Goal: Use online tool/utility: Utilize a website feature to perform a specific function

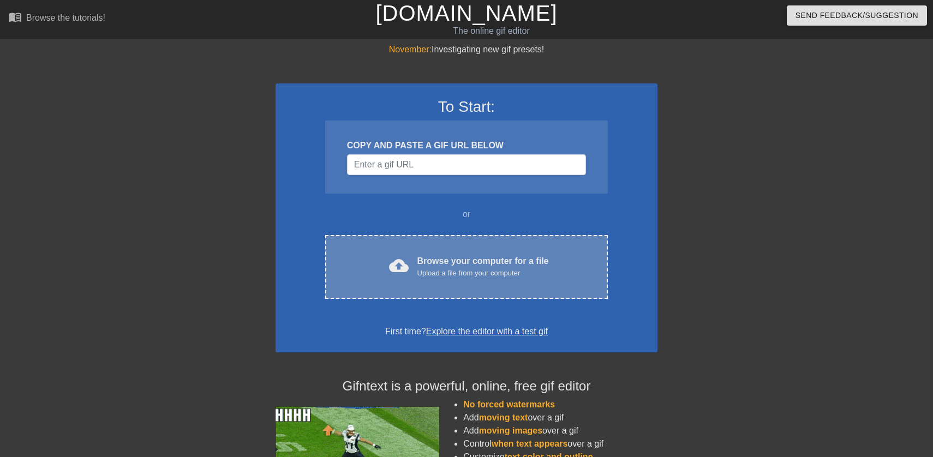
click at [436, 281] on div "cloud_upload Browse your computer for a file Upload a file from your computer C…" at bounding box center [466, 267] width 283 height 64
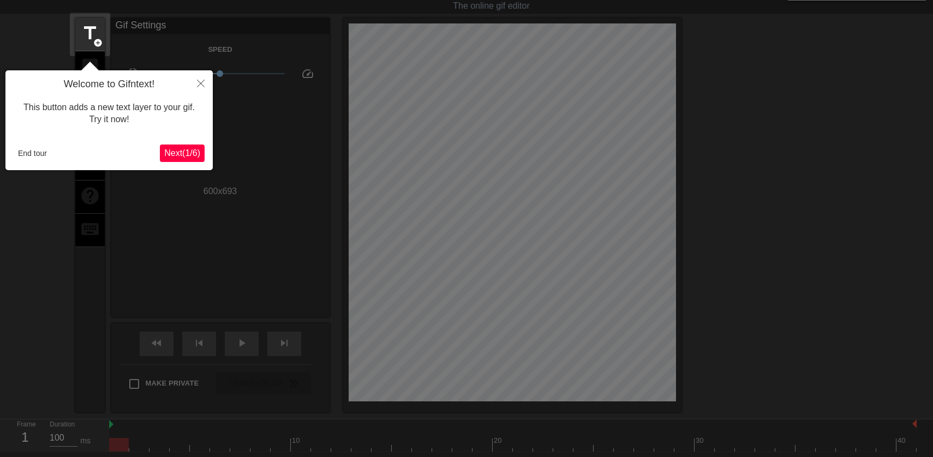
scroll to position [27, 0]
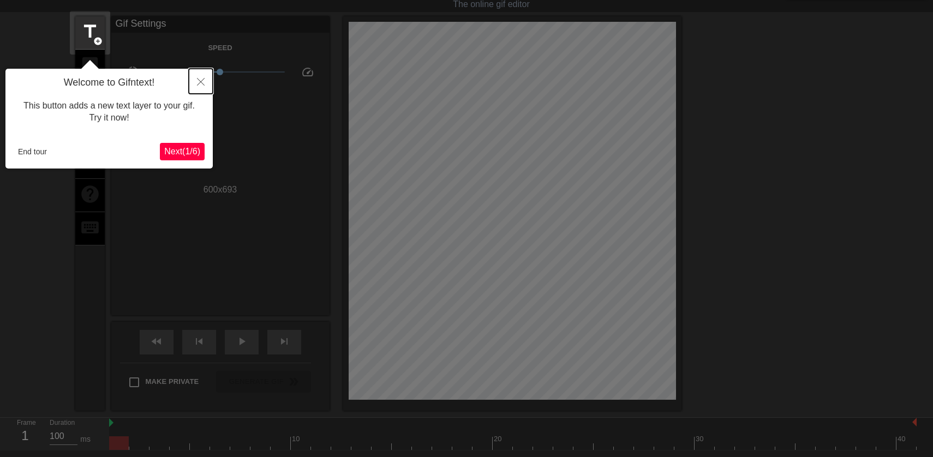
click at [198, 80] on icon "Close" at bounding box center [201, 82] width 8 height 8
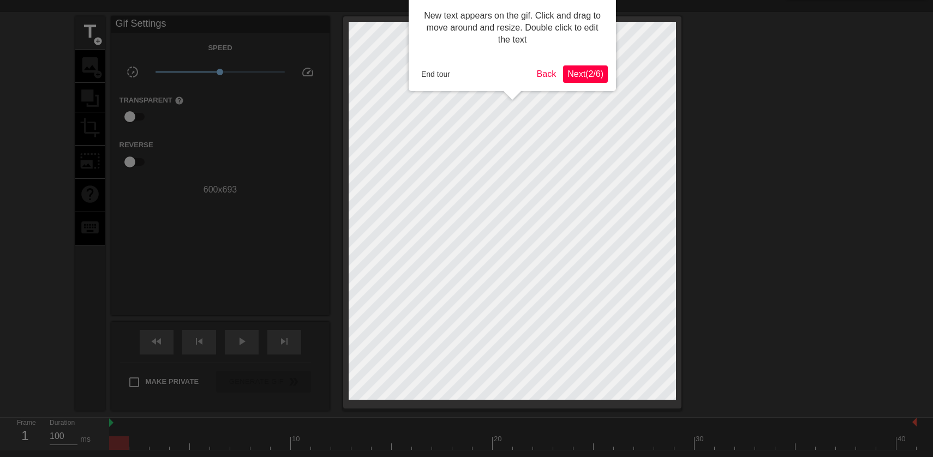
scroll to position [0, 0]
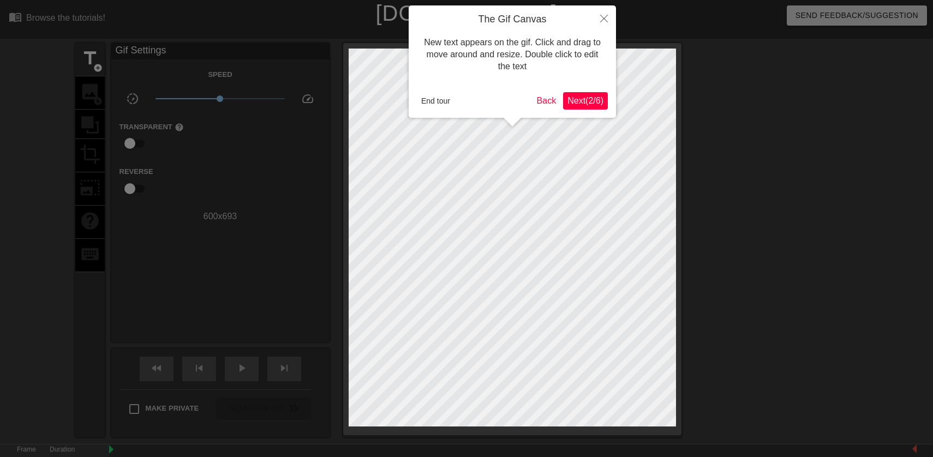
click at [600, 103] on span "Next ( 2 / 6 )" at bounding box center [585, 100] width 36 height 9
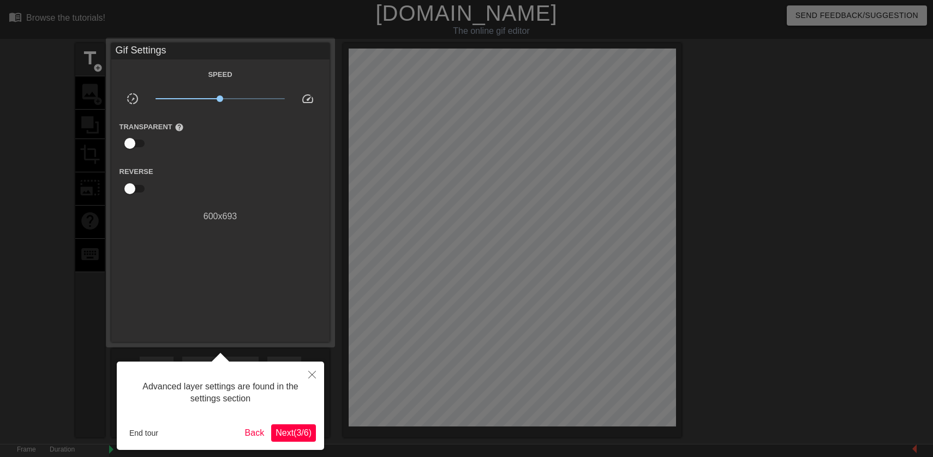
scroll to position [27, 0]
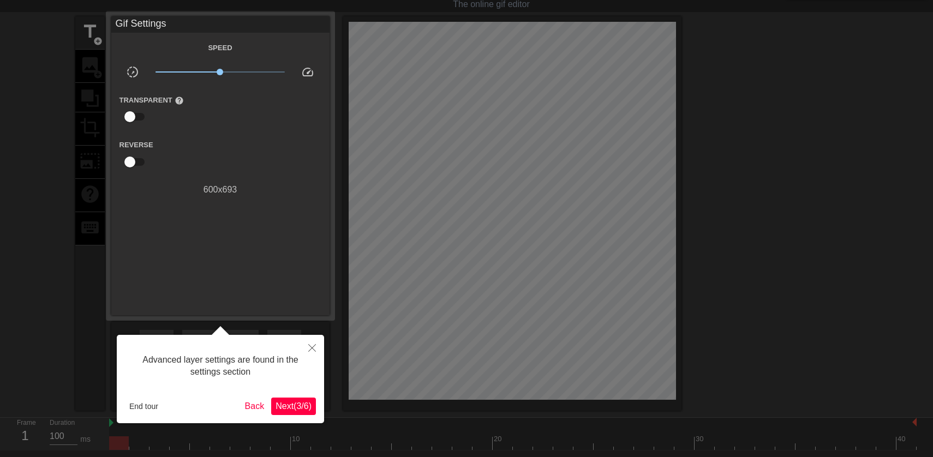
click at [287, 404] on span "Next ( 3 / 6 )" at bounding box center [293, 406] width 36 height 9
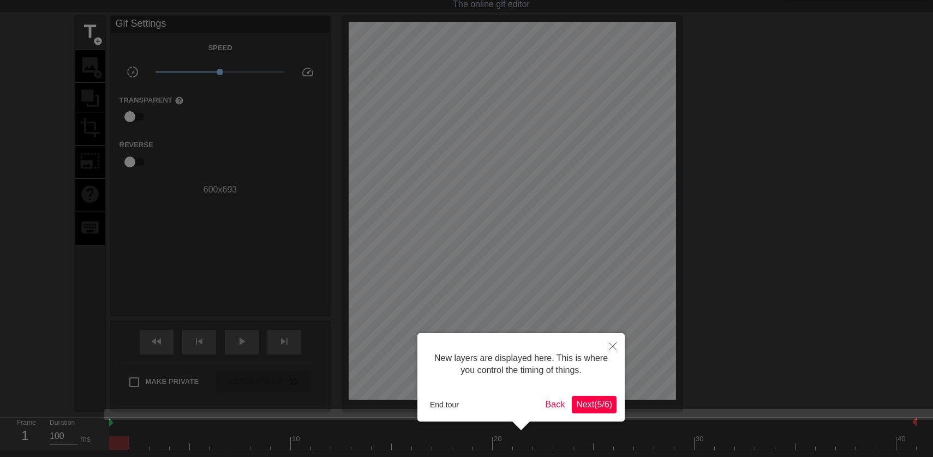
click at [590, 406] on span "Next ( 5 / 6 )" at bounding box center [594, 404] width 36 height 9
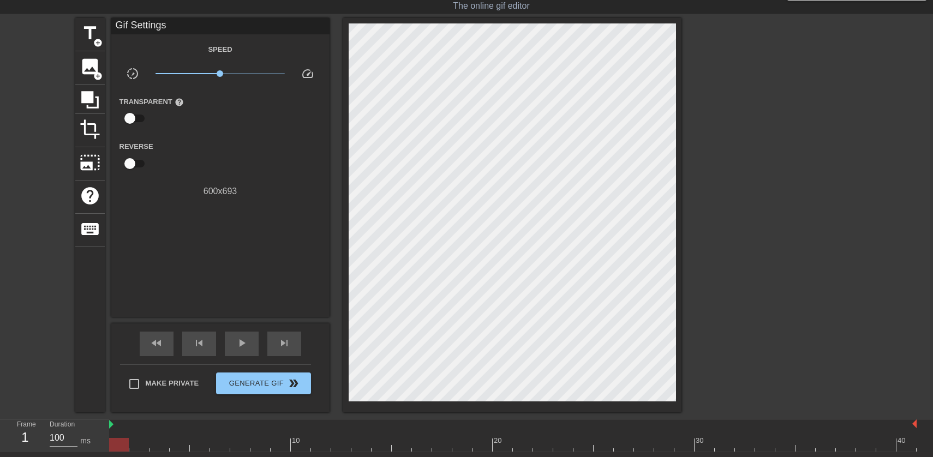
scroll to position [0, 0]
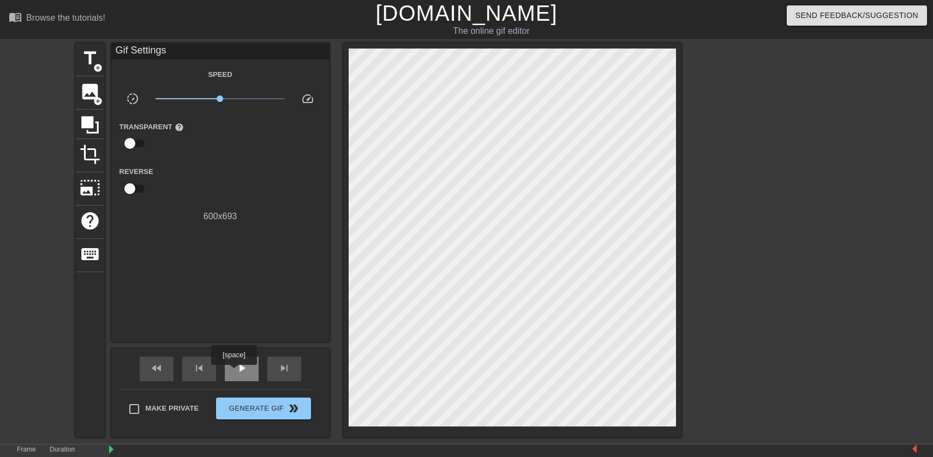
click at [235, 373] on span "play_arrow" at bounding box center [241, 368] width 13 height 13
click at [89, 72] on div "title add_circle" at bounding box center [89, 59] width 29 height 33
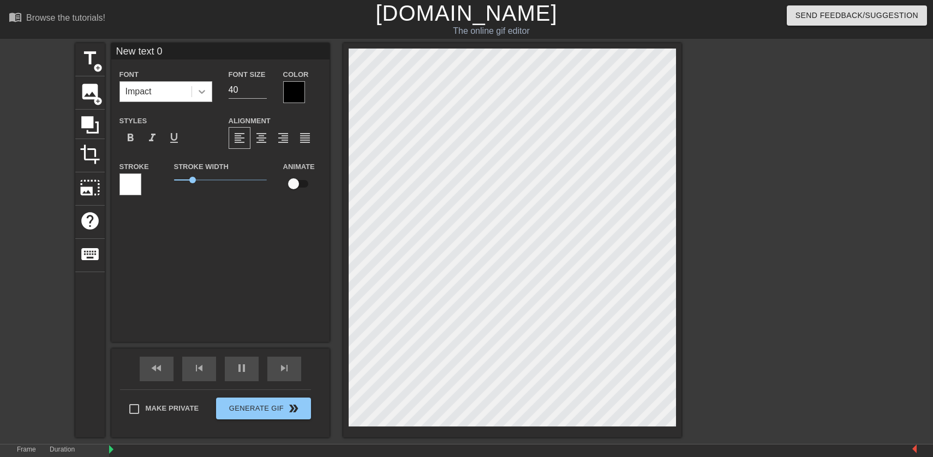
click at [204, 94] on icon at bounding box center [201, 91] width 11 height 11
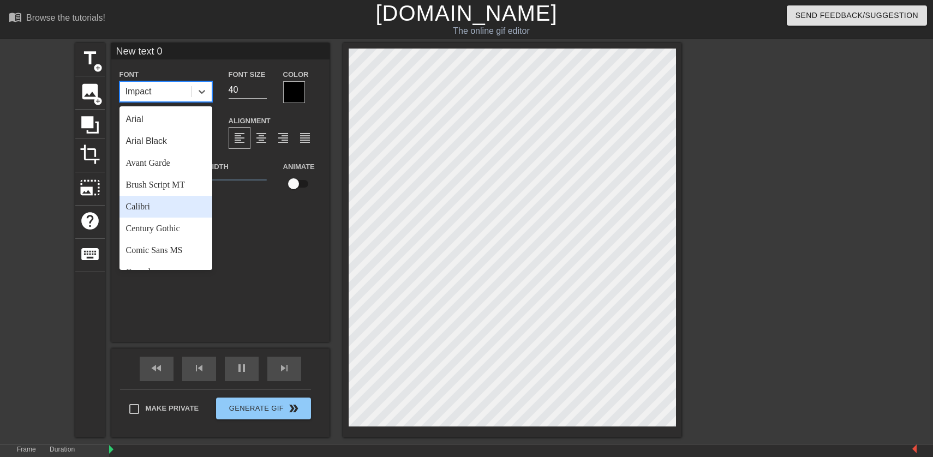
click at [169, 209] on div "Calibri" at bounding box center [165, 207] width 93 height 22
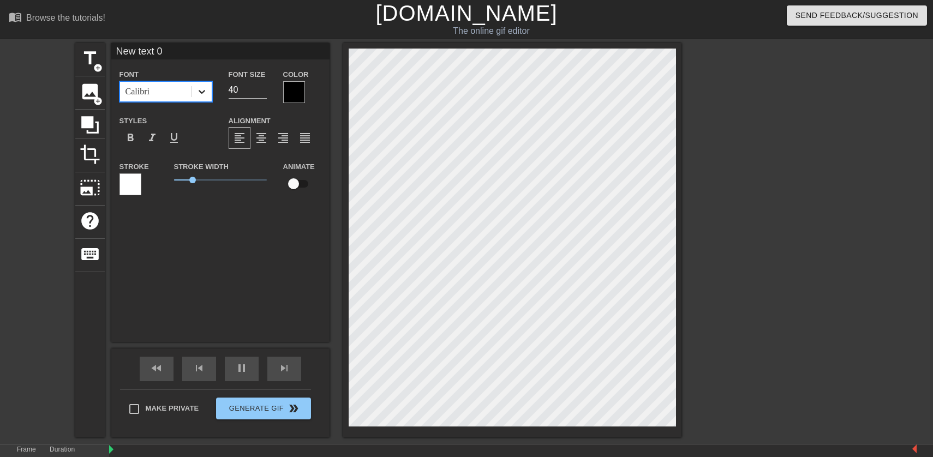
click at [201, 93] on icon at bounding box center [202, 92] width 7 height 4
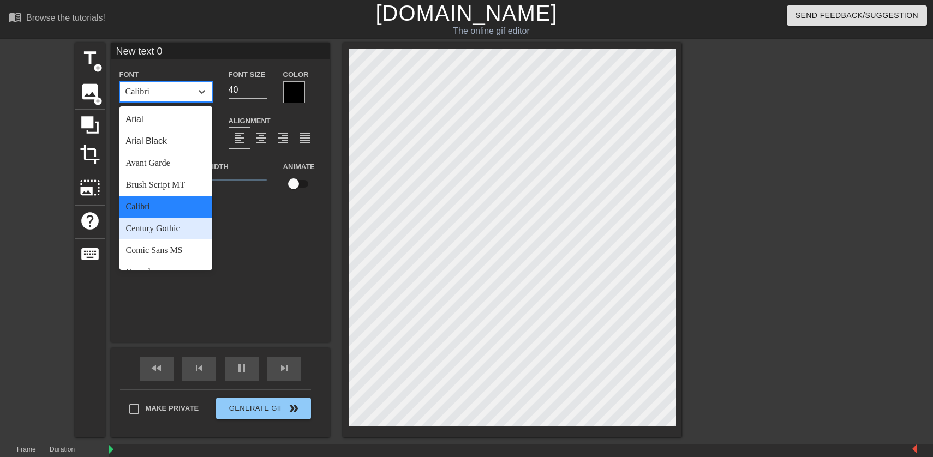
click at [178, 230] on div "Century Gothic" at bounding box center [165, 229] width 93 height 22
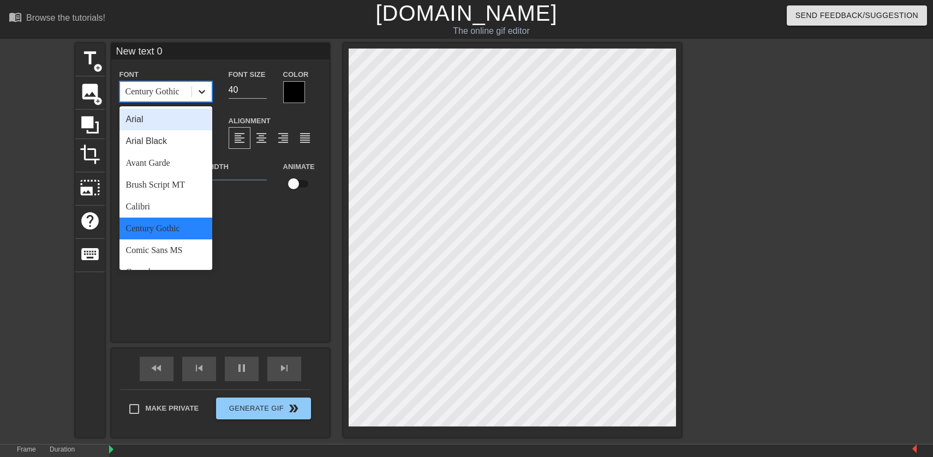
click at [205, 92] on icon at bounding box center [201, 91] width 11 height 11
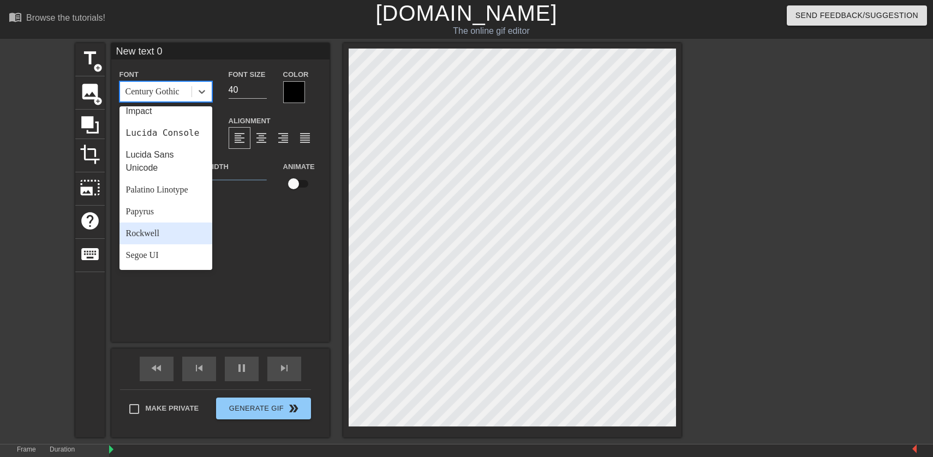
scroll to position [298, 0]
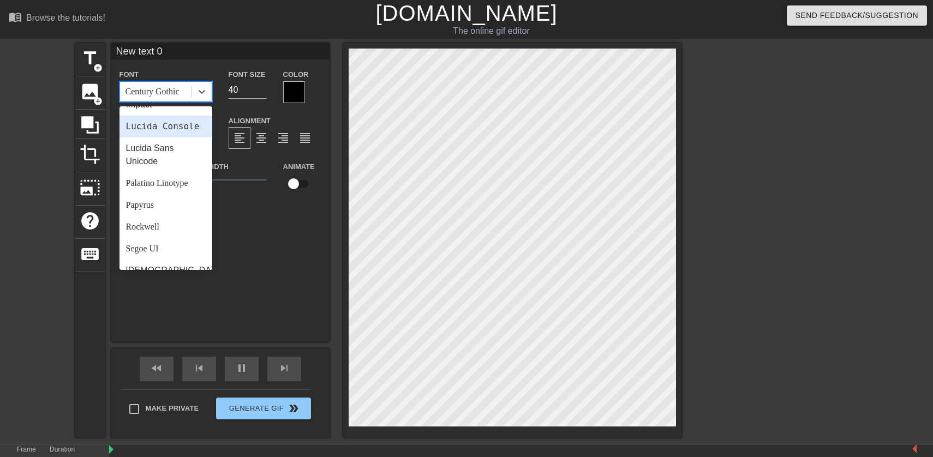
click at [172, 122] on div "Lucida Console" at bounding box center [165, 127] width 93 height 22
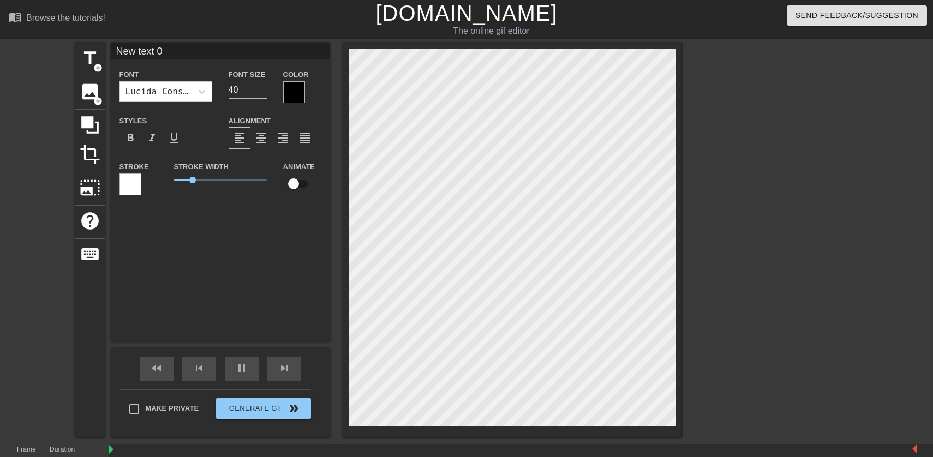
type input "k"
type textarea "k"
type input "K"
type textarea "K"
type input "K"
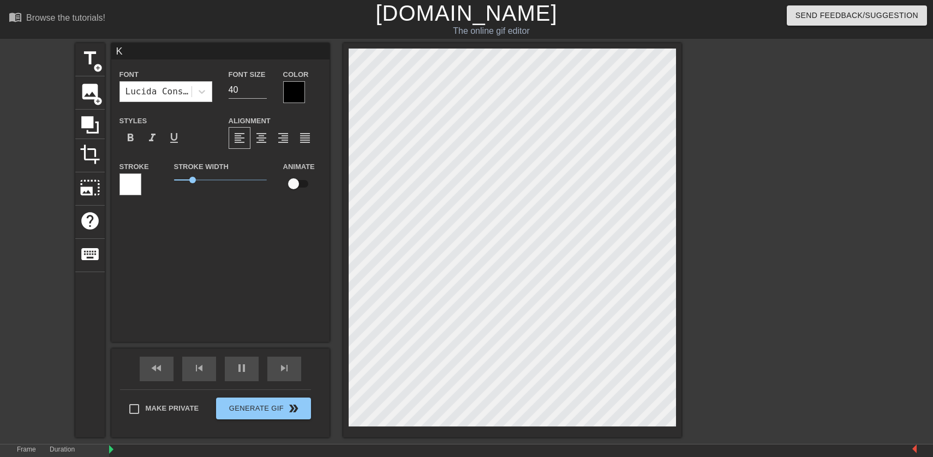
type textarea "K"
type input "KA"
type textarea "K A"
type input "KA"
type textarea "K A"
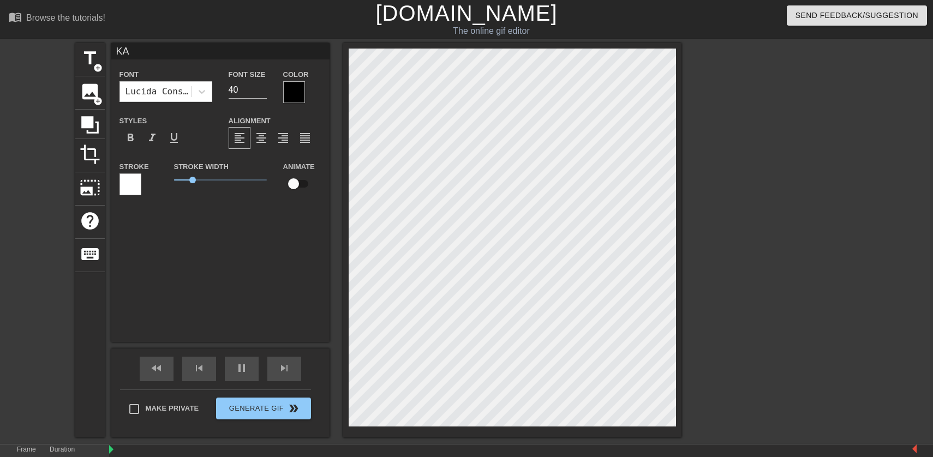
scroll to position [1, 0]
type input "KAT"
type textarea "K A T"
click at [294, 94] on div at bounding box center [294, 92] width 22 height 22
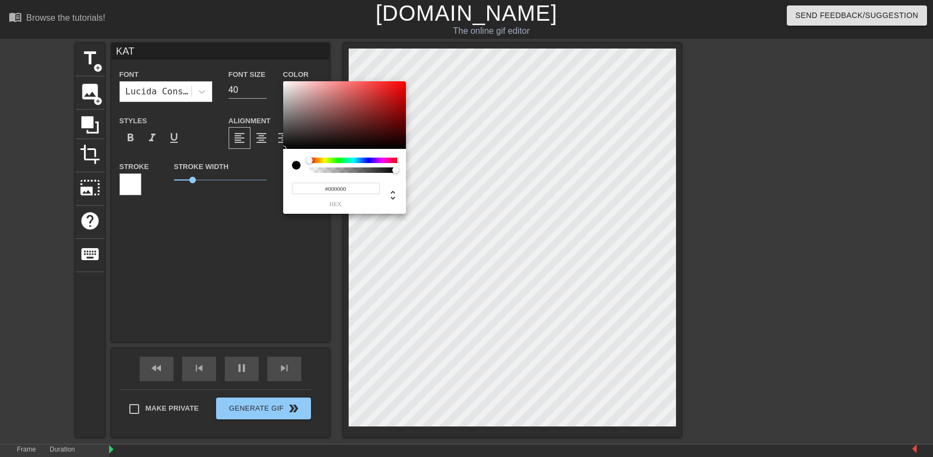
type input "KAT"
type input "#B7A3A3"
type input "KAT"
type input "#BBA7A7"
type input "KAT"
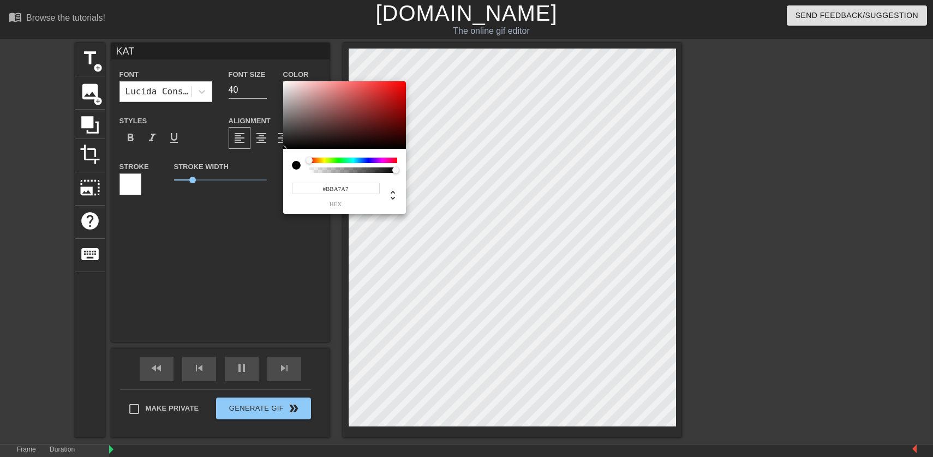
type input "#D0BFBF"
type input "KAT"
type input "#E2D5D5"
type input "KAT"
type input "#F5EAEA"
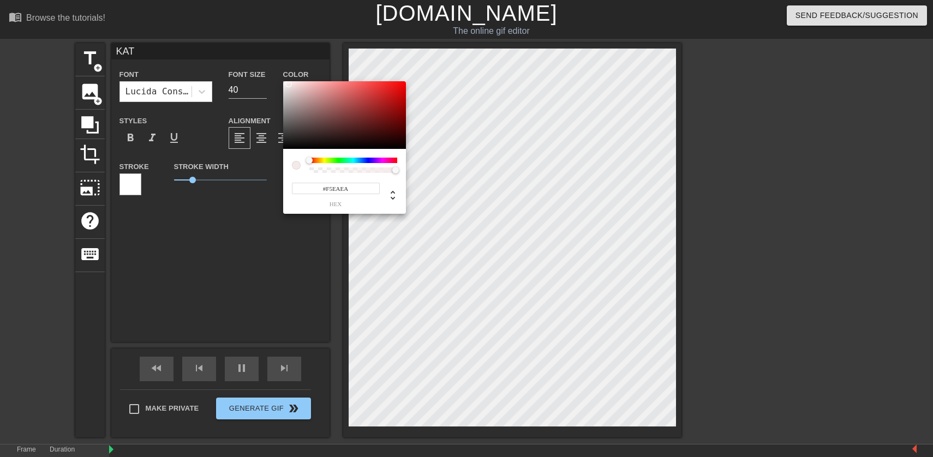
type input "KAT"
type input "#FFF8F8"
type input "KAT"
type input "#FFFAFA"
type input "KAT"
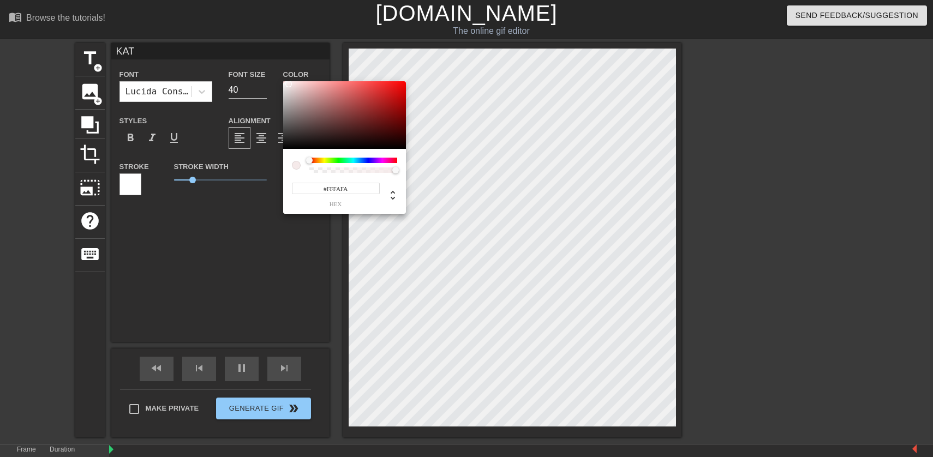
type input "#FFFBFB"
type input "KAT"
type input "#FF5555"
type input "KAT"
type input "#FFFFFF"
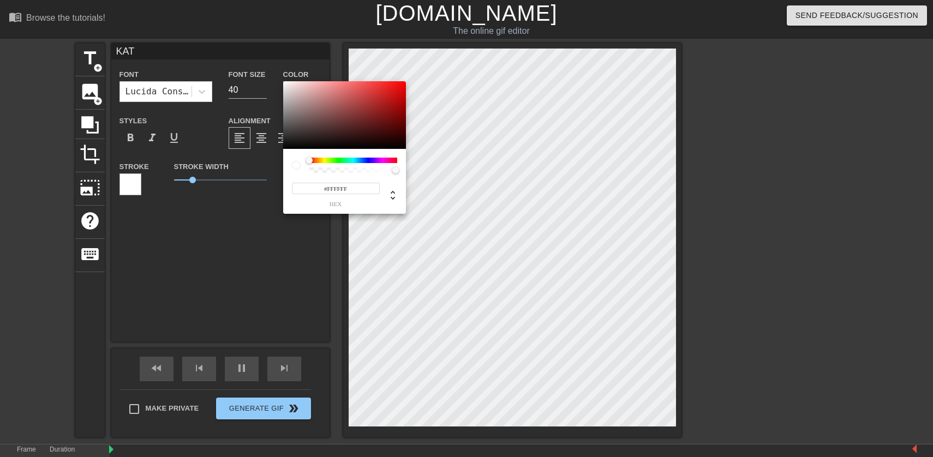
drag, startPoint x: 296, startPoint y: 99, endPoint x: 278, endPoint y: 71, distance: 33.6
click at [278, 71] on div "#FFFFFF hex" at bounding box center [466, 228] width 933 height 457
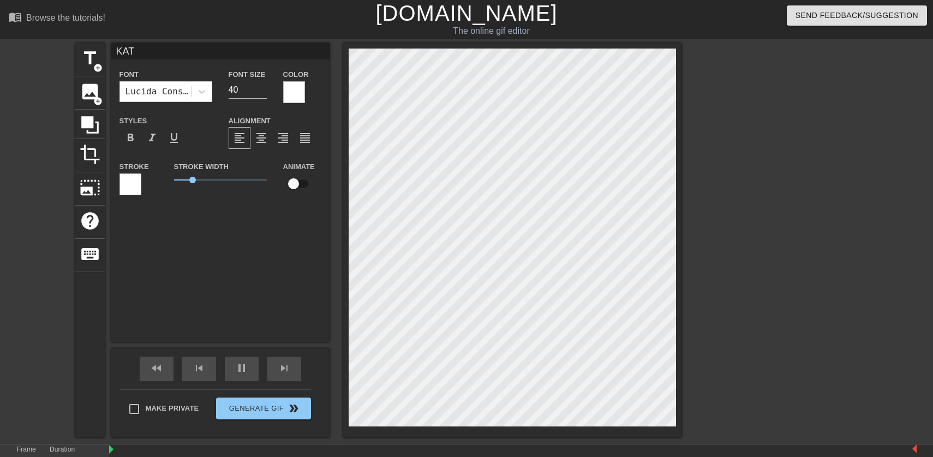
click at [129, 184] on div at bounding box center [130, 184] width 22 height 22
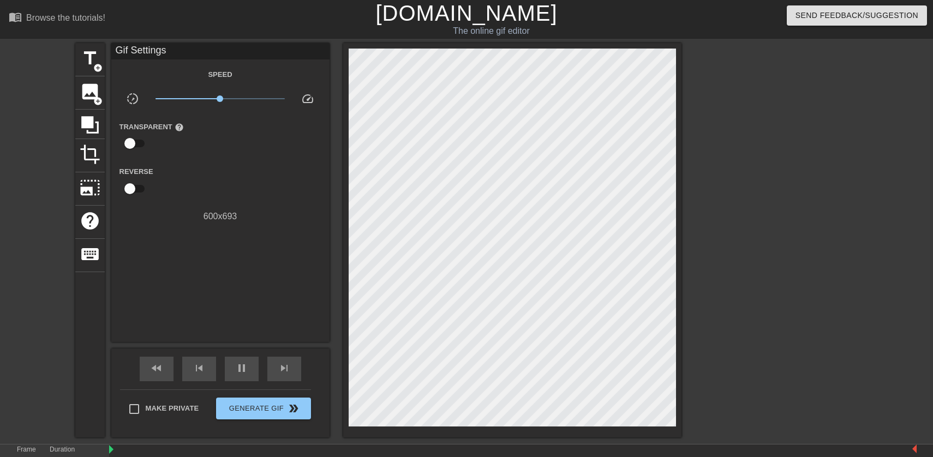
drag, startPoint x: 242, startPoint y: 226, endPoint x: 239, endPoint y: 233, distance: 7.6
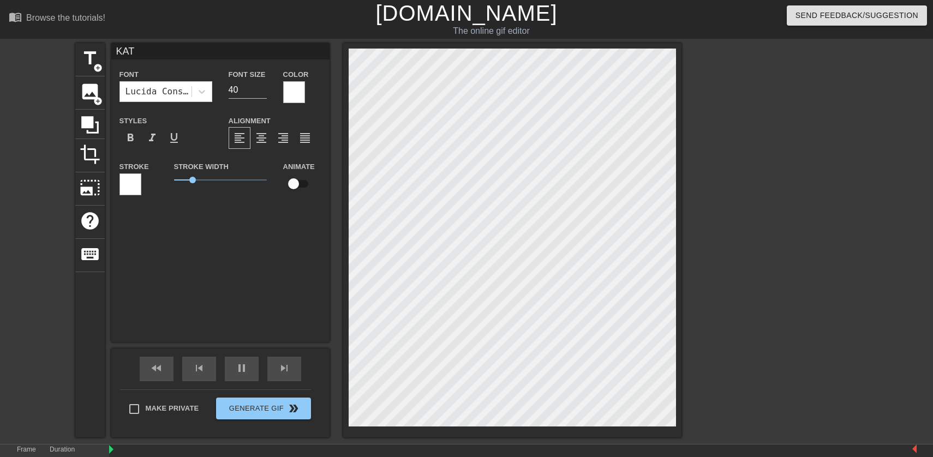
click at [133, 182] on div at bounding box center [130, 184] width 22 height 22
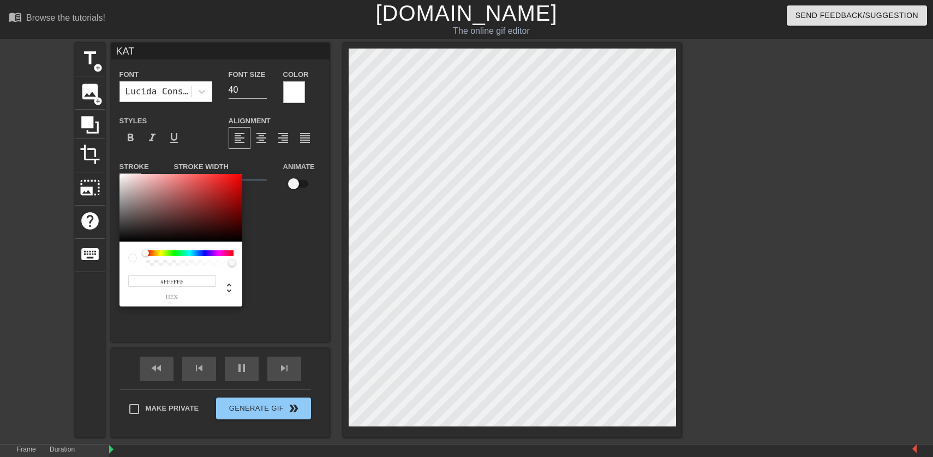
type input "KAT"
type input "#100000"
click at [238, 237] on div at bounding box center [180, 208] width 123 height 68
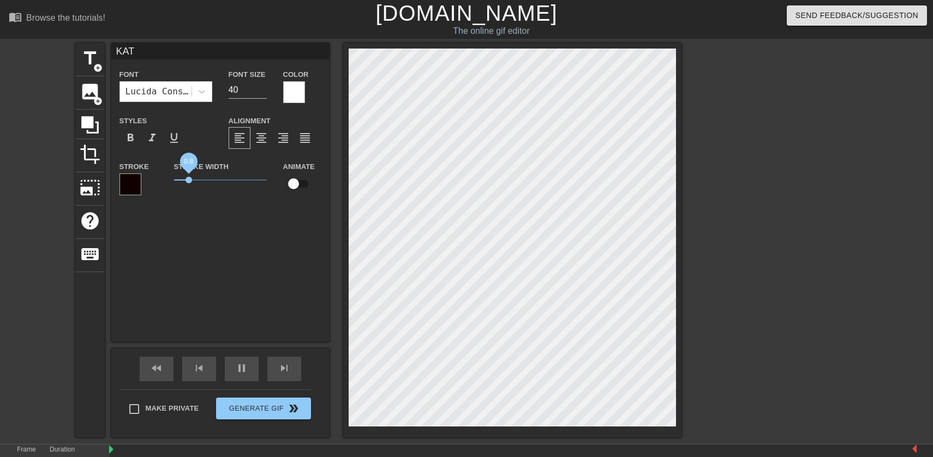
click at [189, 181] on span "0.8" at bounding box center [188, 180] width 7 height 7
type input "KAT"
click at [185, 181] on span "0.6" at bounding box center [185, 180] width 7 height 7
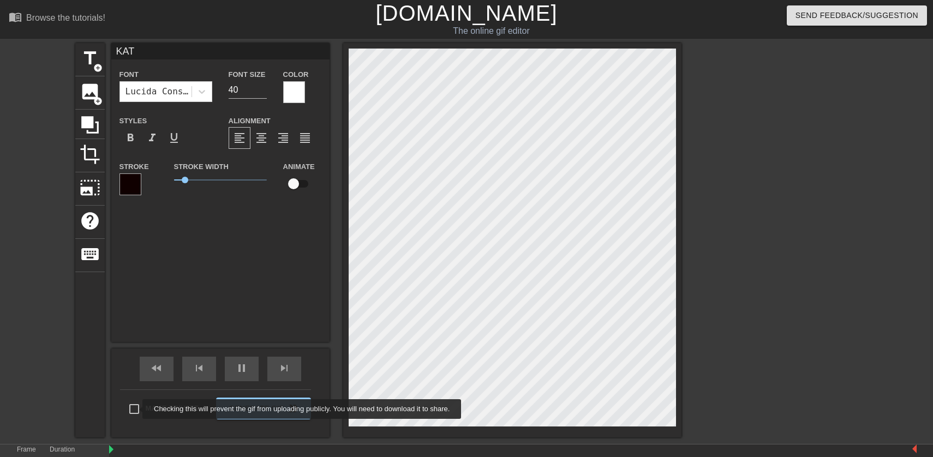
click at [135, 409] on input "Make Private" at bounding box center [134, 409] width 23 height 23
checkbox input "true"
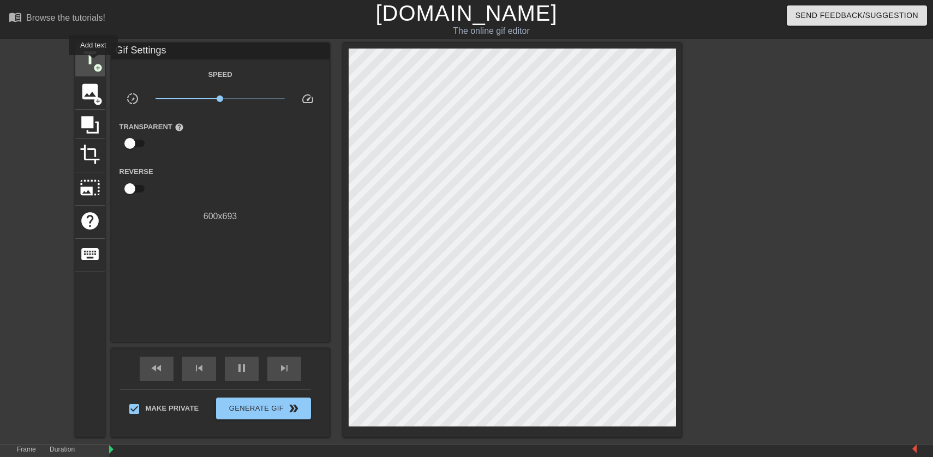
click at [94, 63] on span "add_circle" at bounding box center [97, 67] width 9 height 9
click at [89, 50] on span "title" at bounding box center [90, 58] width 21 height 21
click at [82, 56] on span "title" at bounding box center [90, 58] width 21 height 21
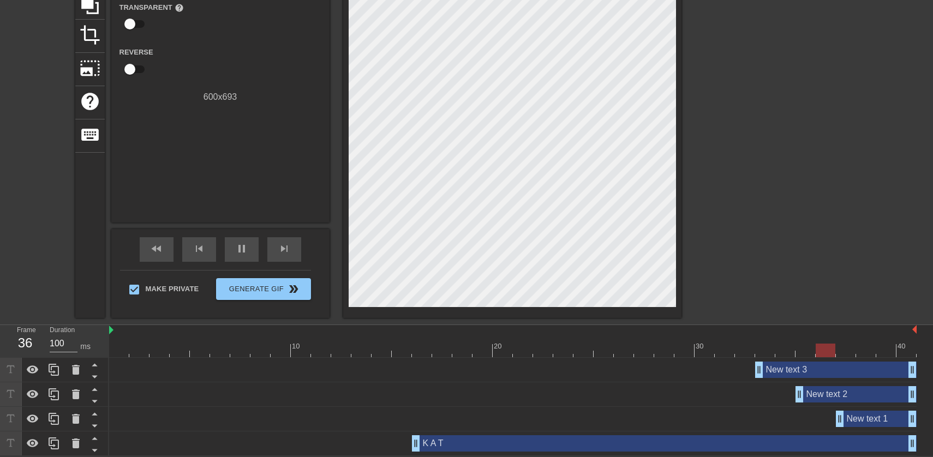
click at [882, 373] on div "New text 3 drag_handle drag_handle" at bounding box center [835, 370] width 161 height 16
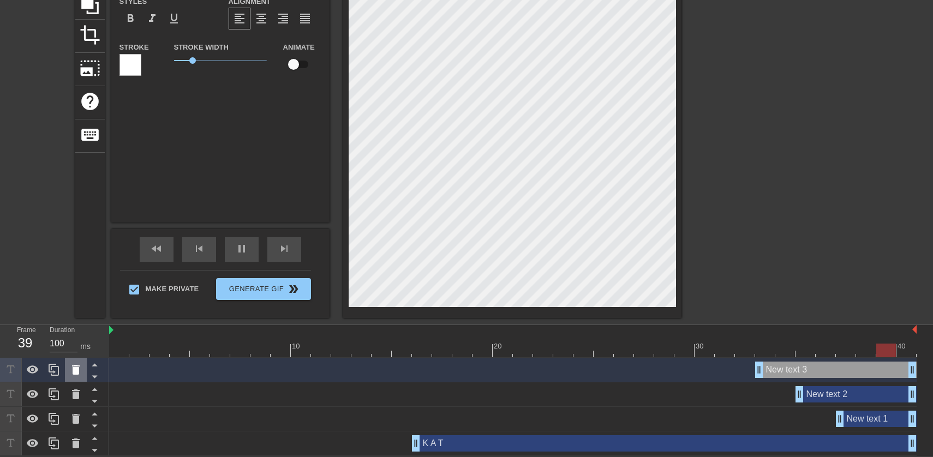
click at [78, 368] on icon at bounding box center [76, 370] width 8 height 10
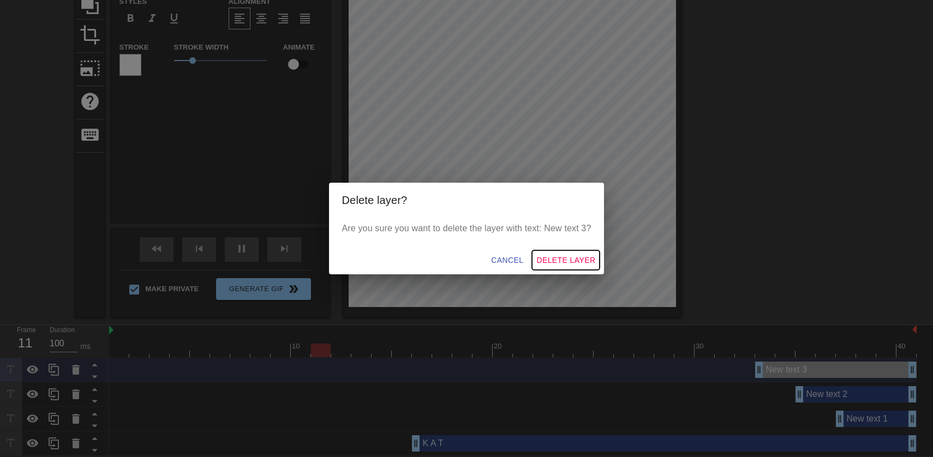
click at [562, 260] on span "Delete Layer" at bounding box center [565, 261] width 59 height 14
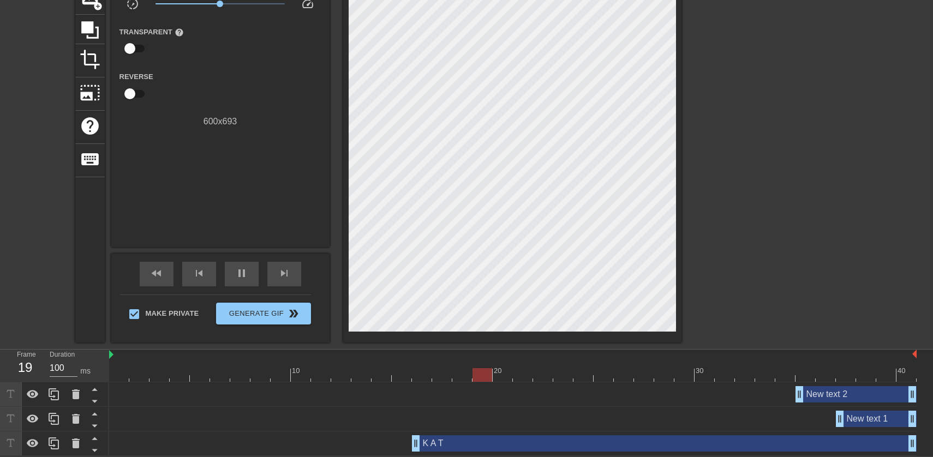
click at [809, 392] on div "New text 2 drag_handle drag_handle" at bounding box center [855, 394] width 121 height 16
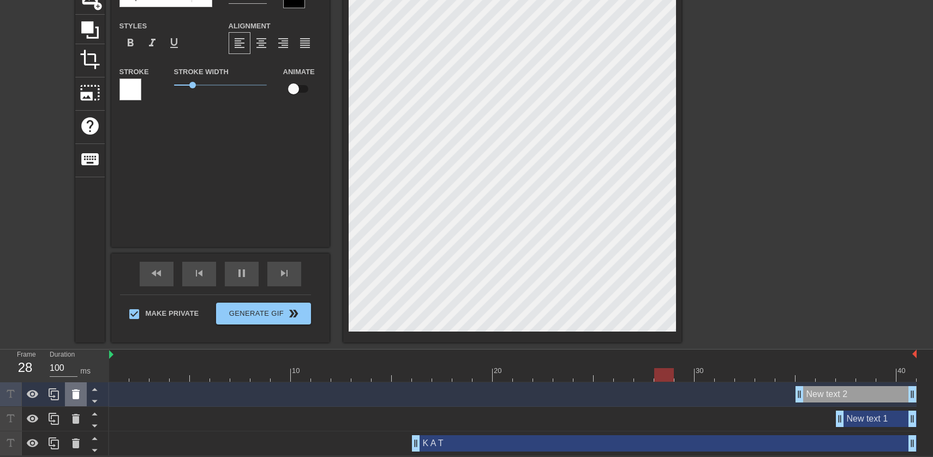
click at [76, 397] on icon at bounding box center [76, 395] width 8 height 10
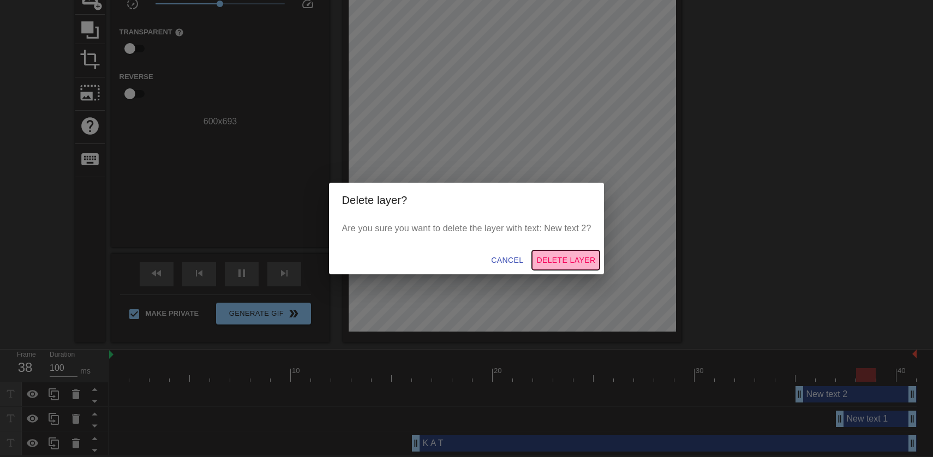
click at [562, 257] on span "Delete Layer" at bounding box center [565, 261] width 59 height 14
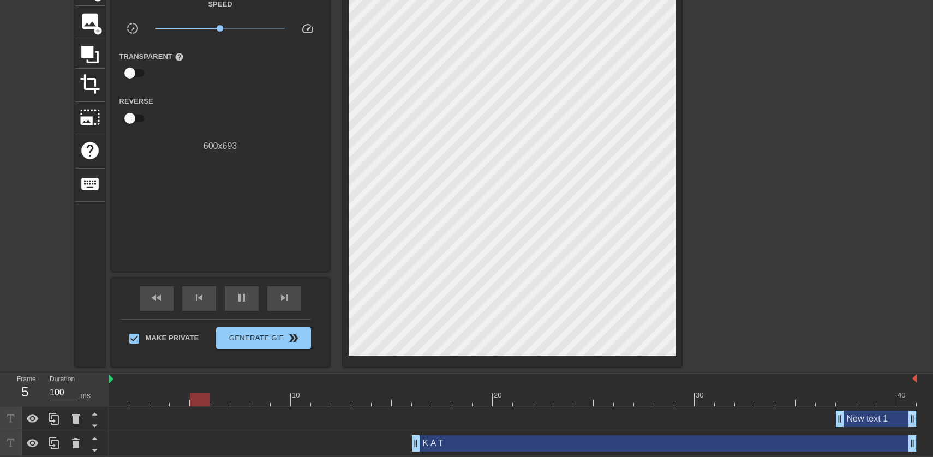
click at [872, 420] on div "New text 1 drag_handle drag_handle" at bounding box center [876, 419] width 81 height 16
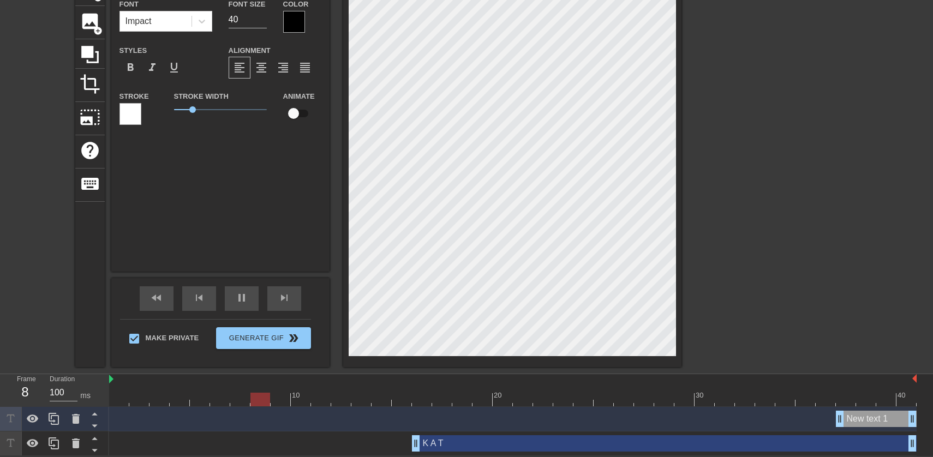
click at [872, 420] on div "New text 1 drag_handle drag_handle" at bounding box center [876, 419] width 81 height 16
click at [886, 419] on div "New text 1 drag_handle drag_handle" at bounding box center [876, 419] width 81 height 16
click at [885, 418] on div "New text 1 drag_handle drag_handle" at bounding box center [876, 419] width 81 height 16
click at [883, 417] on div "New text 1 drag_handle drag_handle" at bounding box center [876, 419] width 81 height 16
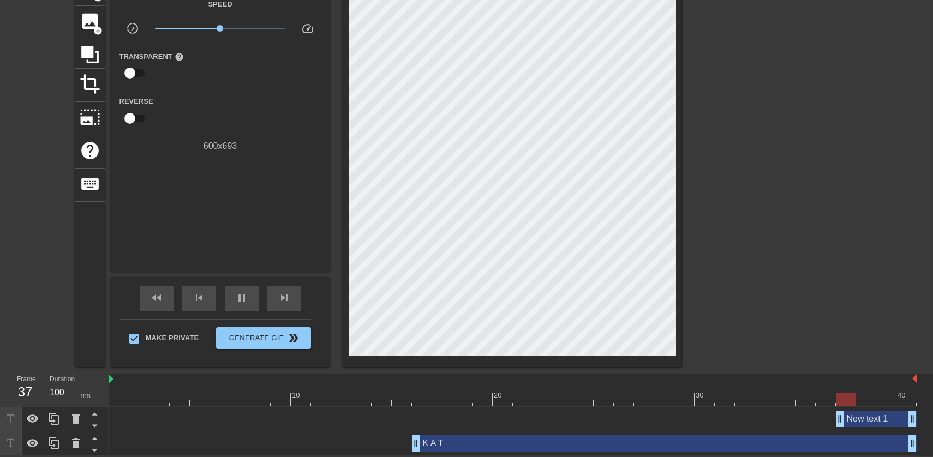
click at [884, 418] on div "New text 1 drag_handle drag_handle" at bounding box center [876, 419] width 81 height 16
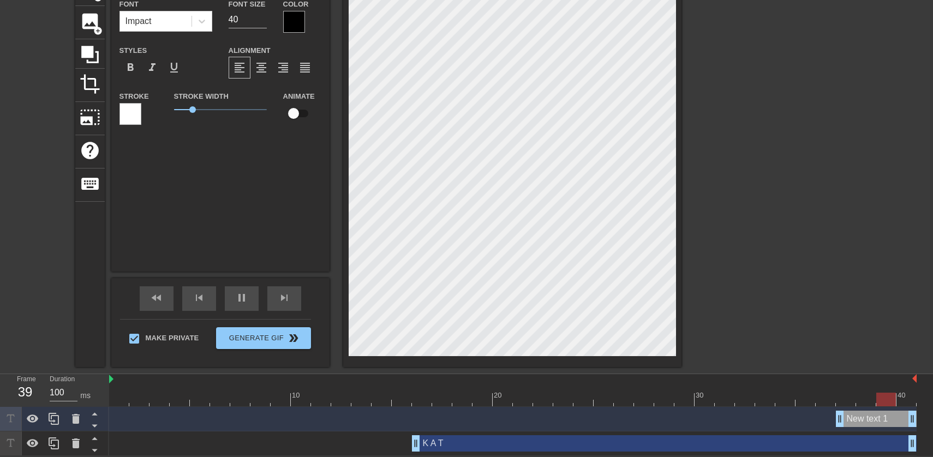
click at [884, 418] on div "New text 1 drag_handle drag_handle" at bounding box center [876, 419] width 81 height 16
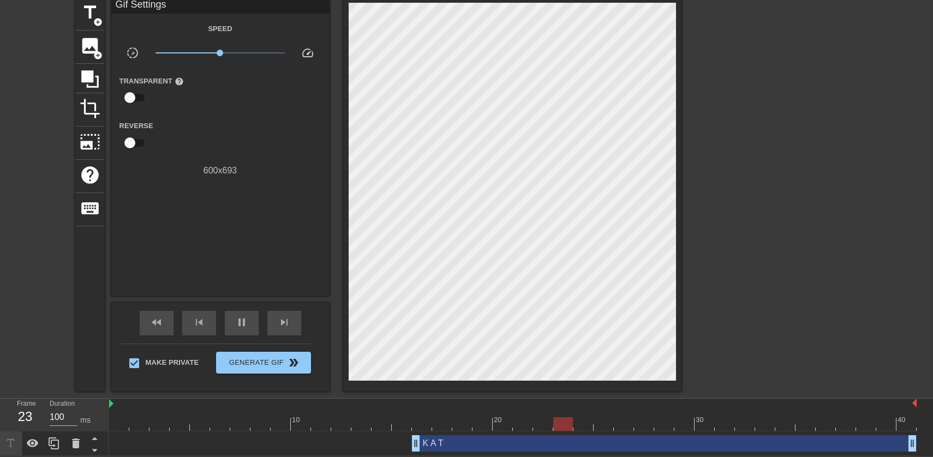
scroll to position [46, 0]
click at [445, 442] on div "K A T drag_handle drag_handle" at bounding box center [664, 443] width 505 height 16
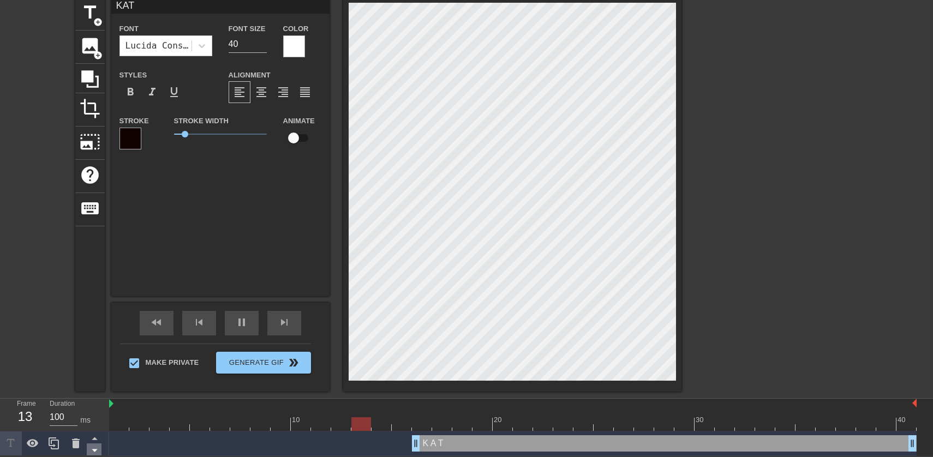
click at [97, 451] on icon at bounding box center [95, 451] width 14 height 14
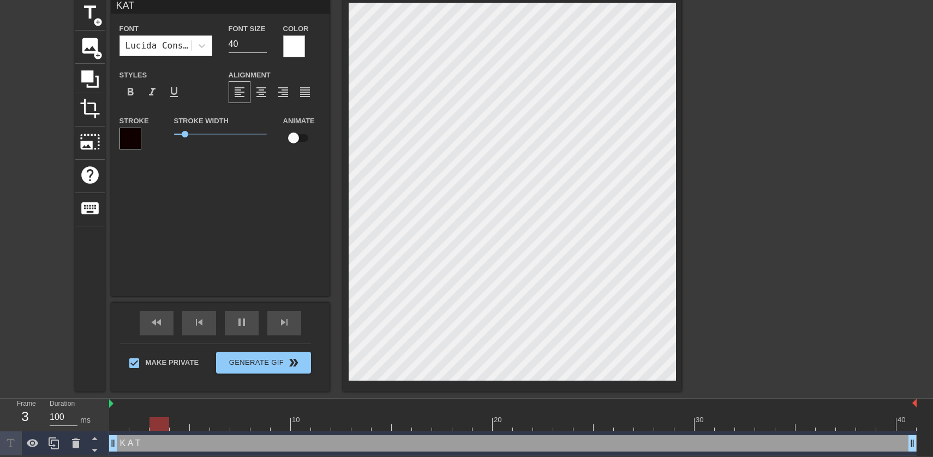
drag, startPoint x: 416, startPoint y: 443, endPoint x: 106, endPoint y: 443, distance: 309.9
click at [106, 443] on div "Frame 3 Duration 100 ms 10 20 30 40 K A T drag_handle drag_handle" at bounding box center [466, 427] width 933 height 57
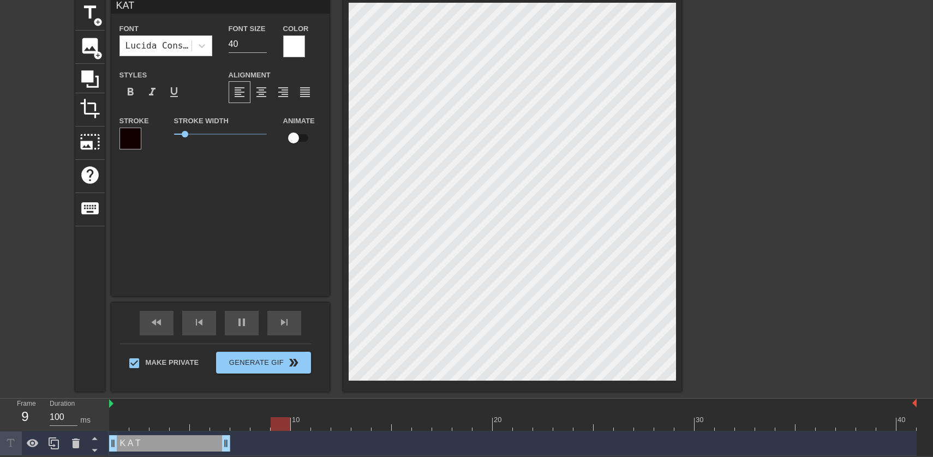
drag, startPoint x: 914, startPoint y: 444, endPoint x: 236, endPoint y: 444, distance: 678.1
click at [236, 444] on div "K A T drag_handle drag_handle" at bounding box center [512, 443] width 807 height 16
click at [56, 446] on icon at bounding box center [53, 443] width 13 height 13
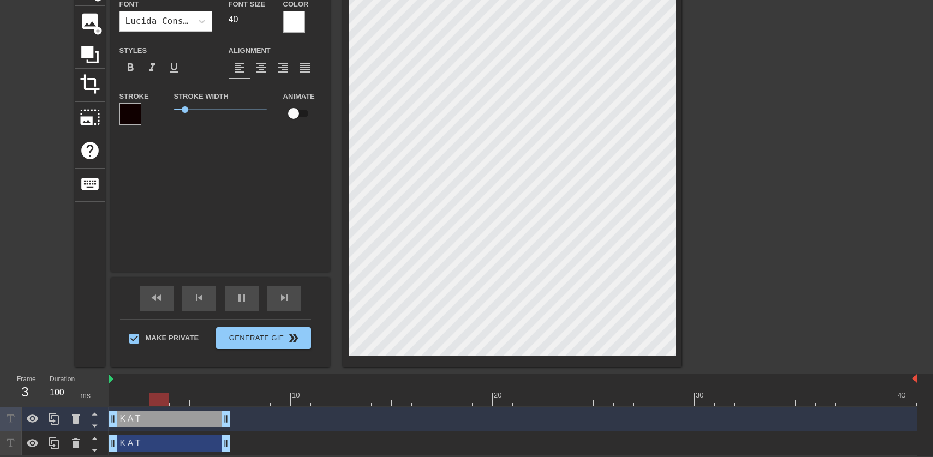
scroll to position [71, 0]
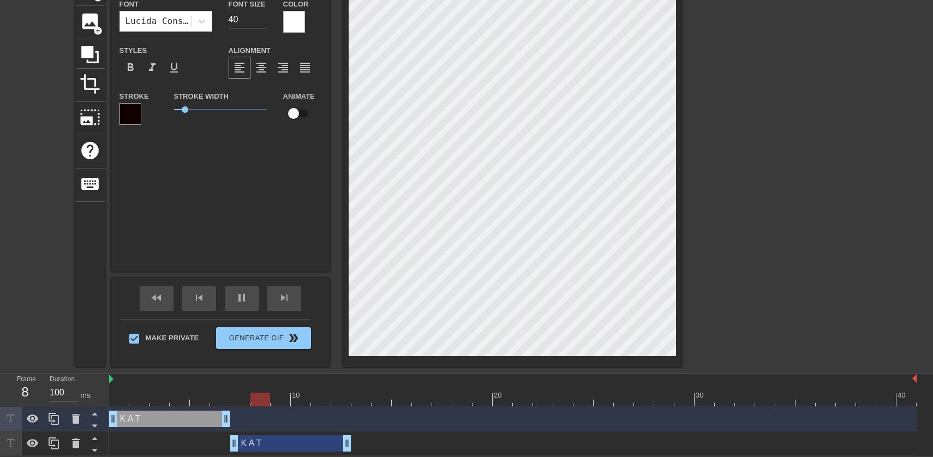
drag, startPoint x: 195, startPoint y: 446, endPoint x: 314, endPoint y: 401, distance: 127.6
click at [314, 401] on div "10 20 30 40 K A T drag_handle drag_handle K A T drag_handle drag_handle" at bounding box center [521, 415] width 824 height 82
click at [301, 443] on div "K A T drag_handle drag_handle" at bounding box center [290, 443] width 121 height 16
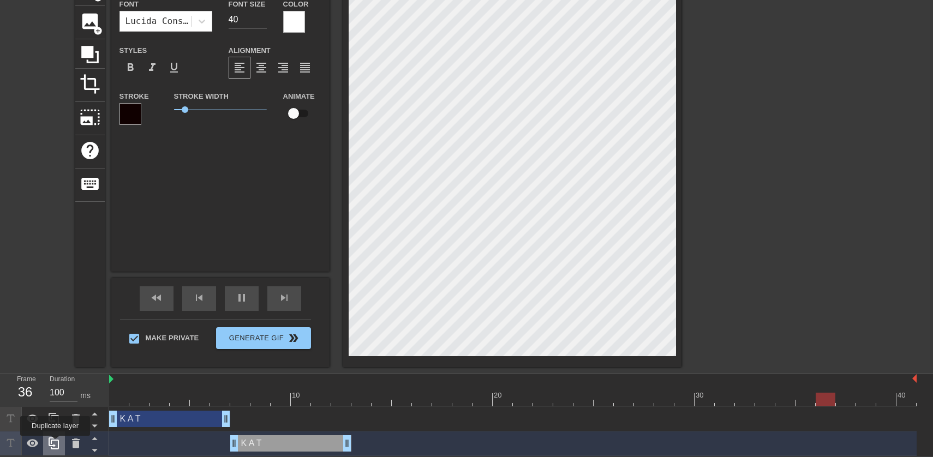
click at [56, 444] on icon at bounding box center [53, 443] width 13 height 13
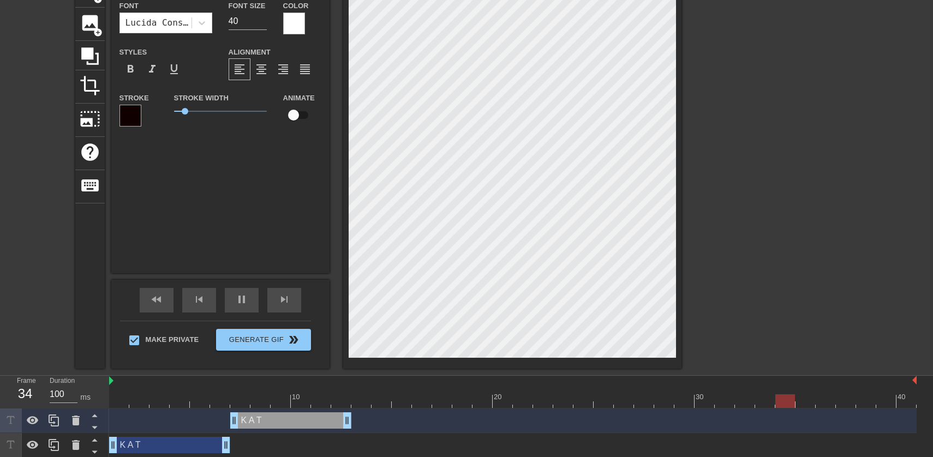
scroll to position [95, 0]
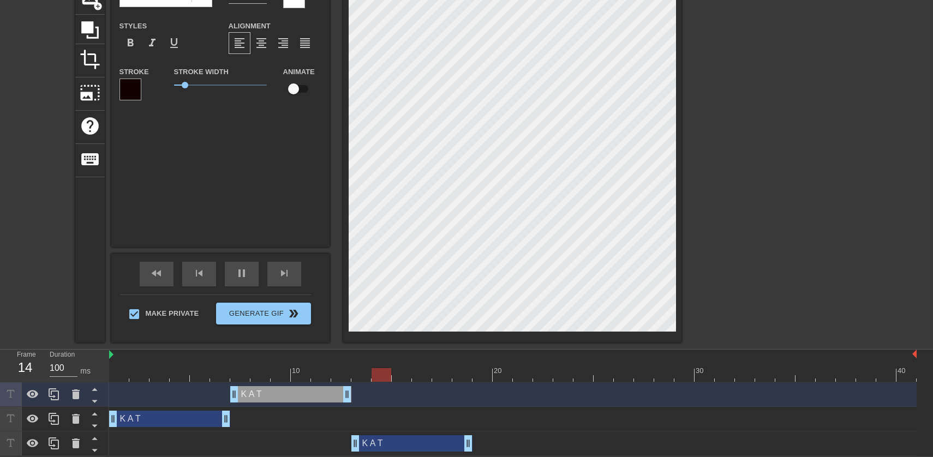
drag, startPoint x: 295, startPoint y: 445, endPoint x: 411, endPoint y: 444, distance: 116.7
click at [411, 444] on div "K A T drag_handle drag_handle" at bounding box center [411, 443] width 121 height 16
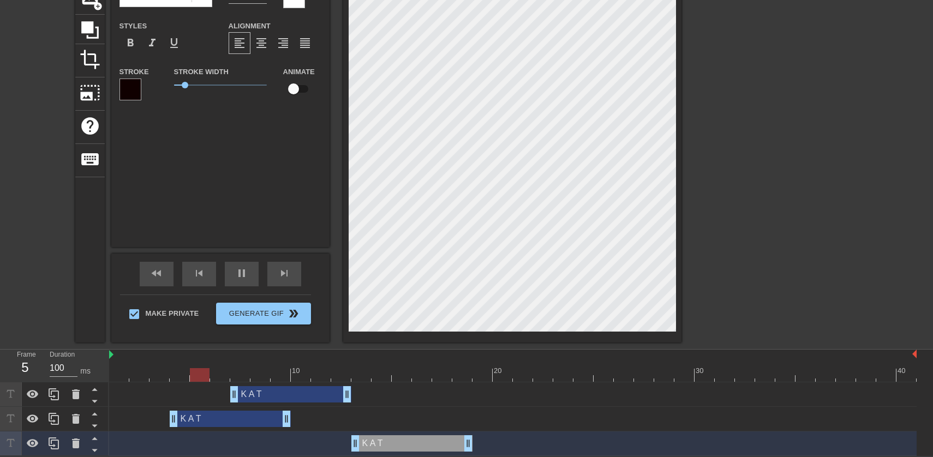
drag, startPoint x: 212, startPoint y: 416, endPoint x: 364, endPoint y: 415, distance: 152.8
click at [291, 415] on div "K A T drag_handle drag_handle" at bounding box center [230, 419] width 121 height 16
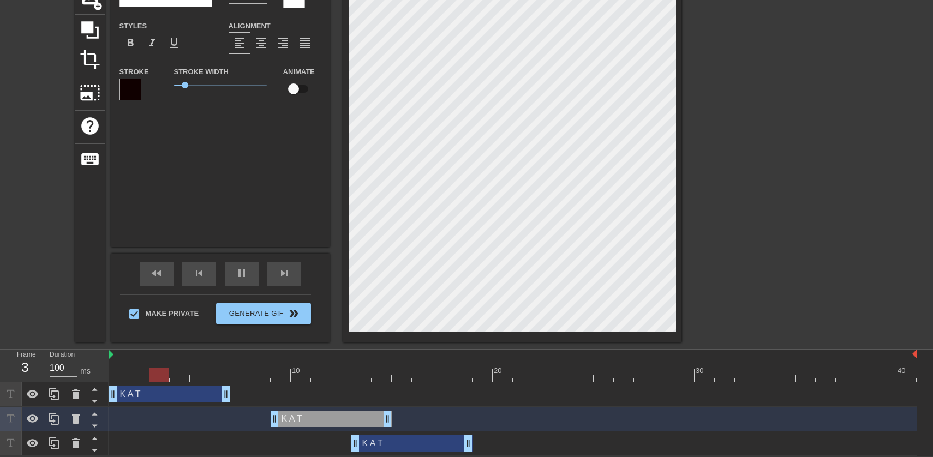
drag, startPoint x: 269, startPoint y: 398, endPoint x: 178, endPoint y: 401, distance: 91.2
click at [178, 401] on div "K A T drag_handle drag_handle" at bounding box center [169, 394] width 121 height 16
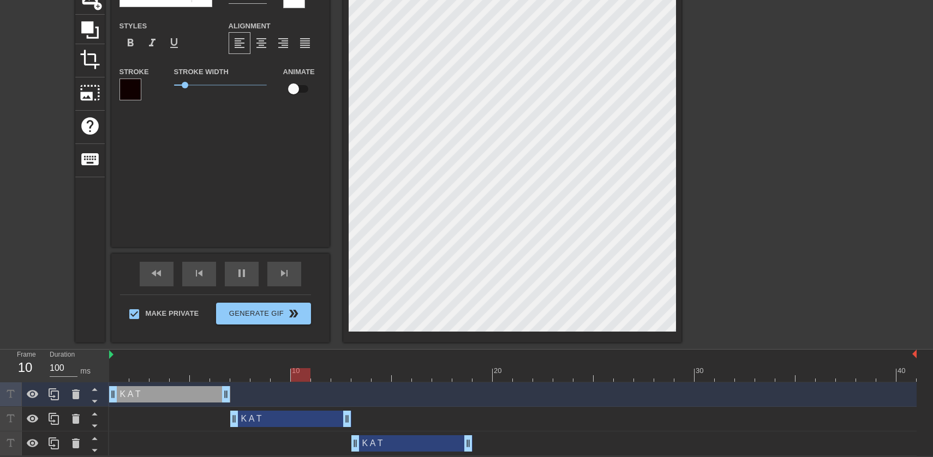
drag, startPoint x: 301, startPoint y: 418, endPoint x: 260, endPoint y: 419, distance: 40.9
click at [260, 419] on div "K A T drag_handle drag_handle" at bounding box center [290, 419] width 121 height 16
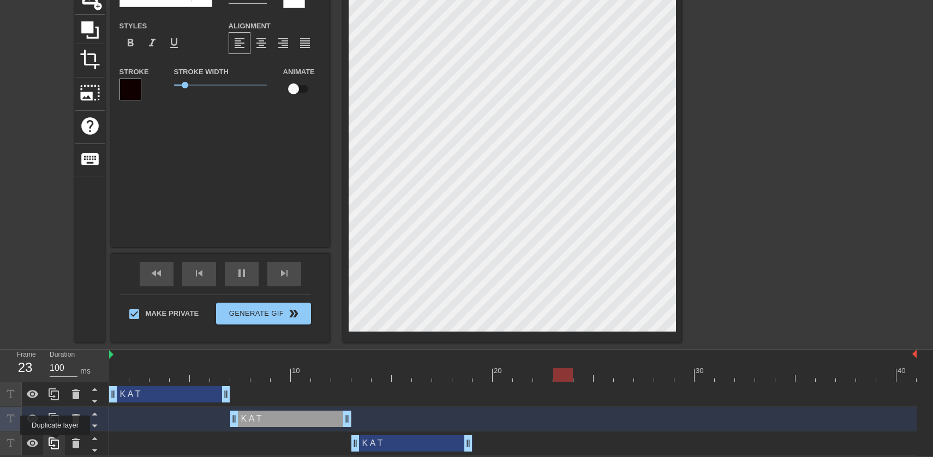
click at [56, 443] on icon at bounding box center [53, 443] width 13 height 13
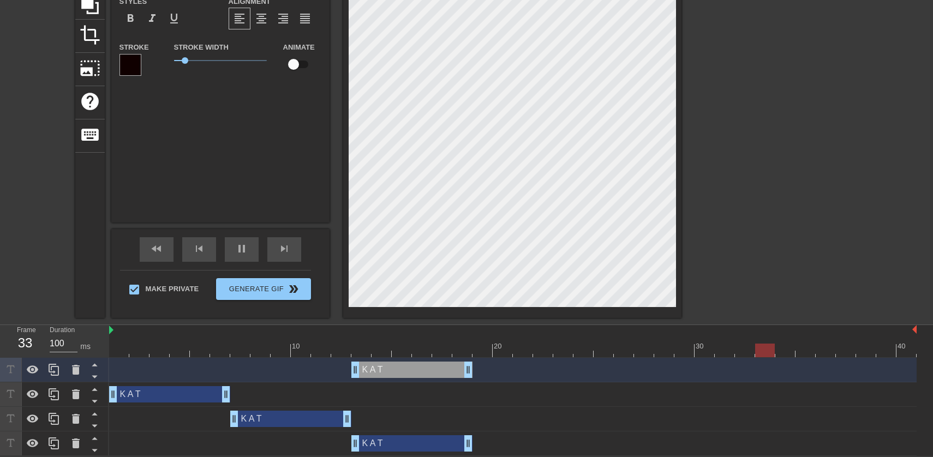
scroll to position [120, 0]
click at [54, 447] on icon at bounding box center [53, 443] width 13 height 13
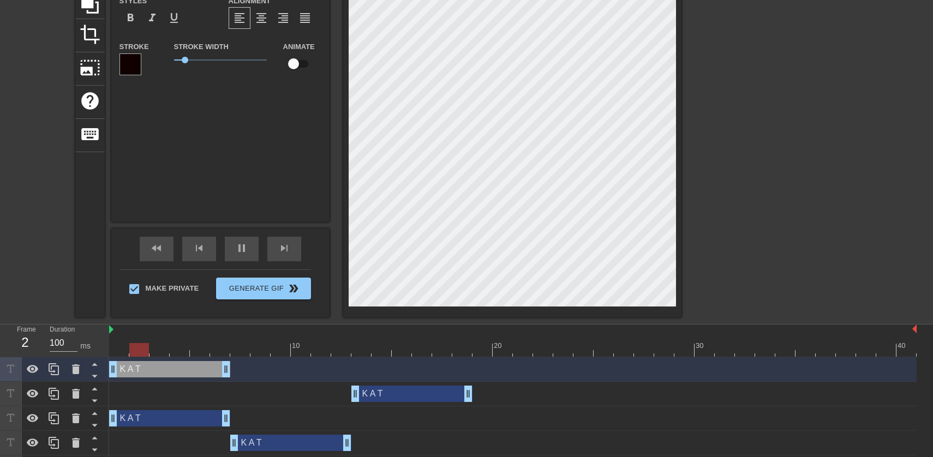
drag, startPoint x: 377, startPoint y: 368, endPoint x: 127, endPoint y: 373, distance: 249.9
click at [127, 373] on div "K A T drag_handle drag_handle" at bounding box center [169, 369] width 121 height 16
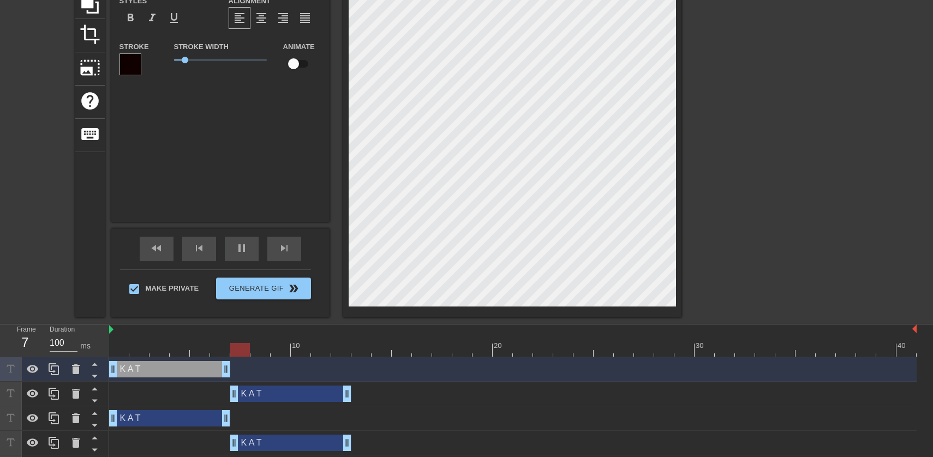
drag, startPoint x: 376, startPoint y: 392, endPoint x: 260, endPoint y: 394, distance: 115.7
click at [260, 394] on div "K A T drag_handle drag_handle" at bounding box center [290, 394] width 121 height 16
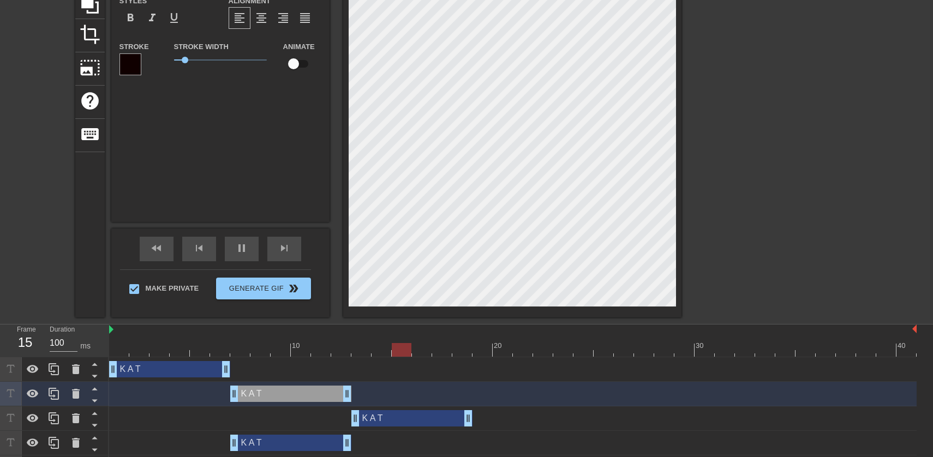
drag, startPoint x: 196, startPoint y: 421, endPoint x: 433, endPoint y: 427, distance: 236.3
click at [433, 427] on div "K A T drag_handle drag_handle" at bounding box center [512, 418] width 807 height 25
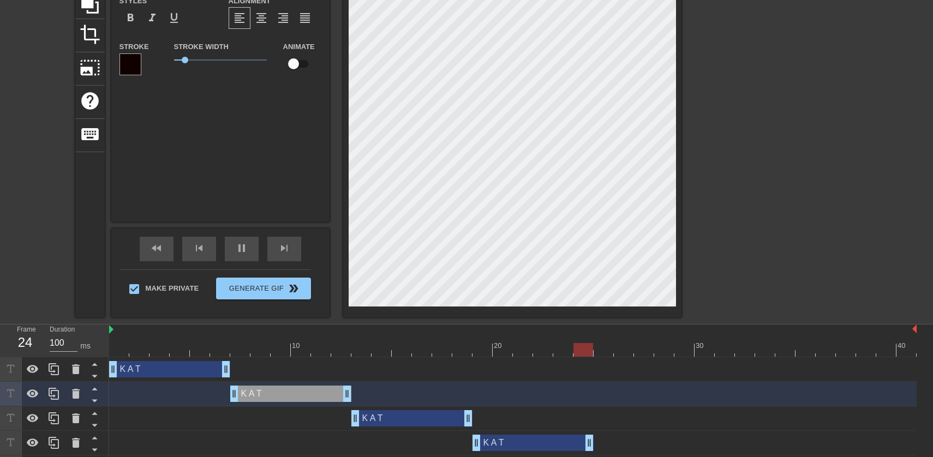
drag, startPoint x: 319, startPoint y: 441, endPoint x: 555, endPoint y: 437, distance: 236.8
click at [555, 437] on div "K A T drag_handle drag_handle" at bounding box center [532, 443] width 121 height 16
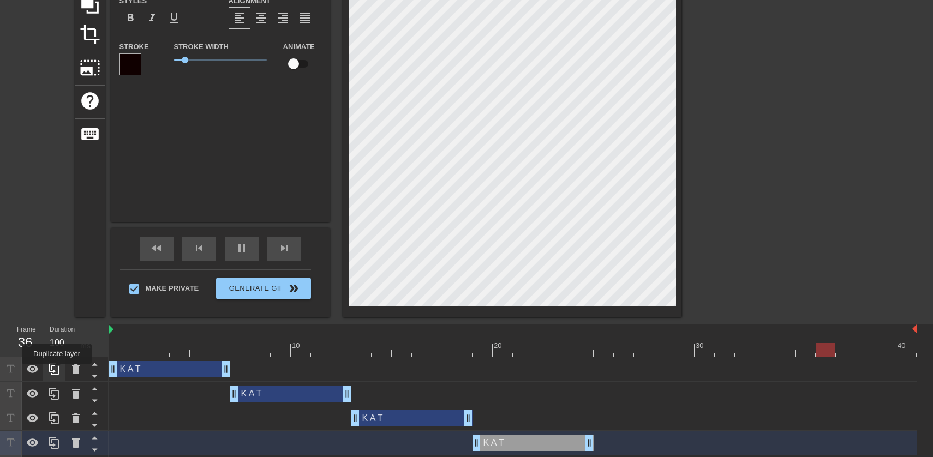
click at [58, 372] on icon at bounding box center [54, 369] width 10 height 12
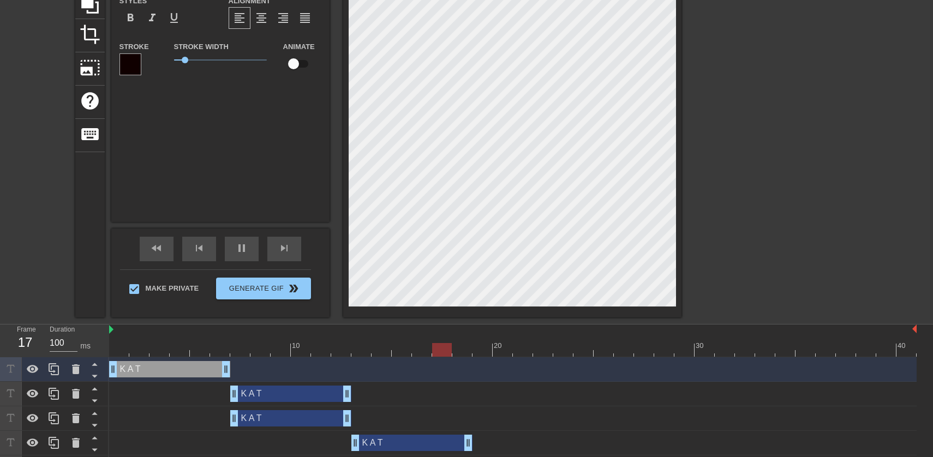
drag, startPoint x: 193, startPoint y: 393, endPoint x: 313, endPoint y: 392, distance: 120.0
click at [313, 392] on div "K A T drag_handle drag_handle" at bounding box center [290, 394] width 121 height 16
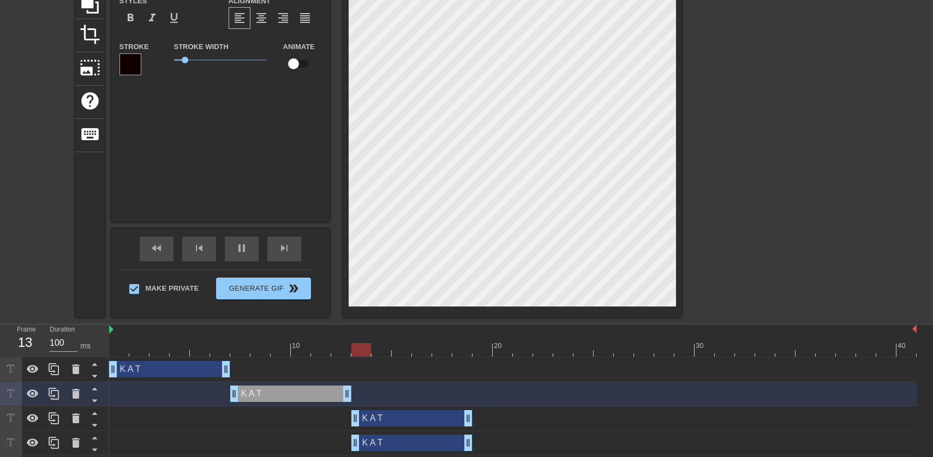
drag, startPoint x: 299, startPoint y: 417, endPoint x: 415, endPoint y: 417, distance: 115.1
click at [415, 417] on div "K A T drag_handle drag_handle" at bounding box center [411, 418] width 121 height 16
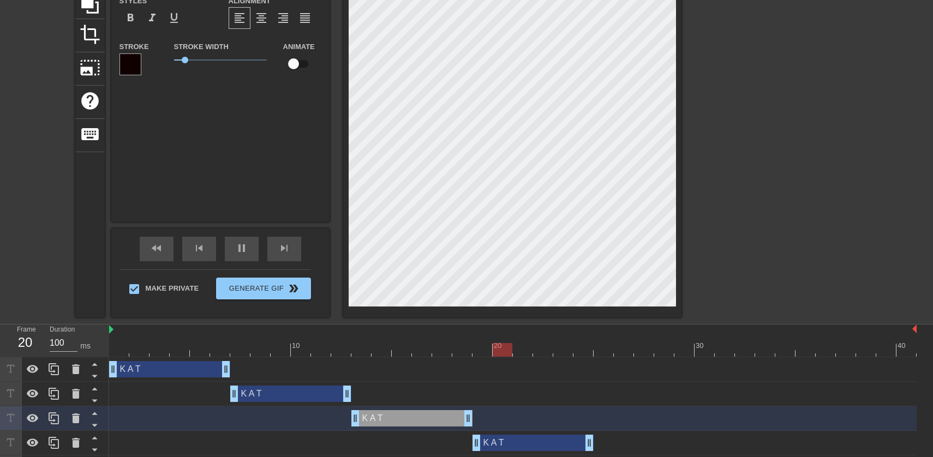
drag, startPoint x: 391, startPoint y: 447, endPoint x: 511, endPoint y: 444, distance: 120.6
click at [511, 444] on div "K A T drag_handle drag_handle" at bounding box center [532, 443] width 121 height 16
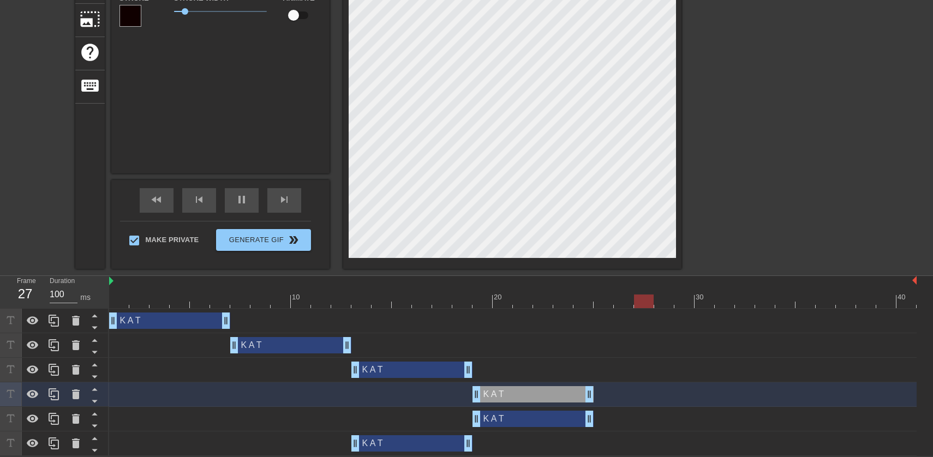
scroll to position [169, 0]
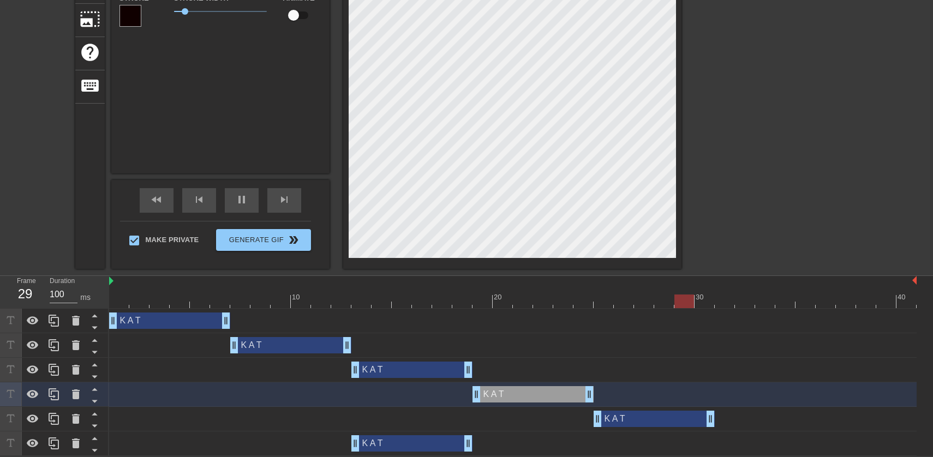
drag, startPoint x: 529, startPoint y: 419, endPoint x: 654, endPoint y: 415, distance: 124.5
click at [654, 415] on div "K A T drag_handle drag_handle" at bounding box center [654, 419] width 121 height 16
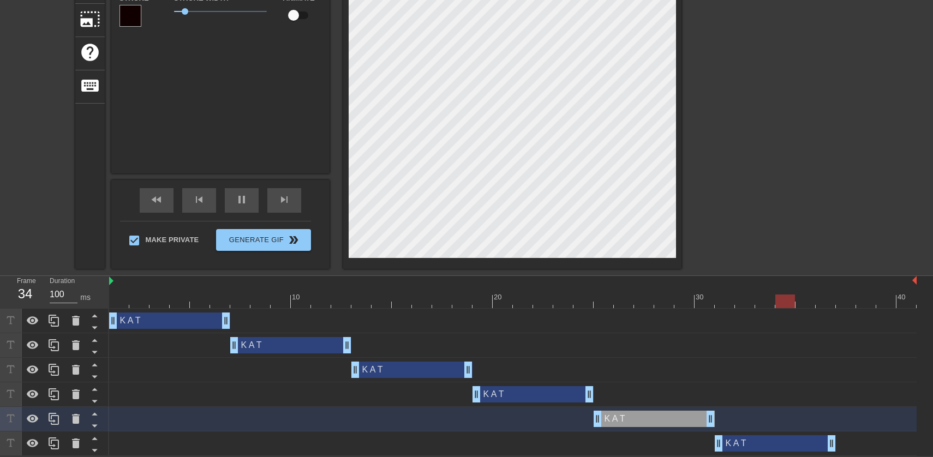
drag, startPoint x: 442, startPoint y: 443, endPoint x: 799, endPoint y: 423, distance: 356.8
click at [799, 423] on div "K A T drag_handle drag_handle K A T drag_handle drag_handle K A T drag_handle d…" at bounding box center [521, 382] width 824 height 147
click at [55, 418] on icon at bounding box center [53, 418] width 13 height 13
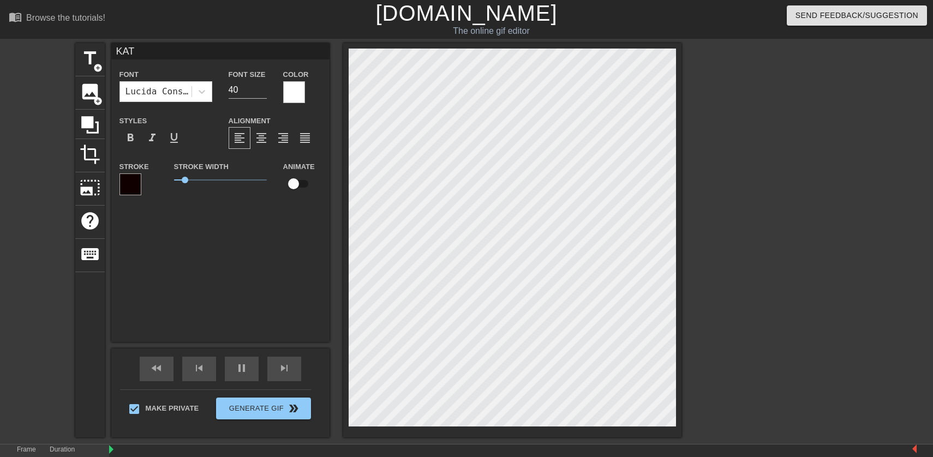
scroll to position [194, 0]
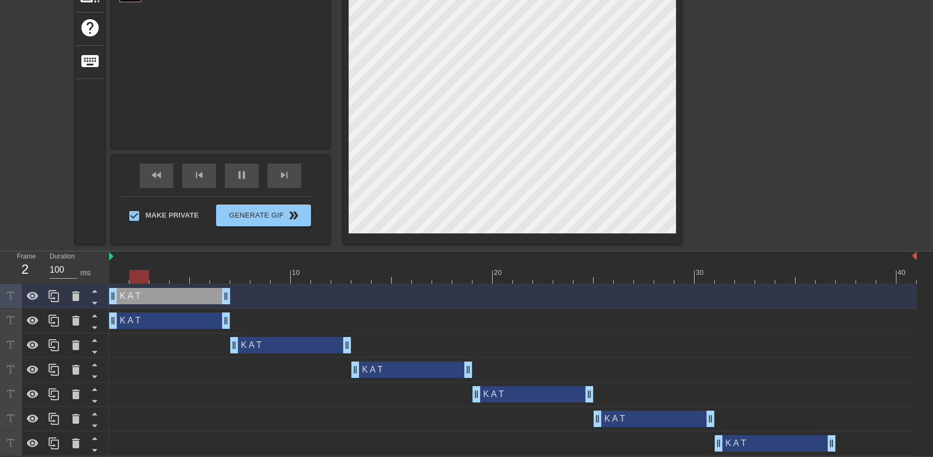
drag, startPoint x: 619, startPoint y: 293, endPoint x: 125, endPoint y: 299, distance: 493.2
click at [125, 299] on div "K A T drag_handle drag_handle" at bounding box center [169, 296] width 121 height 16
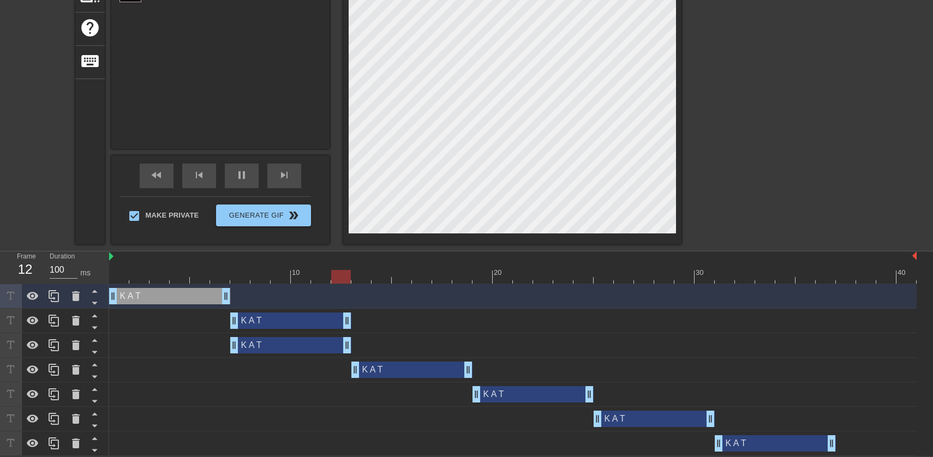
drag, startPoint x: 181, startPoint y: 326, endPoint x: 304, endPoint y: 323, distance: 123.3
click at [304, 323] on div "K A T drag_handle drag_handle" at bounding box center [290, 321] width 121 height 16
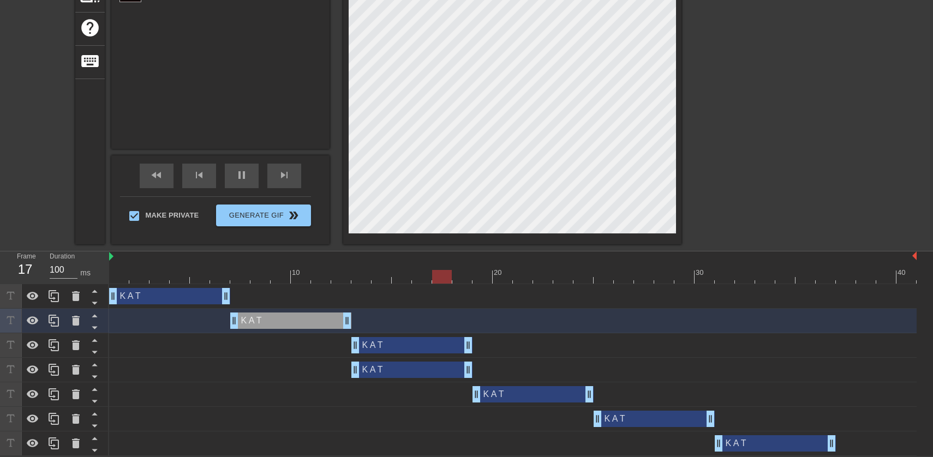
drag, startPoint x: 294, startPoint y: 348, endPoint x: 415, endPoint y: 347, distance: 121.1
click at [415, 347] on div "K A T drag_handle drag_handle" at bounding box center [411, 345] width 121 height 16
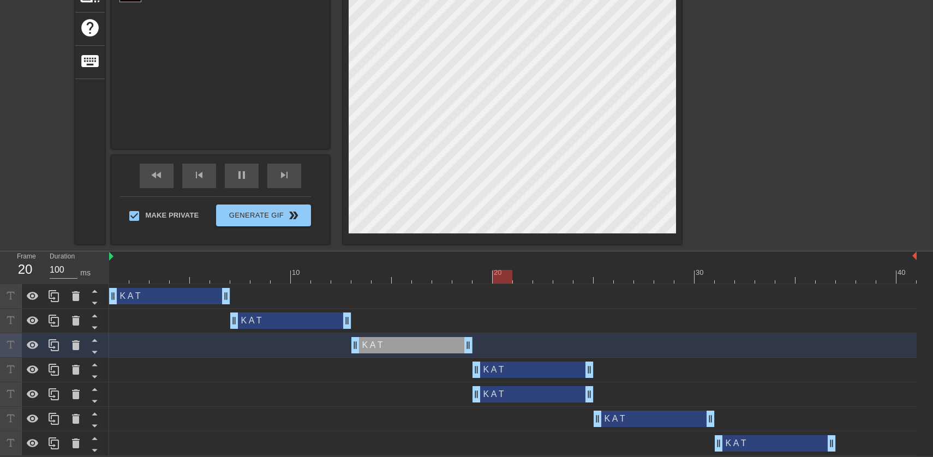
drag, startPoint x: 427, startPoint y: 373, endPoint x: 535, endPoint y: 375, distance: 108.0
click at [535, 375] on div "K A T drag_handle drag_handle" at bounding box center [532, 370] width 121 height 16
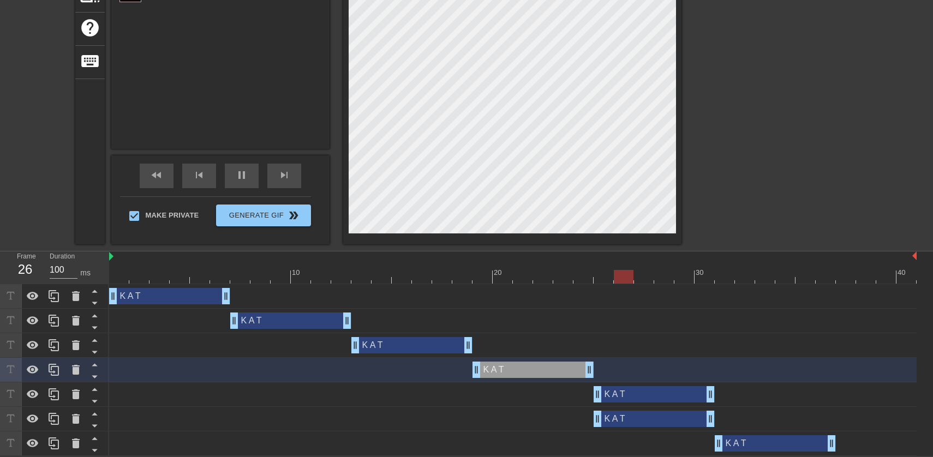
drag, startPoint x: 567, startPoint y: 396, endPoint x: 675, endPoint y: 398, distance: 108.0
click at [675, 398] on div "K A T drag_handle drag_handle" at bounding box center [654, 394] width 121 height 16
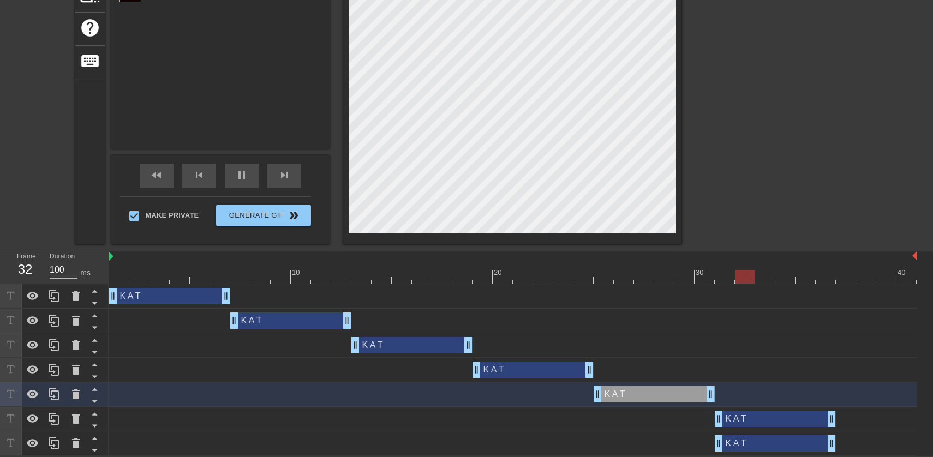
drag, startPoint x: 667, startPoint y: 420, endPoint x: 789, endPoint y: 416, distance: 121.7
click at [789, 416] on div "K A T drag_handle drag_handle" at bounding box center [775, 419] width 121 height 16
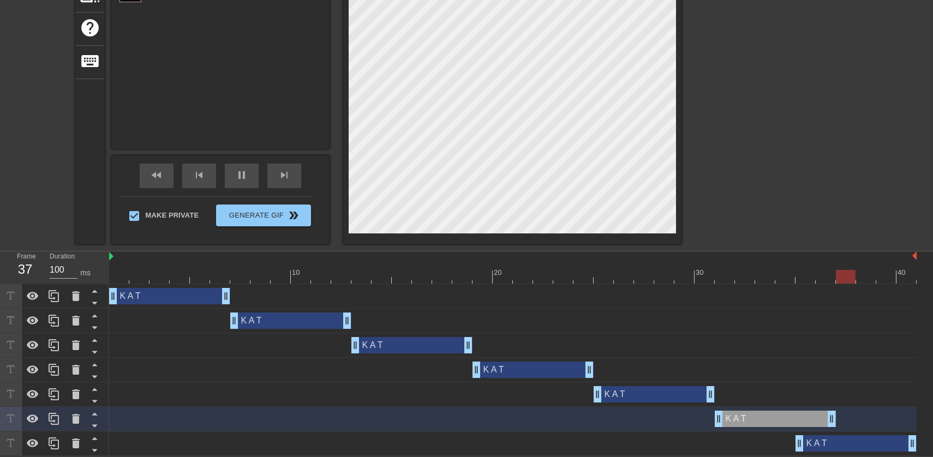
drag, startPoint x: 777, startPoint y: 450, endPoint x: 884, endPoint y: 440, distance: 107.3
click at [884, 440] on div "K A T drag_handle drag_handle" at bounding box center [855, 443] width 121 height 16
type input "KAT"
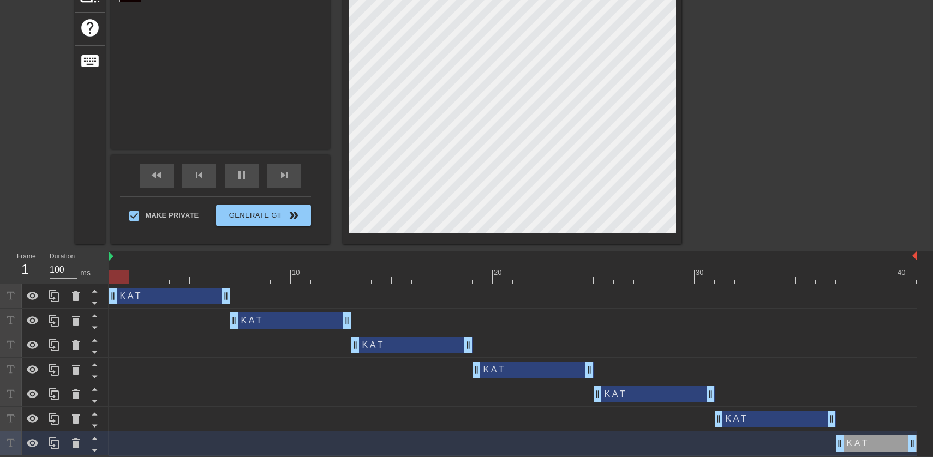
drag, startPoint x: 799, startPoint y: 445, endPoint x: 837, endPoint y: 444, distance: 38.2
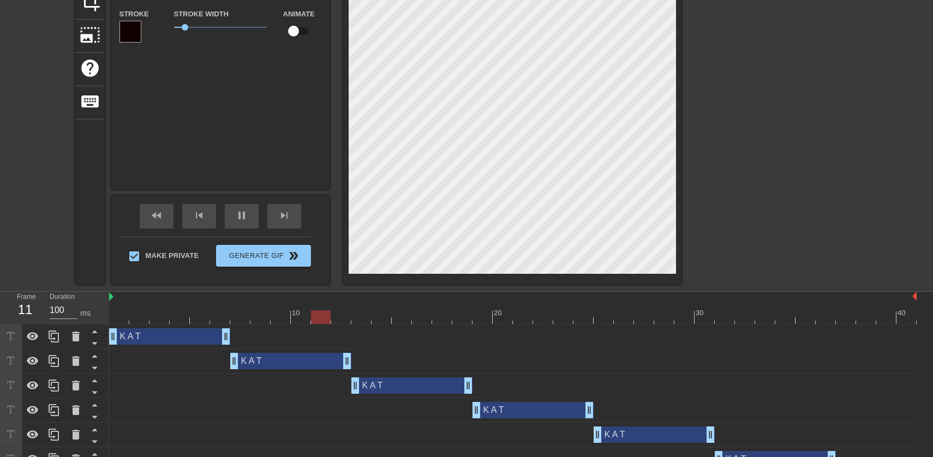
scroll to position [101, 0]
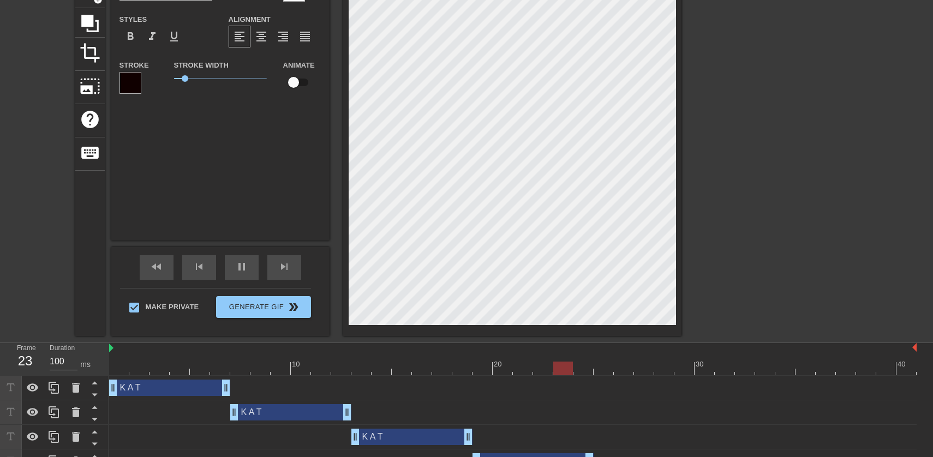
click at [844, 270] on div "title add_circle image add_circle crop photo_size_select_large help keyboard KA…" at bounding box center [466, 139] width 933 height 394
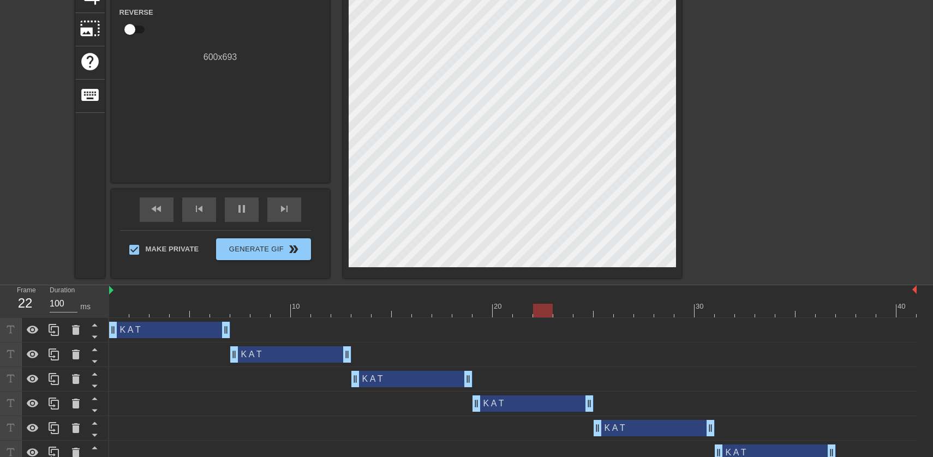
scroll to position [194, 0]
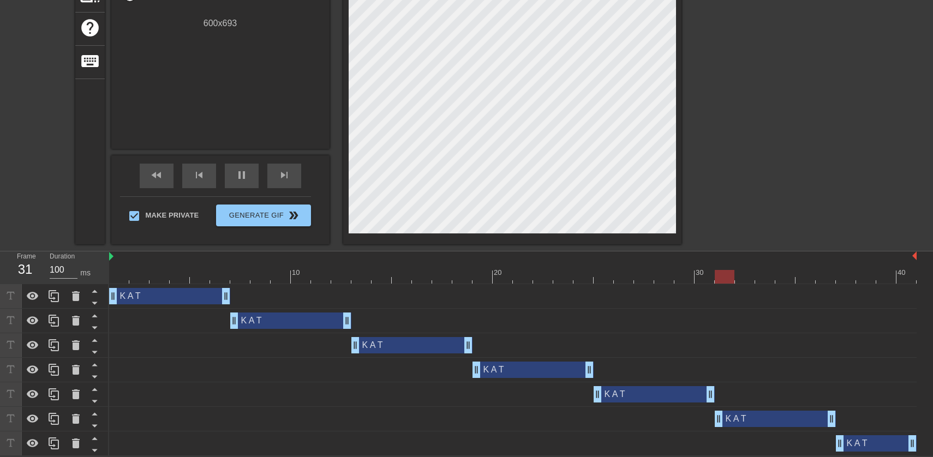
click at [188, 297] on div "K A T drag_handle drag_handle" at bounding box center [169, 296] width 121 height 16
click at [420, 343] on div "K A T drag_handle drag_handle" at bounding box center [411, 345] width 121 height 16
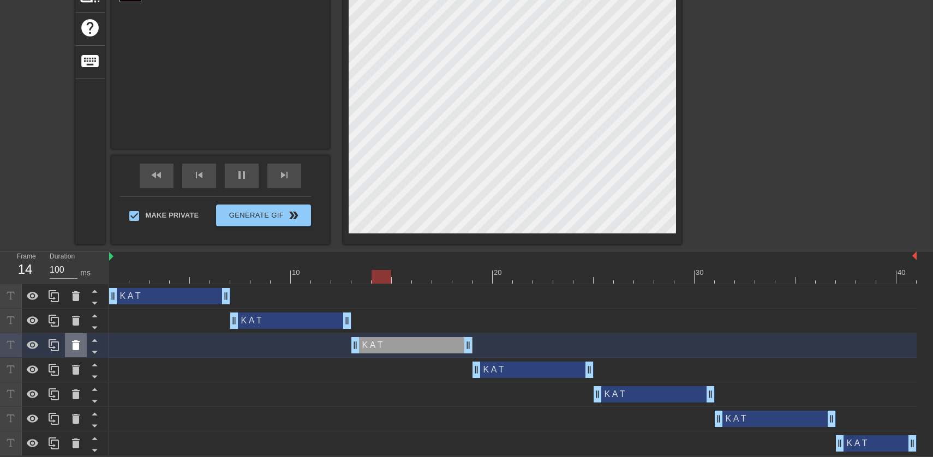
click at [76, 353] on div at bounding box center [76, 345] width 22 height 24
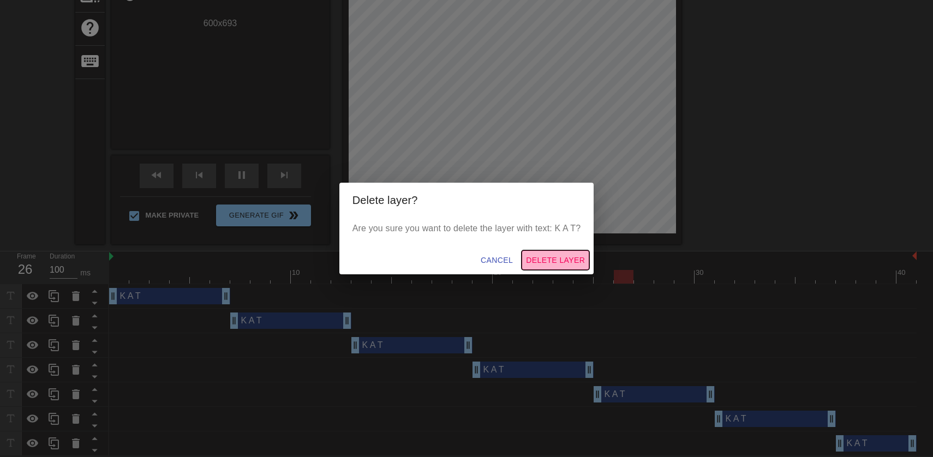
click at [561, 258] on span "Delete Layer" at bounding box center [555, 261] width 59 height 14
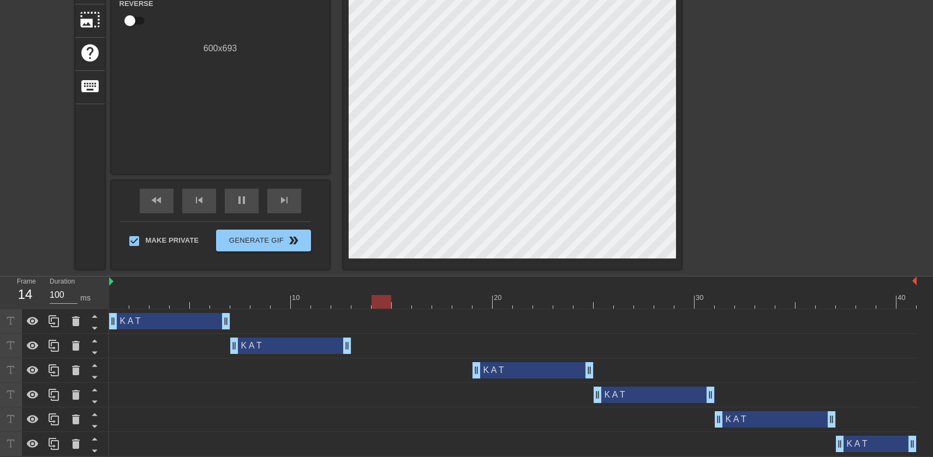
scroll to position [169, 0]
click at [758, 414] on div "K A T drag_handle drag_handle" at bounding box center [775, 419] width 121 height 16
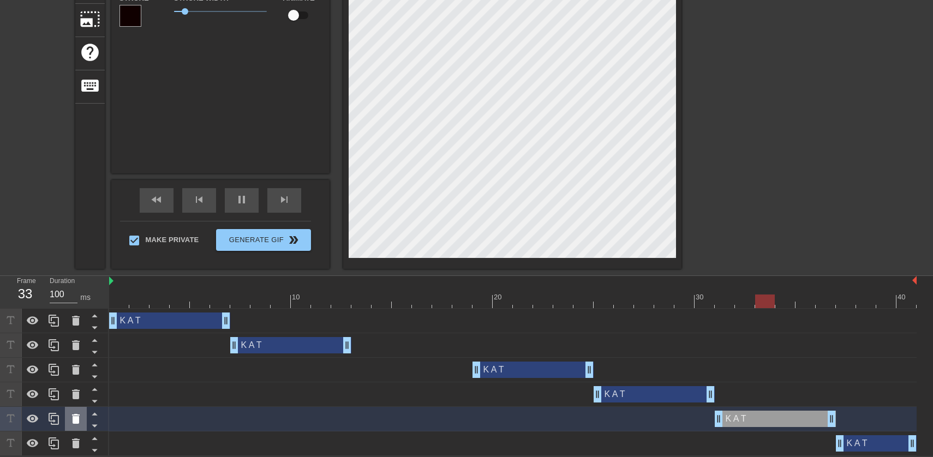
click at [78, 418] on icon at bounding box center [76, 419] width 8 height 10
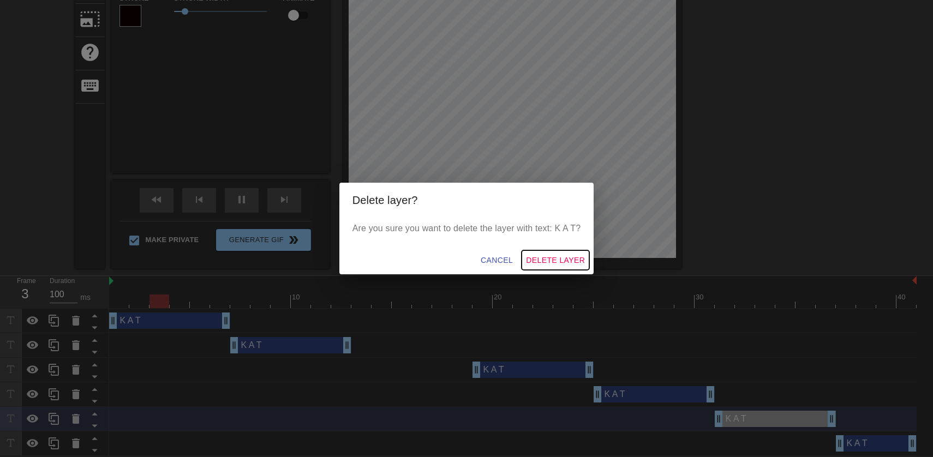
click at [548, 259] on span "Delete Layer" at bounding box center [555, 261] width 59 height 14
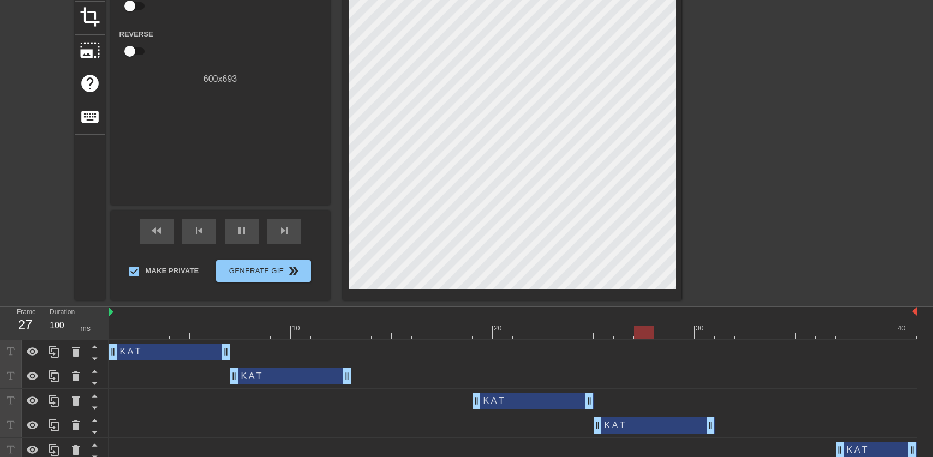
scroll to position [145, 0]
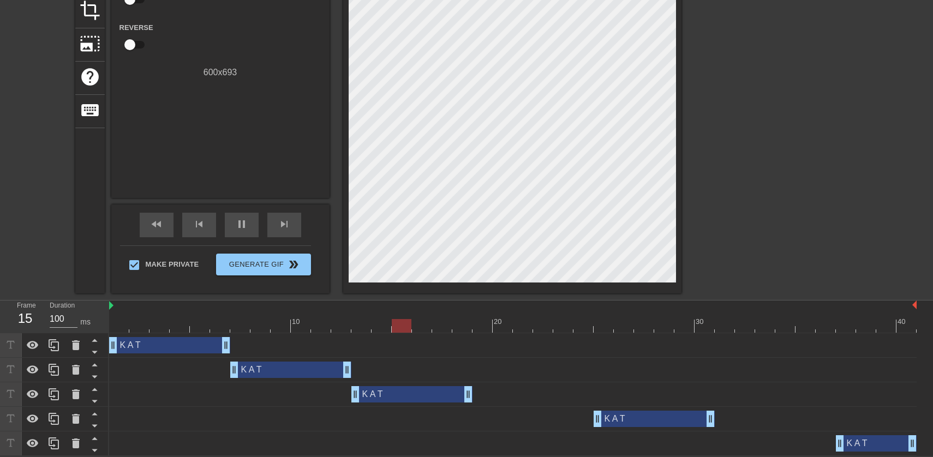
drag, startPoint x: 492, startPoint y: 393, endPoint x: 375, endPoint y: 391, distance: 116.8
click at [375, 391] on div "K A T drag_handle drag_handle" at bounding box center [411, 394] width 121 height 16
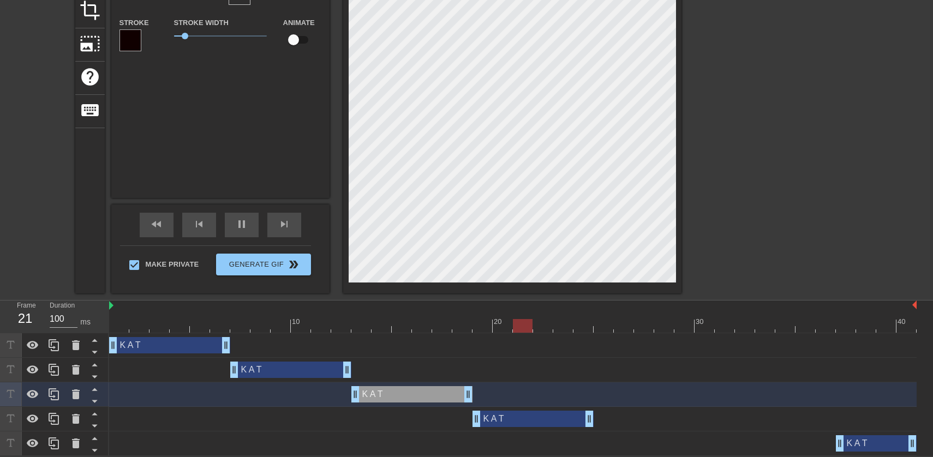
drag, startPoint x: 658, startPoint y: 416, endPoint x: 537, endPoint y: 420, distance: 121.7
click at [537, 420] on div "K A T drag_handle drag_handle" at bounding box center [532, 419] width 121 height 16
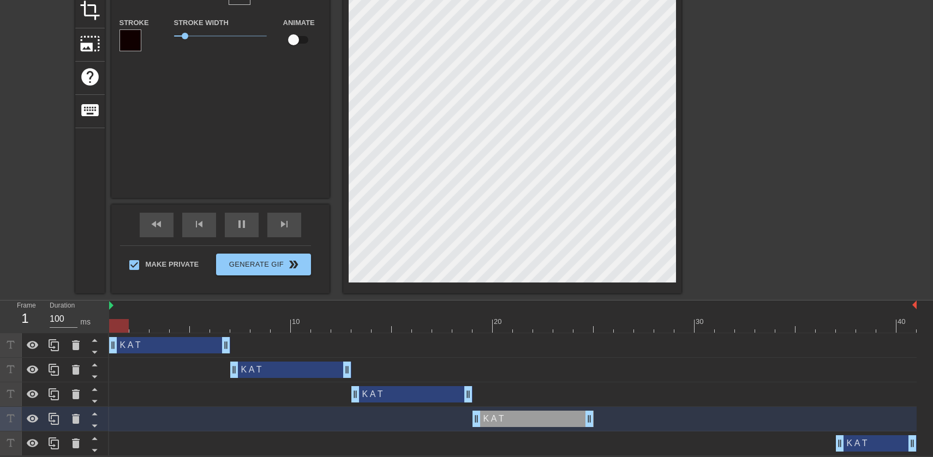
click at [852, 443] on div "K A T drag_handle drag_handle" at bounding box center [876, 443] width 81 height 16
type input "KAT"
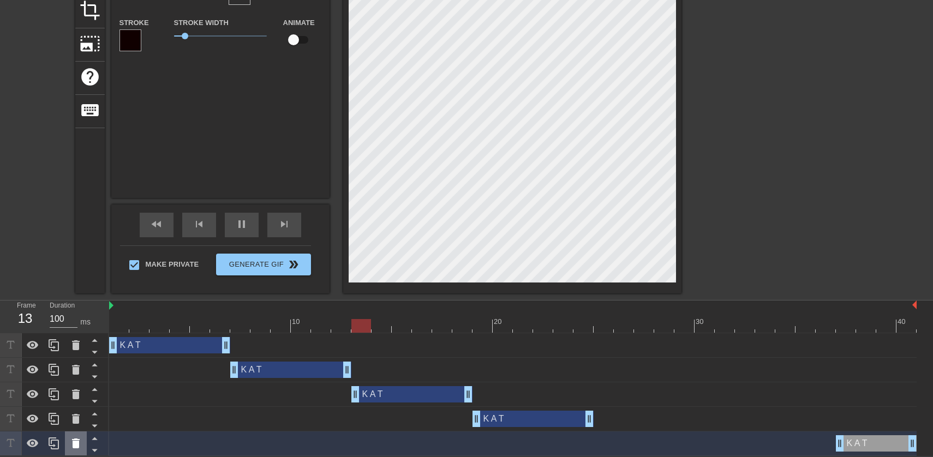
click at [80, 448] on icon at bounding box center [75, 443] width 13 height 13
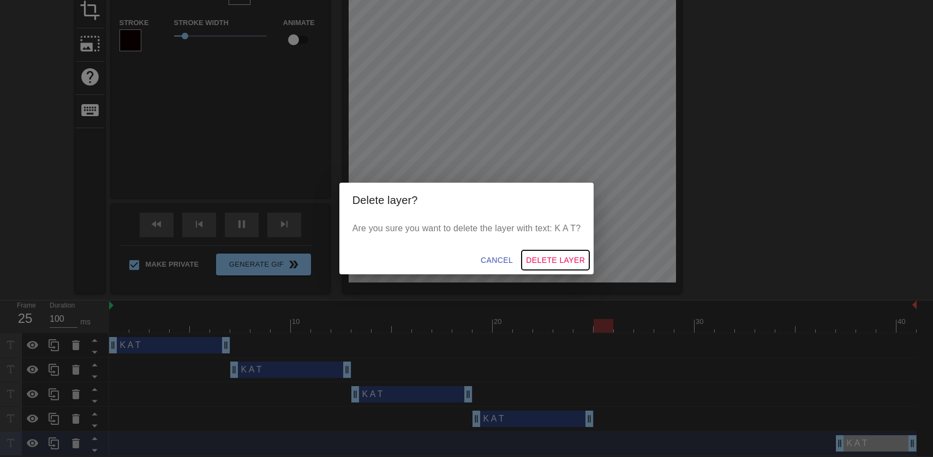
click at [570, 259] on span "Delete Layer" at bounding box center [555, 261] width 59 height 14
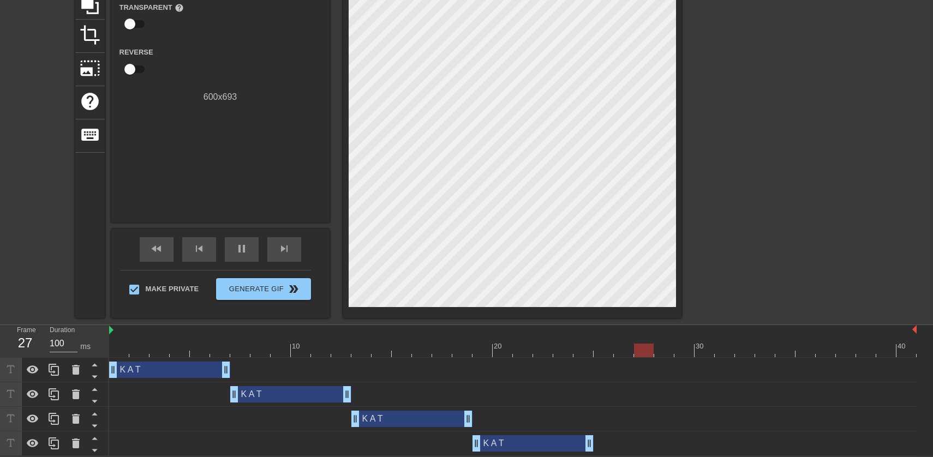
scroll to position [120, 0]
click at [53, 443] on icon at bounding box center [53, 443] width 13 height 13
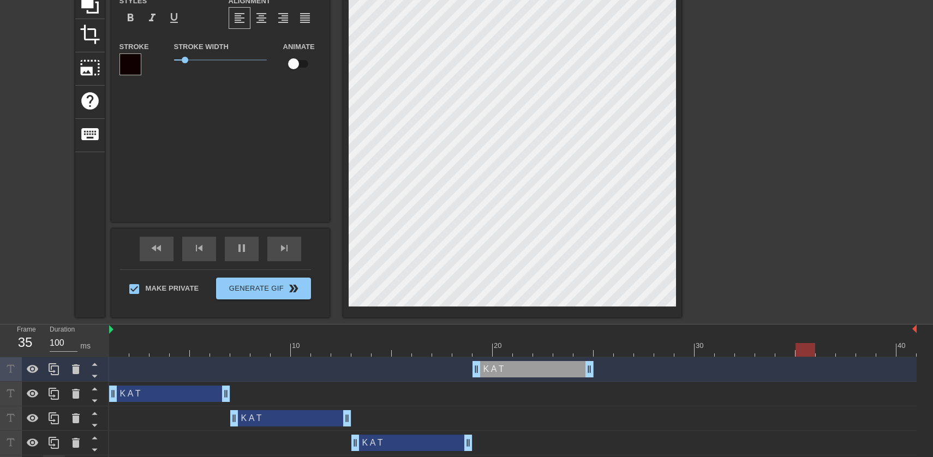
scroll to position [145, 0]
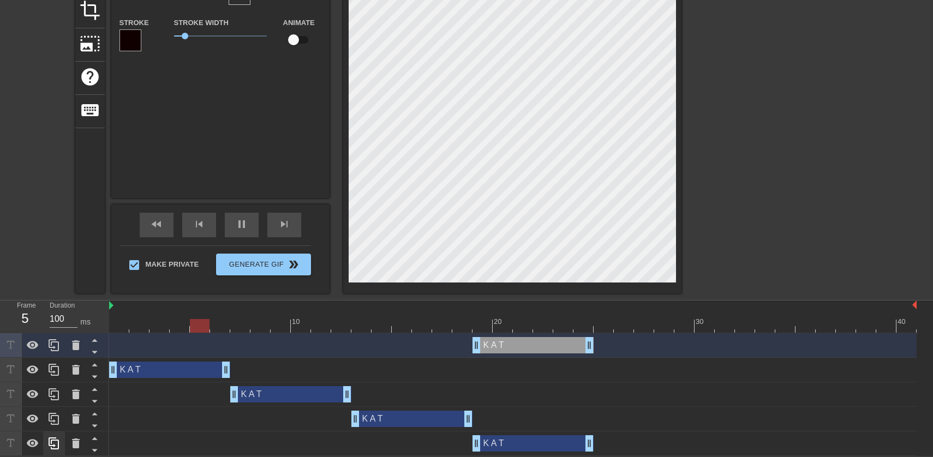
click at [53, 443] on icon at bounding box center [53, 443] width 13 height 13
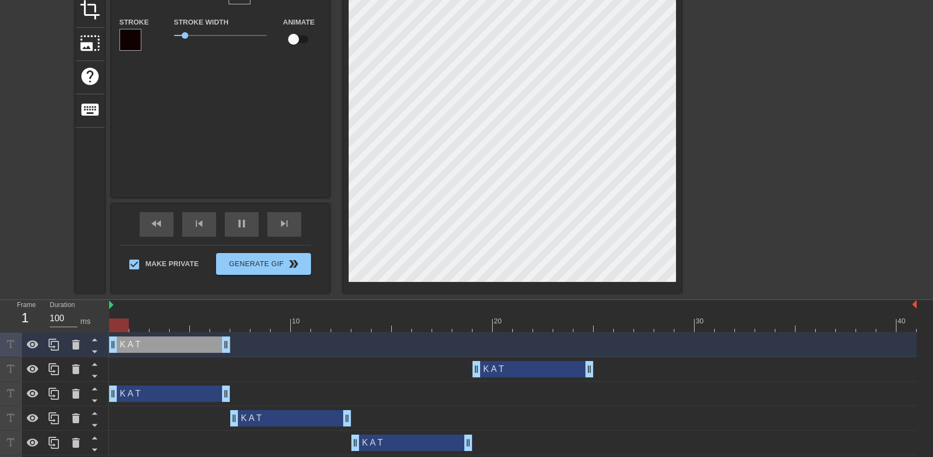
drag, startPoint x: 510, startPoint y: 347, endPoint x: 135, endPoint y: 354, distance: 374.8
click at [135, 354] on div "K A T drag_handle drag_handle" at bounding box center [512, 345] width 807 height 25
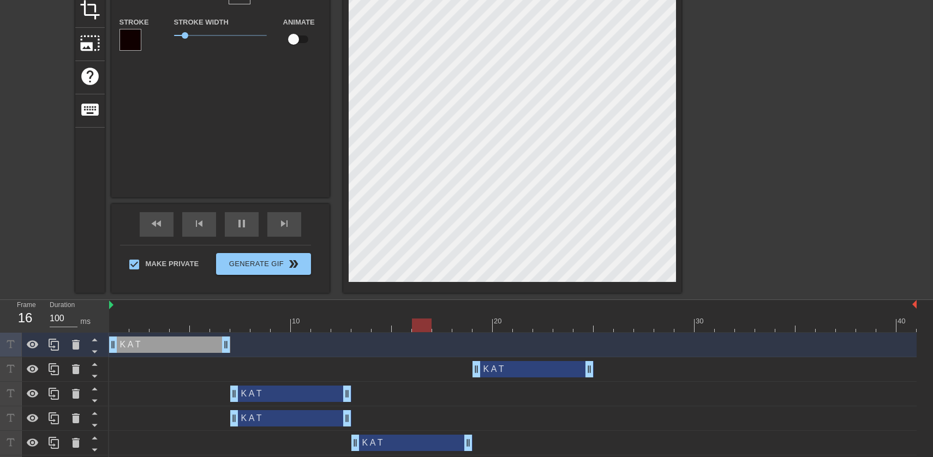
drag, startPoint x: 178, startPoint y: 392, endPoint x: 297, endPoint y: 390, distance: 118.9
click at [297, 390] on div "K A T drag_handle drag_handle" at bounding box center [290, 394] width 121 height 16
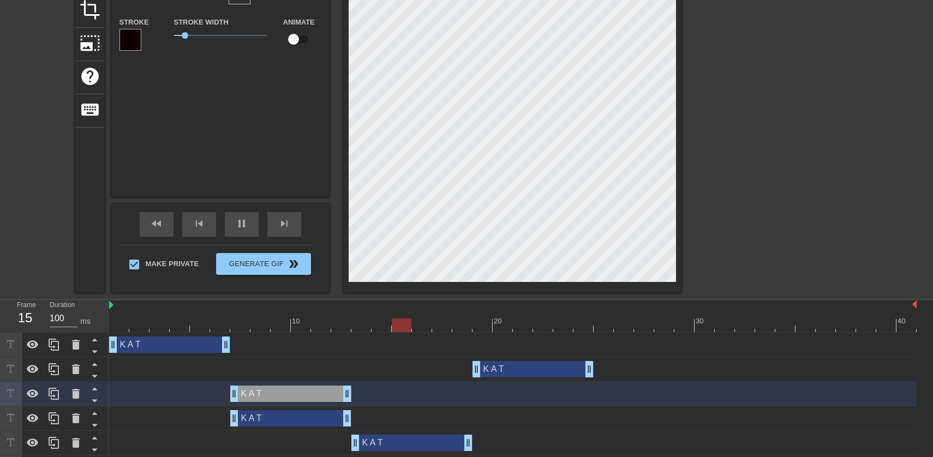
drag, startPoint x: 382, startPoint y: 443, endPoint x: 374, endPoint y: 445, distance: 8.3
click at [374, 445] on div "K A T drag_handle drag_handle" at bounding box center [411, 443] width 121 height 16
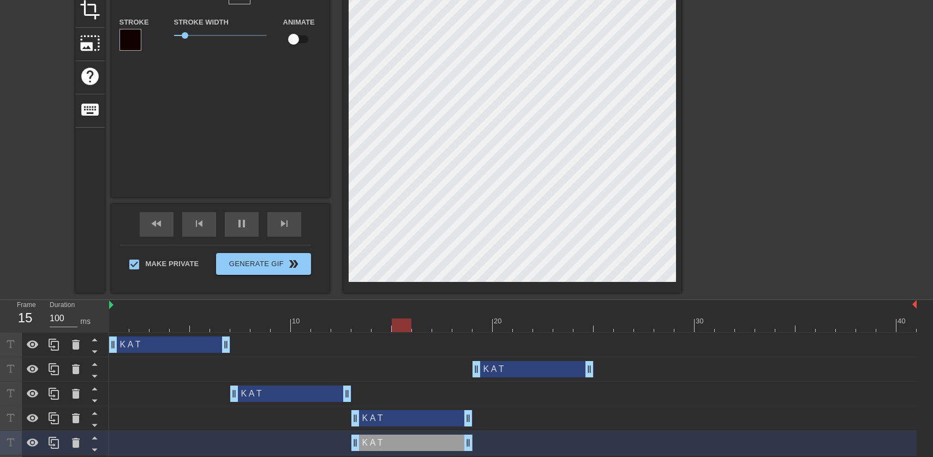
drag, startPoint x: 291, startPoint y: 421, endPoint x: 410, endPoint y: 425, distance: 119.0
click at [410, 425] on div "K A T drag_handle drag_handle" at bounding box center [411, 418] width 121 height 16
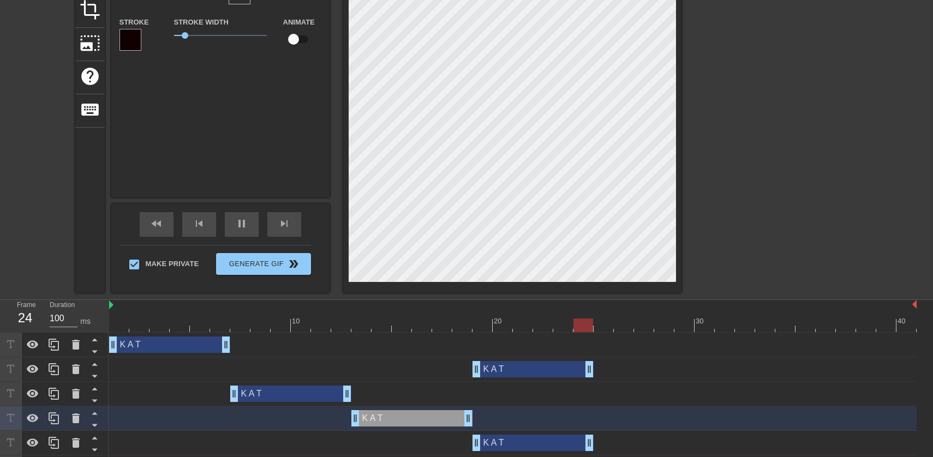
drag, startPoint x: 409, startPoint y: 445, endPoint x: 511, endPoint y: 443, distance: 101.5
click at [511, 443] on div "K A T drag_handle drag_handle" at bounding box center [532, 443] width 121 height 16
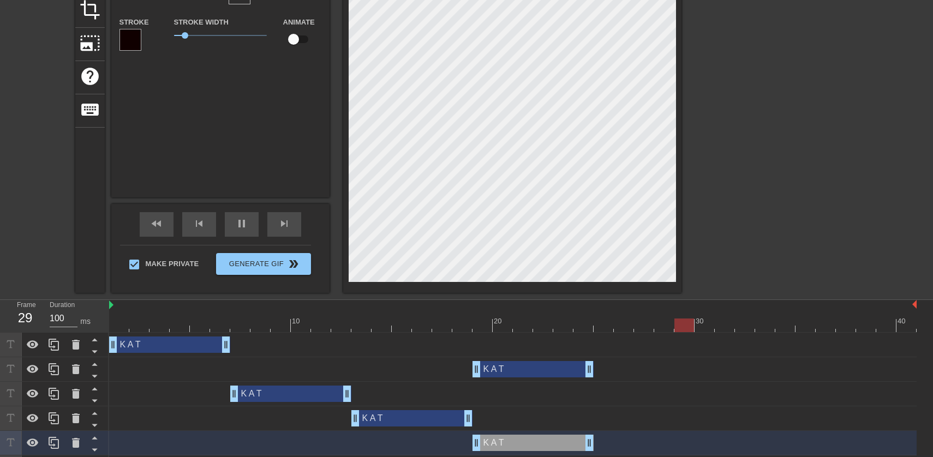
click at [373, 414] on div "K A T drag_handle drag_handle" at bounding box center [411, 418] width 121 height 16
type input "KAT"
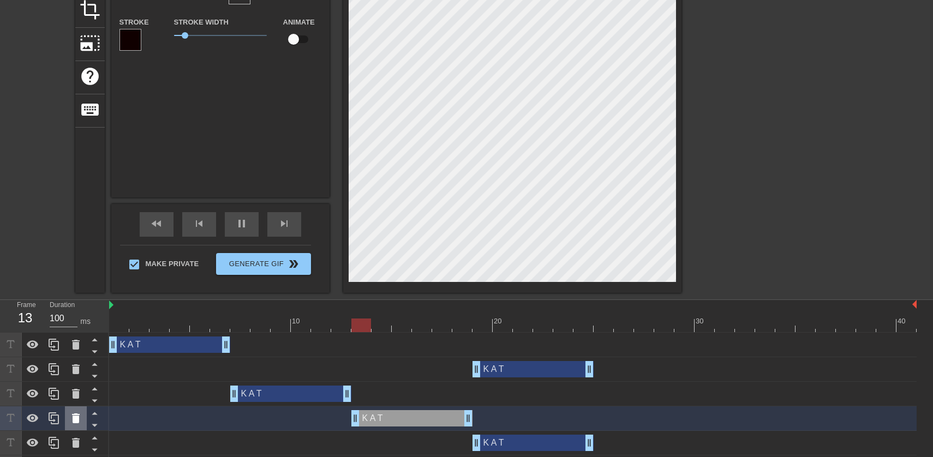
click at [74, 423] on icon at bounding box center [76, 419] width 8 height 10
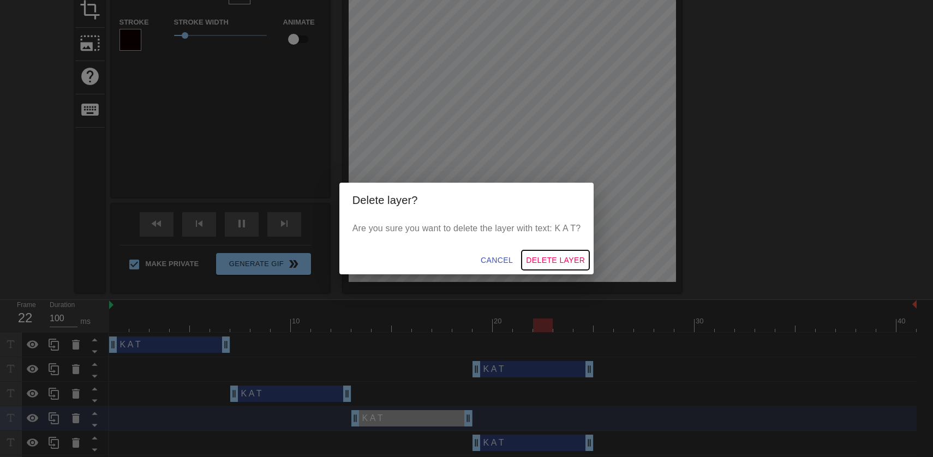
click at [534, 258] on span "Delete Layer" at bounding box center [555, 261] width 59 height 14
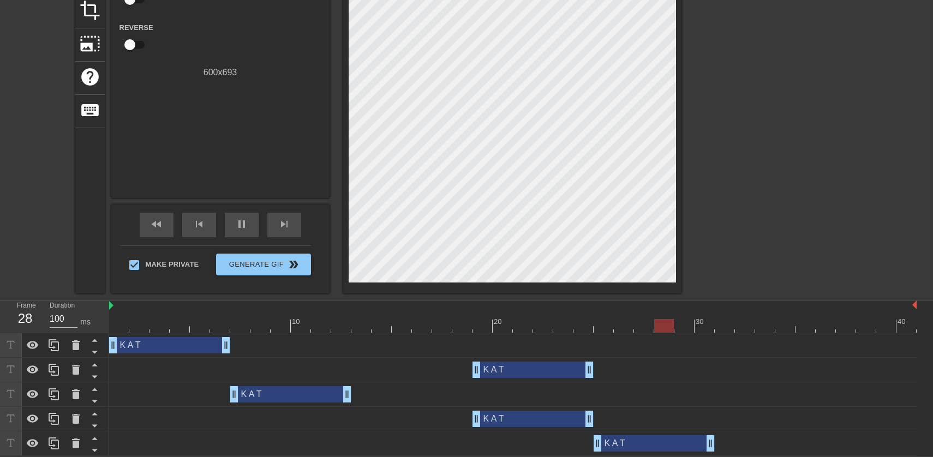
drag, startPoint x: 536, startPoint y: 449, endPoint x: 659, endPoint y: 450, distance: 122.7
click at [659, 450] on div "K A T drag_handle drag_handle" at bounding box center [654, 443] width 121 height 16
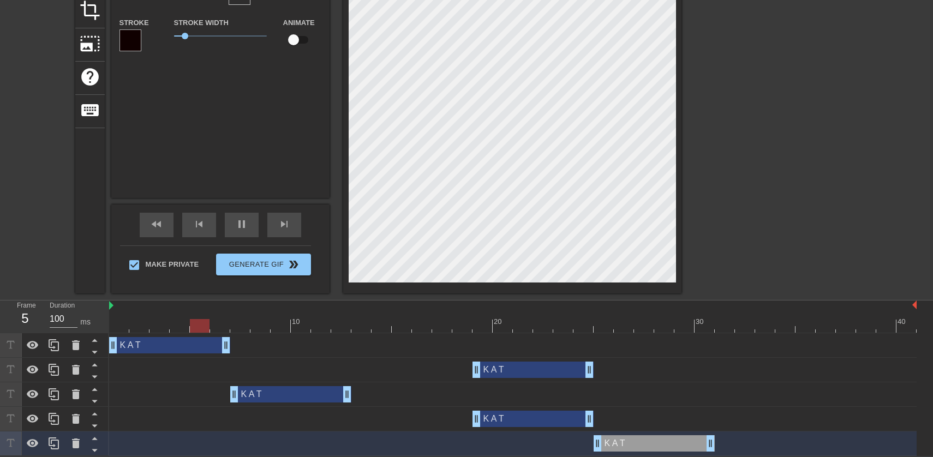
click at [562, 369] on div "K A T drag_handle drag_handle" at bounding box center [532, 370] width 121 height 16
type input "KAT"
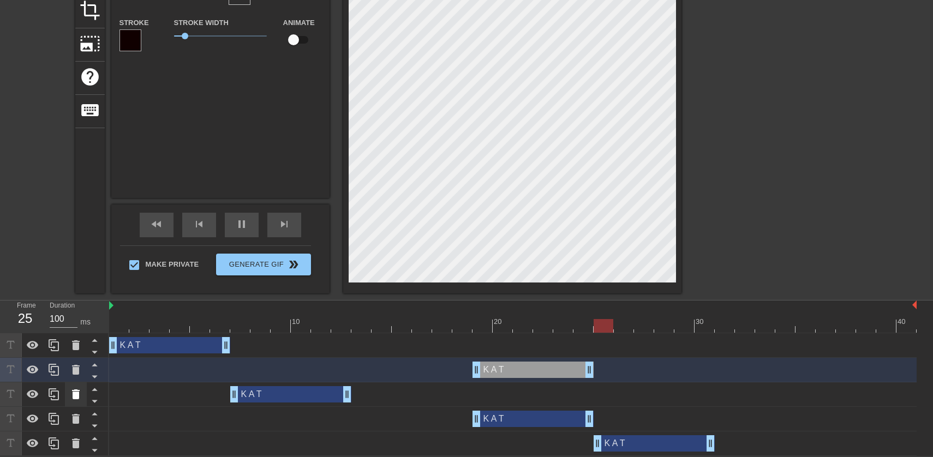
click at [76, 391] on icon at bounding box center [75, 394] width 13 height 13
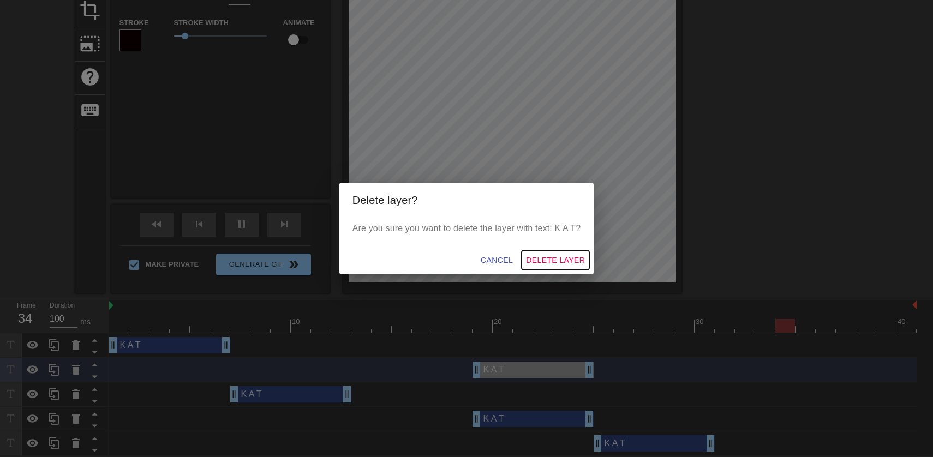
click at [544, 260] on span "Delete Layer" at bounding box center [555, 261] width 59 height 14
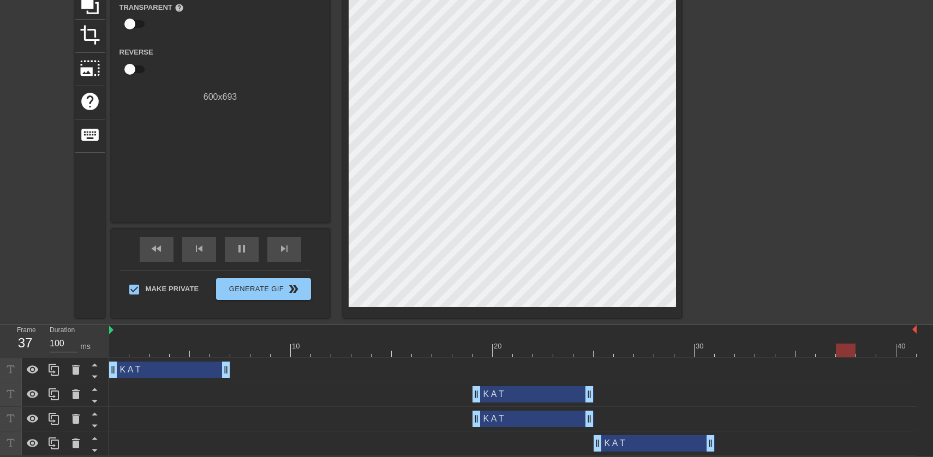
scroll to position [120, 0]
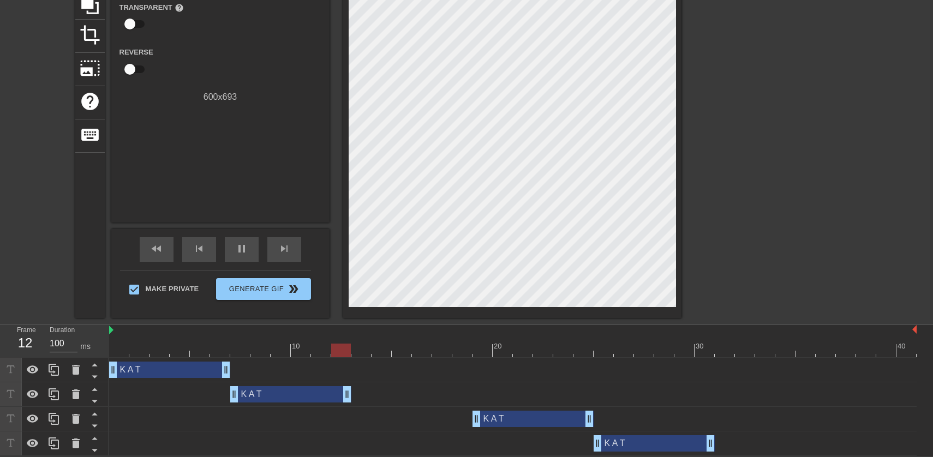
drag, startPoint x: 510, startPoint y: 403, endPoint x: 304, endPoint y: 412, distance: 205.9
click at [304, 412] on div "K A T drag_handle drag_handle K A T drag_handle drag_handle K A T drag_handle d…" at bounding box center [521, 407] width 824 height 98
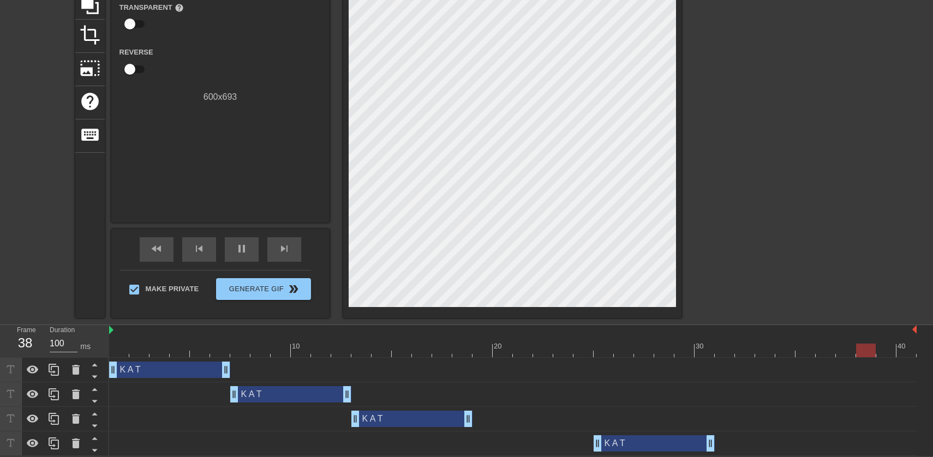
drag, startPoint x: 502, startPoint y: 424, endPoint x: 378, endPoint y: 425, distance: 124.4
click at [378, 425] on div "K A T drag_handle drag_handle" at bounding box center [411, 419] width 121 height 16
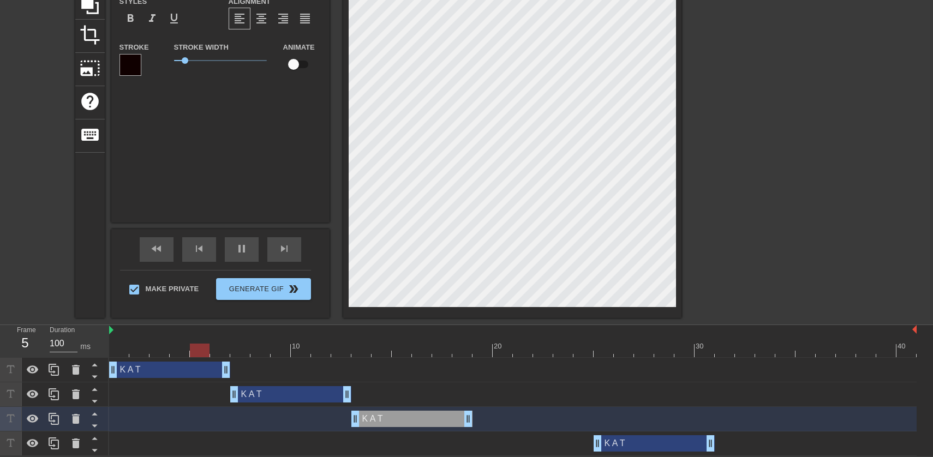
click at [305, 398] on div "K A T drag_handle drag_handle" at bounding box center [290, 394] width 121 height 16
type input "KAT"
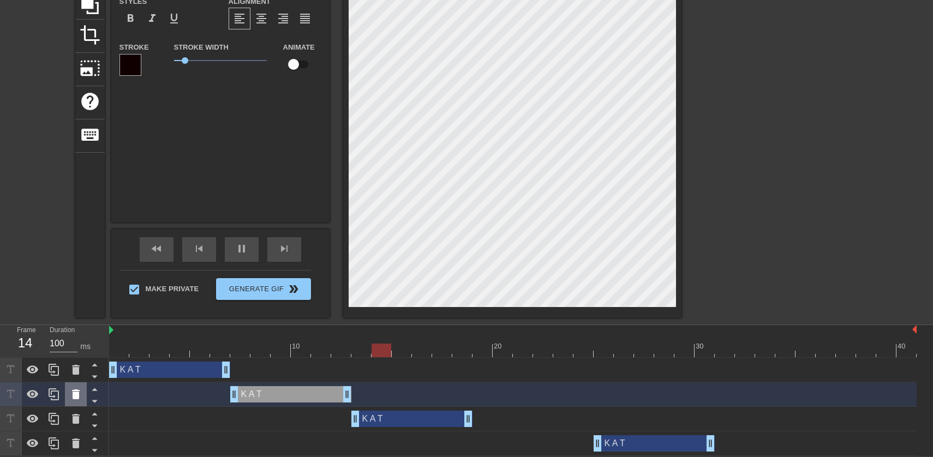
click at [75, 394] on icon at bounding box center [76, 395] width 8 height 10
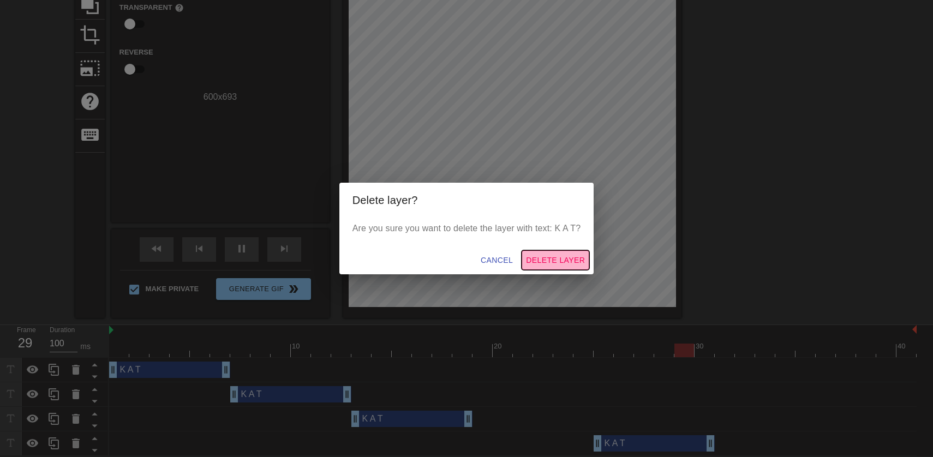
click at [570, 254] on span "Delete Layer" at bounding box center [555, 261] width 59 height 14
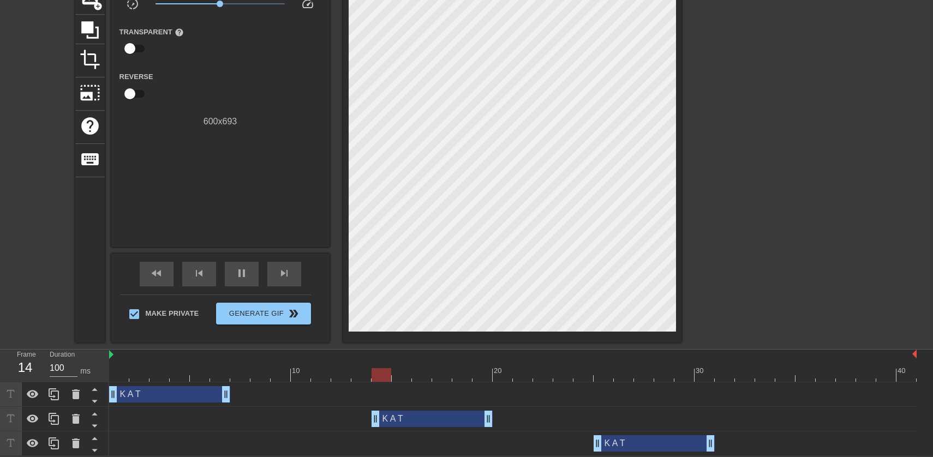
drag, startPoint x: 420, startPoint y: 425, endPoint x: 440, endPoint y: 424, distance: 20.7
click at [440, 424] on div "K A T drag_handle drag_handle" at bounding box center [432, 419] width 121 height 16
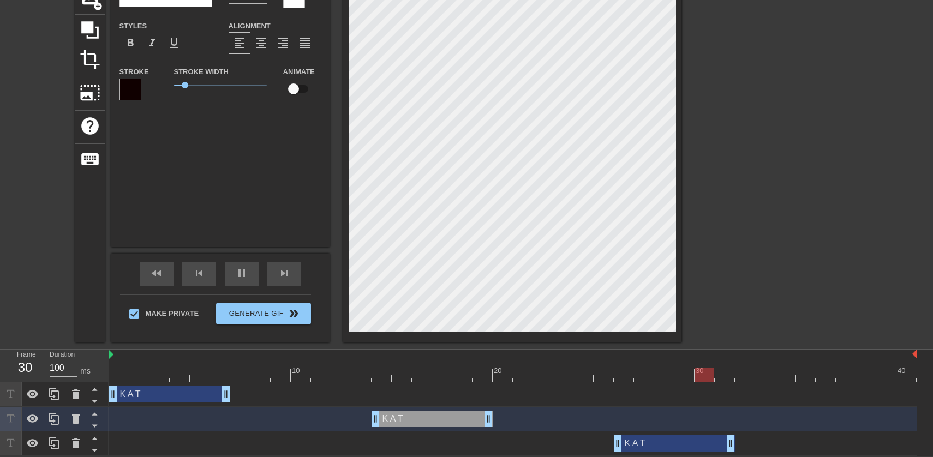
drag, startPoint x: 639, startPoint y: 447, endPoint x: 666, endPoint y: 445, distance: 27.4
click at [666, 445] on div "K A T drag_handle drag_handle" at bounding box center [674, 443] width 121 height 16
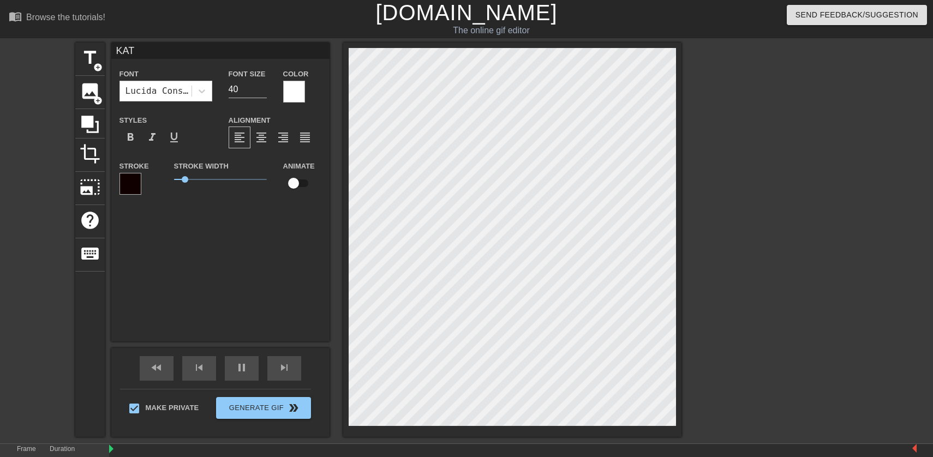
scroll to position [0, 0]
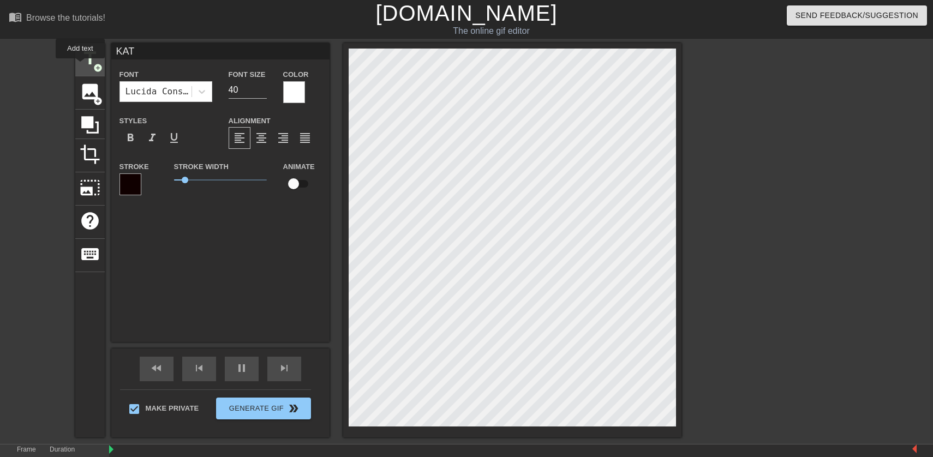
click at [81, 66] on span "title" at bounding box center [90, 58] width 21 height 21
type input "New text 12"
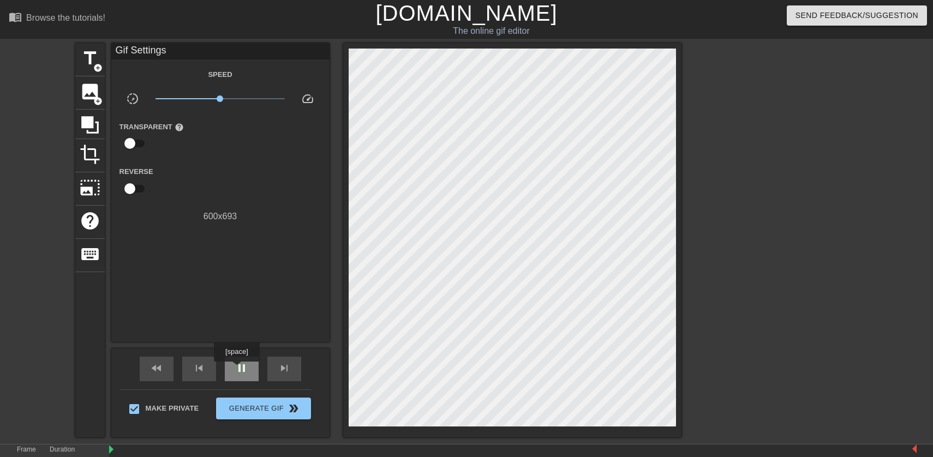
click at [238, 369] on span "pause" at bounding box center [241, 368] width 13 height 13
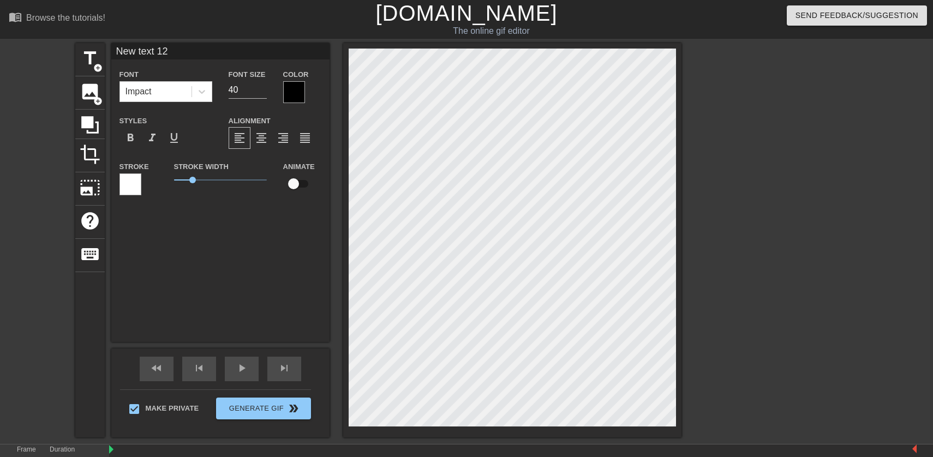
type input "5991704382"
type textarea "5991704382"
click at [298, 97] on div at bounding box center [294, 92] width 22 height 22
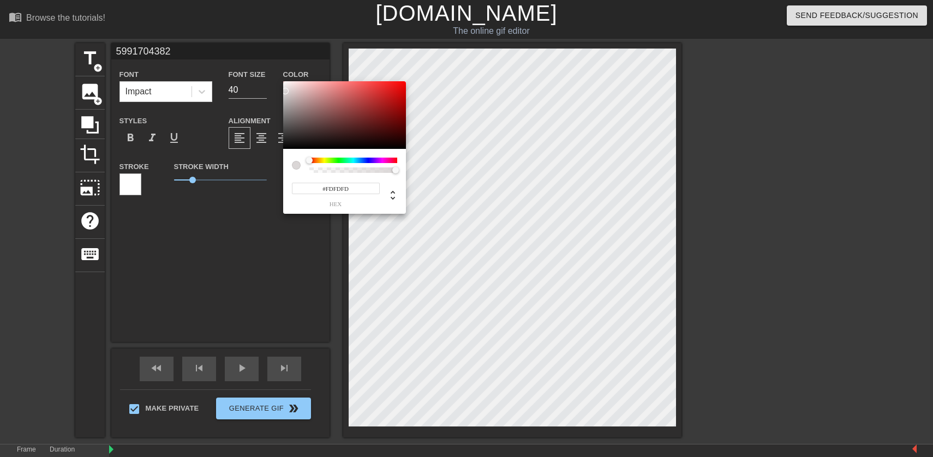
type input "#FFFFFF"
drag, startPoint x: 290, startPoint y: 97, endPoint x: 279, endPoint y: 76, distance: 23.4
click at [279, 76] on div "#FFFFFF hex" at bounding box center [466, 228] width 933 height 457
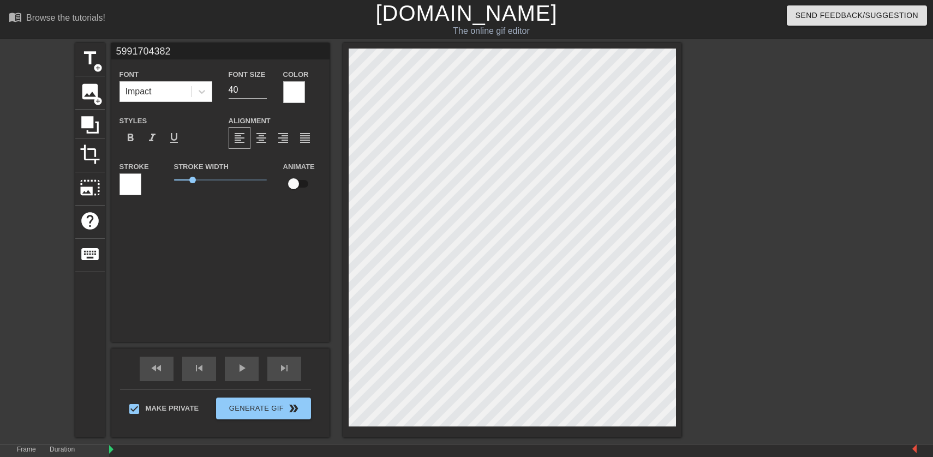
click at [136, 186] on div at bounding box center [130, 184] width 22 height 22
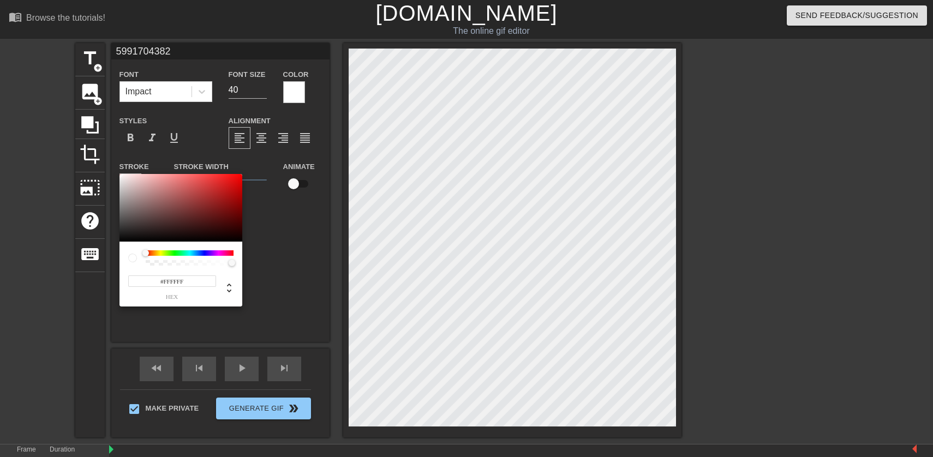
type input "#080000"
click at [237, 239] on div at bounding box center [180, 208] width 123 height 68
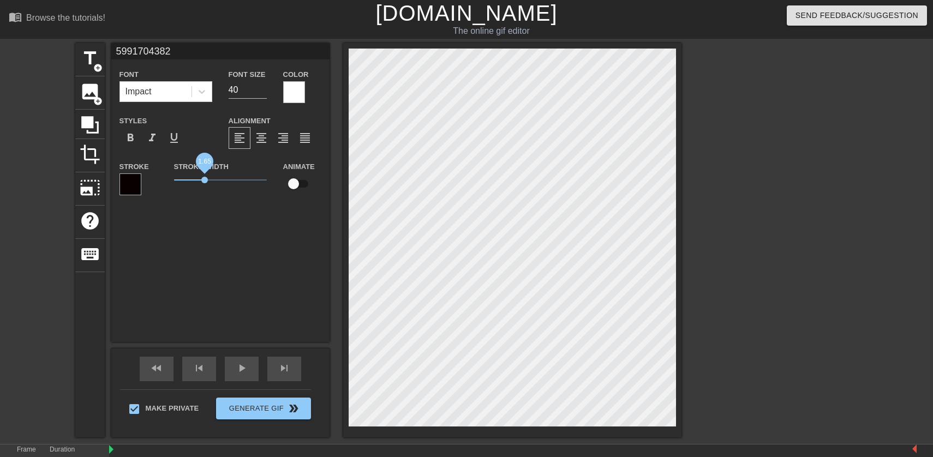
drag, startPoint x: 194, startPoint y: 181, endPoint x: 204, endPoint y: 183, distance: 10.6
click at [204, 183] on span "1.65" at bounding box center [204, 180] width 7 height 7
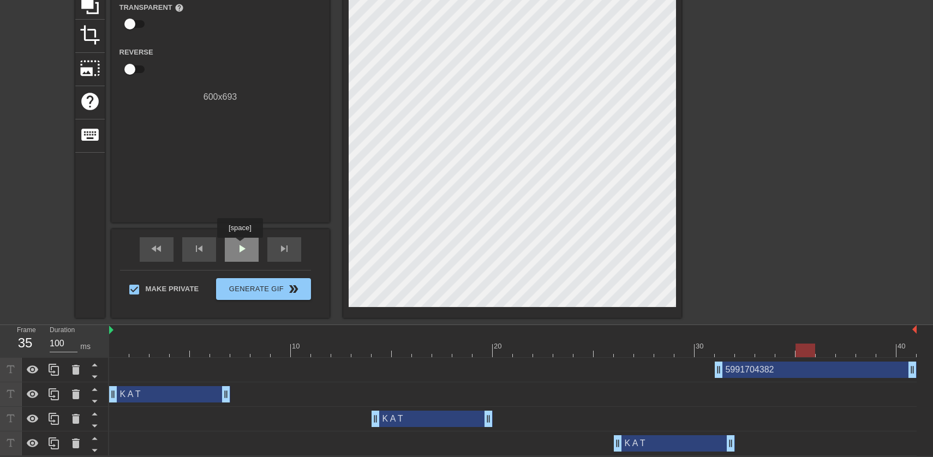
click at [241, 245] on span "play_arrow" at bounding box center [241, 248] width 13 height 13
click at [52, 372] on icon at bounding box center [54, 370] width 10 height 12
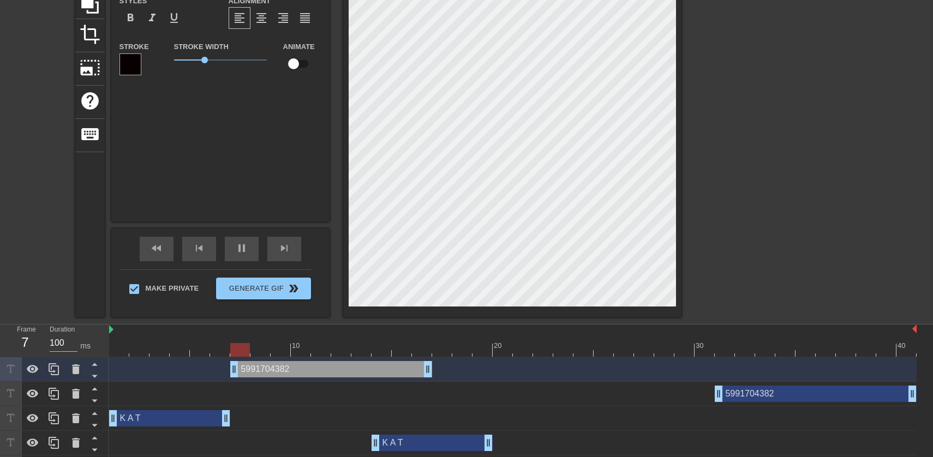
drag, startPoint x: 760, startPoint y: 370, endPoint x: 268, endPoint y: 393, distance: 492.1
click at [268, 393] on div "5991704382 drag_handle drag_handle 5991704382 drag_handle drag_handle K A T dra…" at bounding box center [521, 418] width 824 height 123
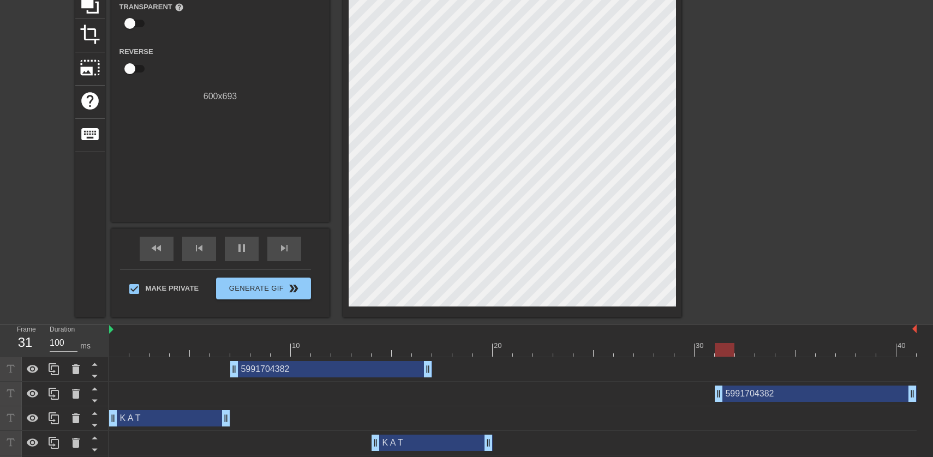
click at [788, 271] on div "title add_circle image add_circle crop photo_size_select_large help keyboard Gi…" at bounding box center [466, 120] width 933 height 394
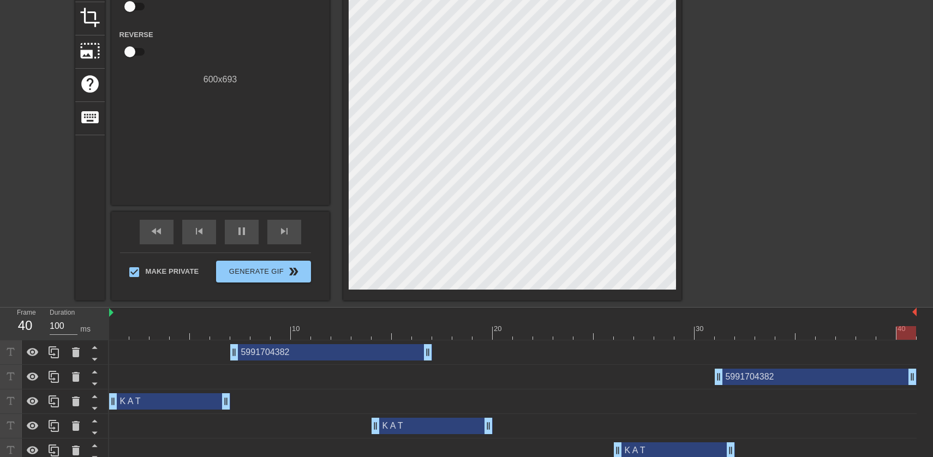
scroll to position [145, 0]
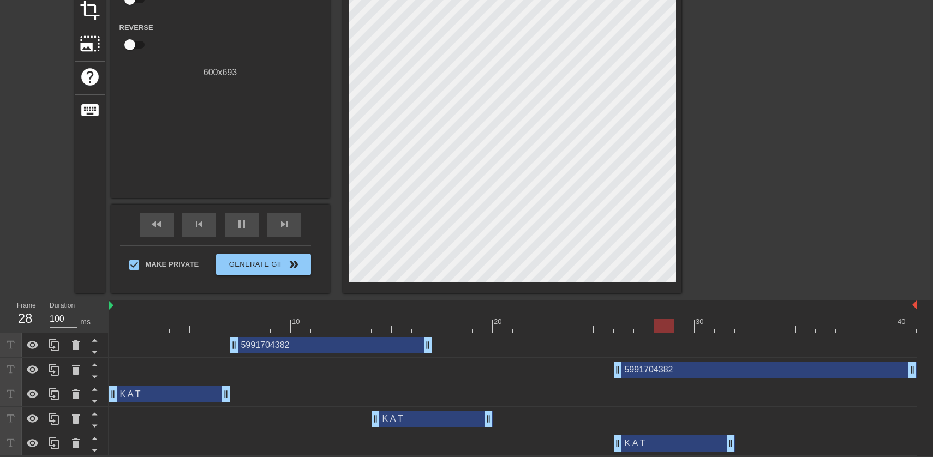
drag, startPoint x: 718, startPoint y: 367, endPoint x: 613, endPoint y: 376, distance: 105.2
click at [613, 376] on div "5991704382 drag_handle drag_handle" at bounding box center [512, 370] width 807 height 16
drag, startPoint x: 235, startPoint y: 344, endPoint x: 256, endPoint y: 349, distance: 21.7
drag, startPoint x: 430, startPoint y: 345, endPoint x: 469, endPoint y: 368, distance: 45.7
click at [496, 345] on div "5991704382 drag_handle drag_handle" at bounding box center [512, 345] width 807 height 16
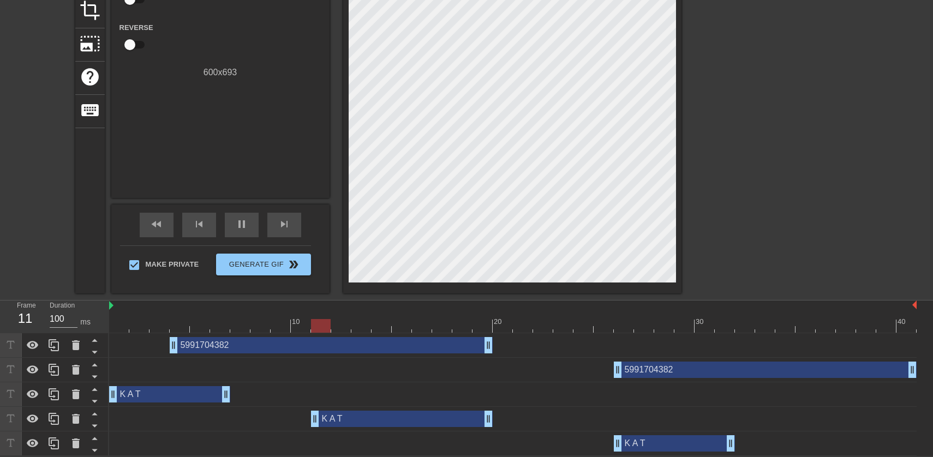
drag, startPoint x: 376, startPoint y: 418, endPoint x: 304, endPoint y: 422, distance: 72.1
drag, startPoint x: 492, startPoint y: 420, endPoint x: 528, endPoint y: 420, distance: 36.0
drag, startPoint x: 618, startPoint y: 442, endPoint x: 603, endPoint y: 442, distance: 15.3
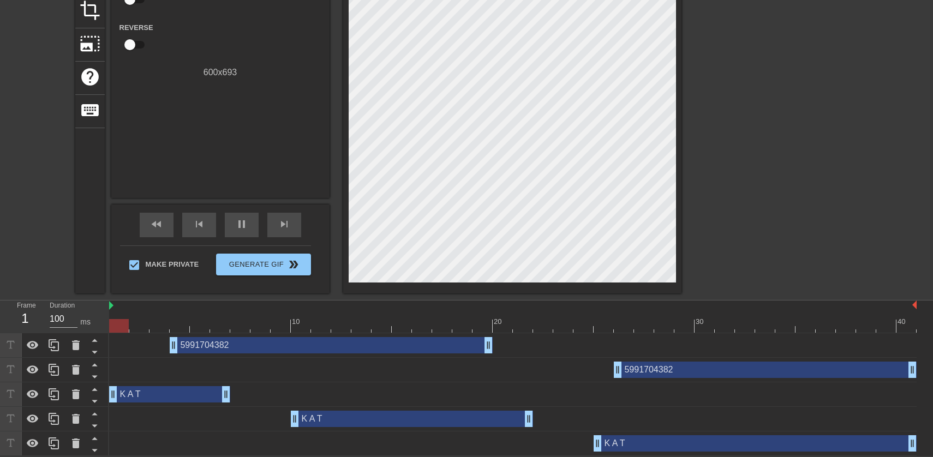
drag, startPoint x: 733, startPoint y: 444, endPoint x: 929, endPoint y: 440, distance: 195.9
click at [929, 440] on div "5991704382 drag_handle drag_handle 5991704382 drag_handle drag_handle K A T dra…" at bounding box center [521, 394] width 824 height 123
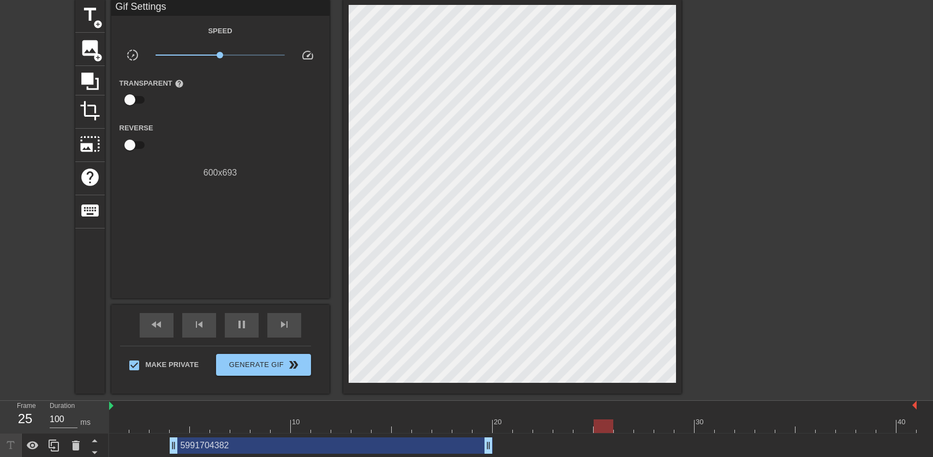
scroll to position [0, 0]
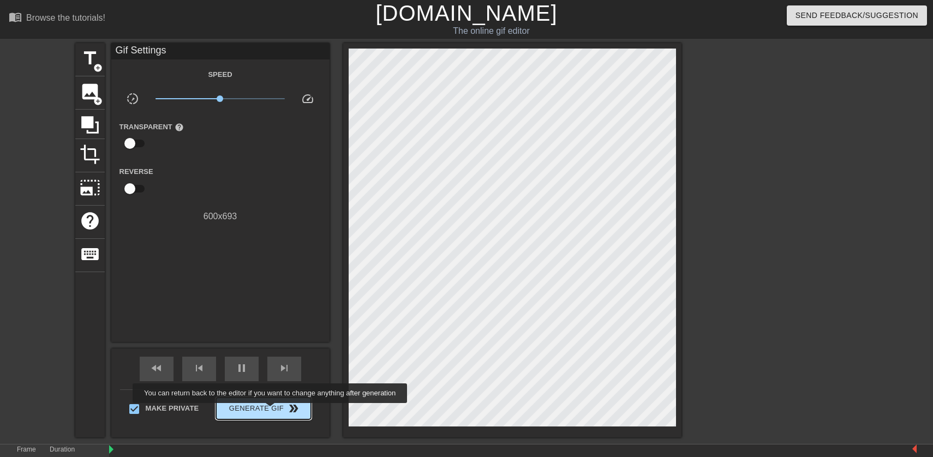
click at [277, 411] on span "Generate Gif double_arrow" at bounding box center [263, 408] width 86 height 13
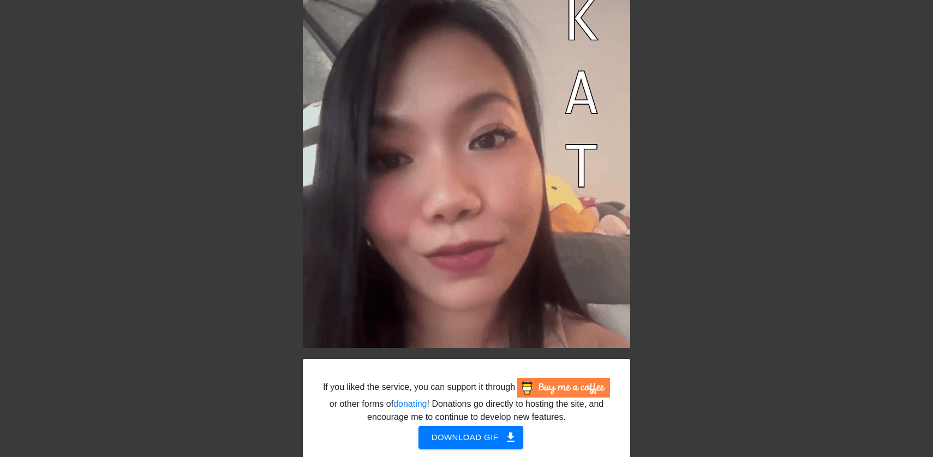
scroll to position [106, 0]
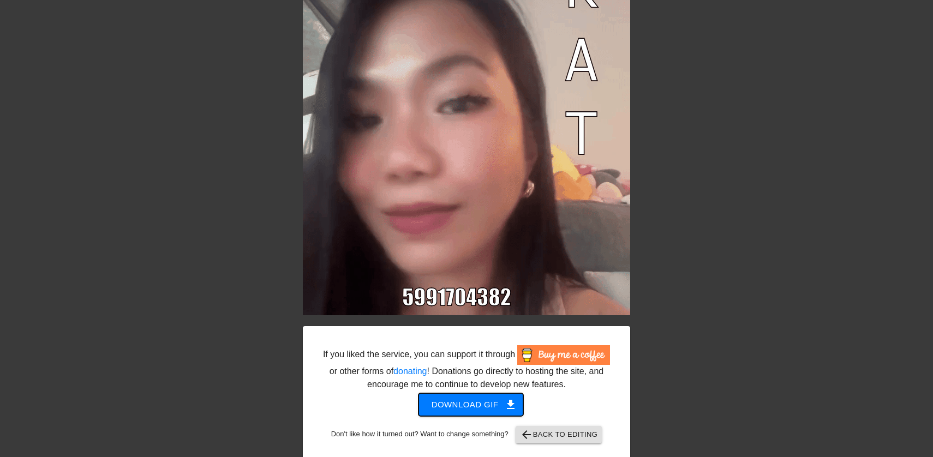
click at [494, 412] on span "Download gif get_app" at bounding box center [471, 405] width 79 height 14
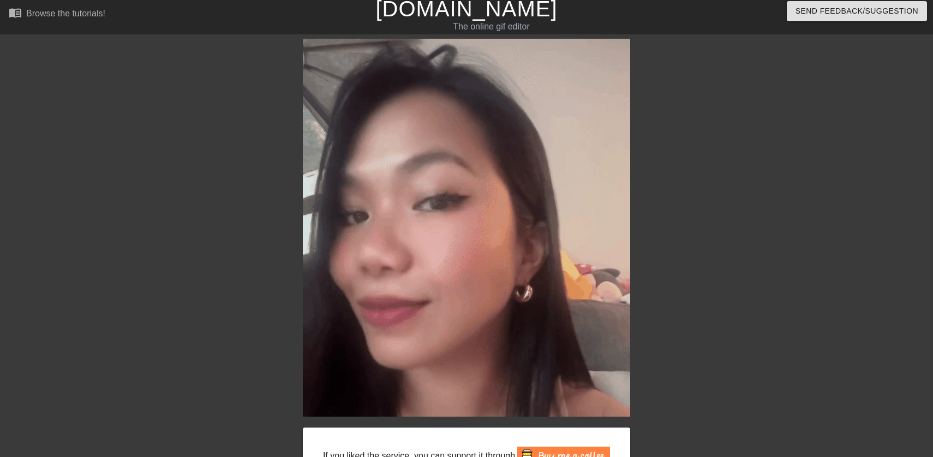
scroll to position [0, 0]
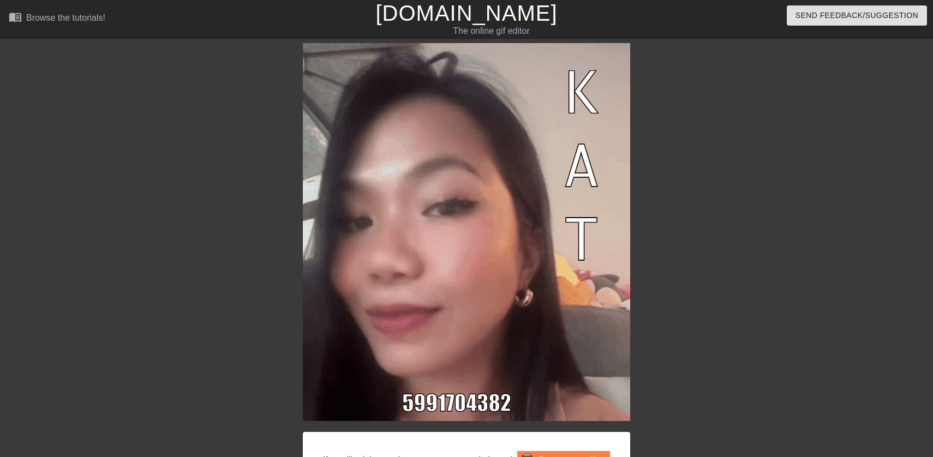
click at [745, 151] on div at bounding box center [725, 206] width 164 height 327
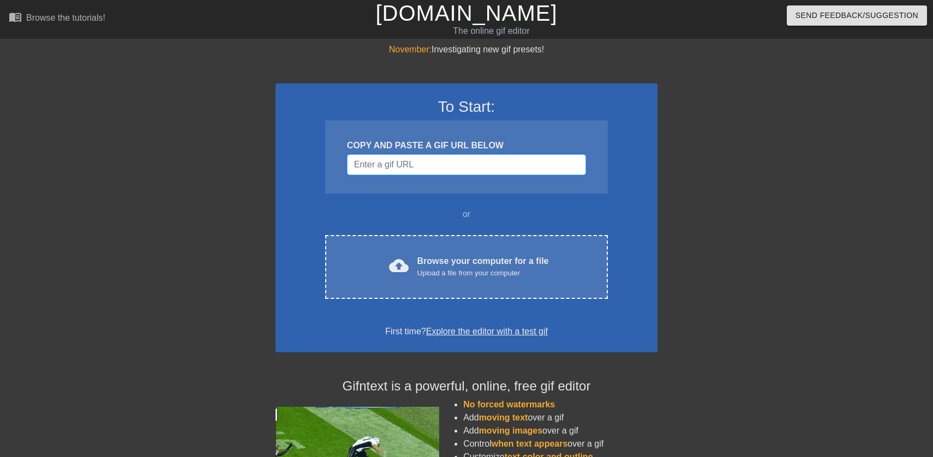
click at [415, 166] on input "Username" at bounding box center [466, 164] width 239 height 21
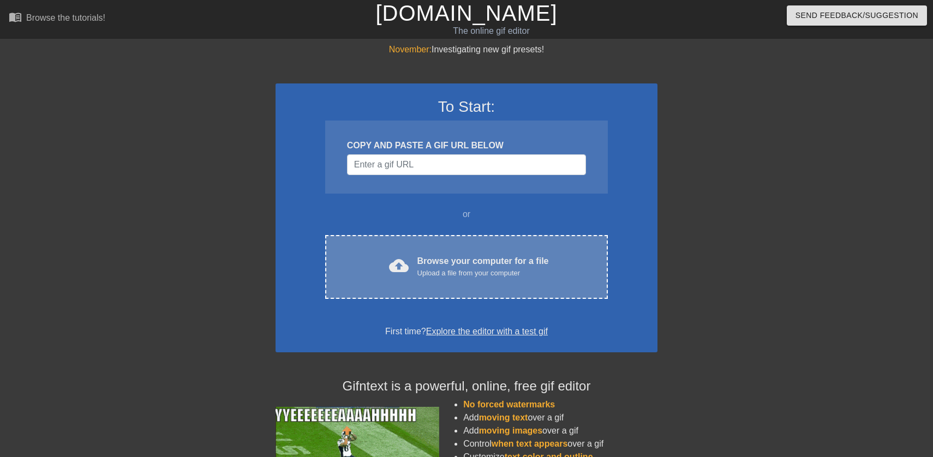
click at [445, 285] on div "cloud_upload Browse your computer for a file Upload a file from your computer C…" at bounding box center [466, 267] width 283 height 64
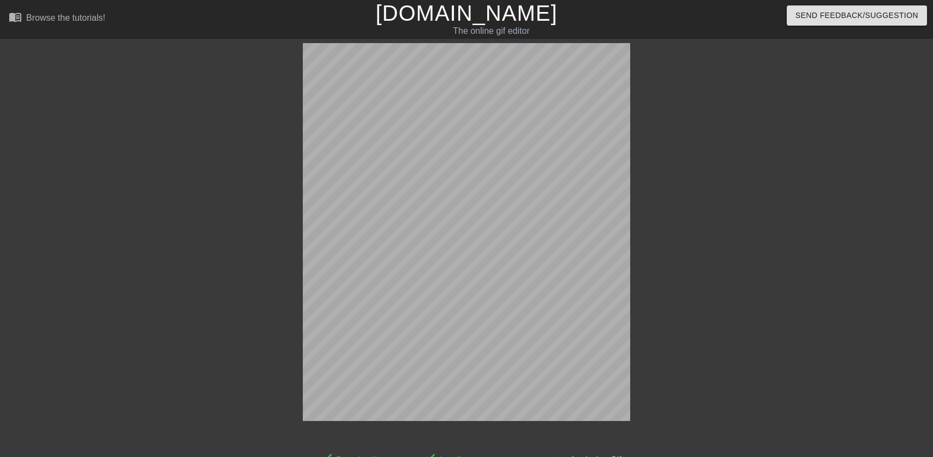
scroll to position [27, 0]
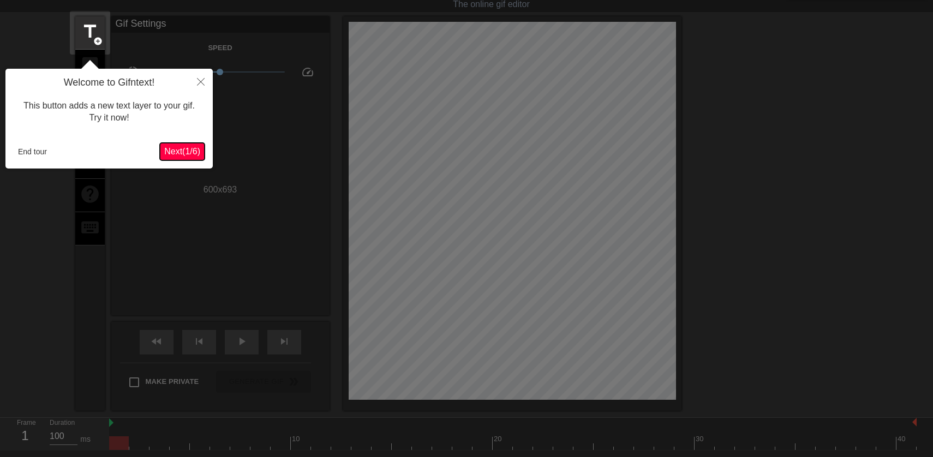
click at [183, 149] on span "Next ( 1 / 6 )" at bounding box center [182, 151] width 36 height 9
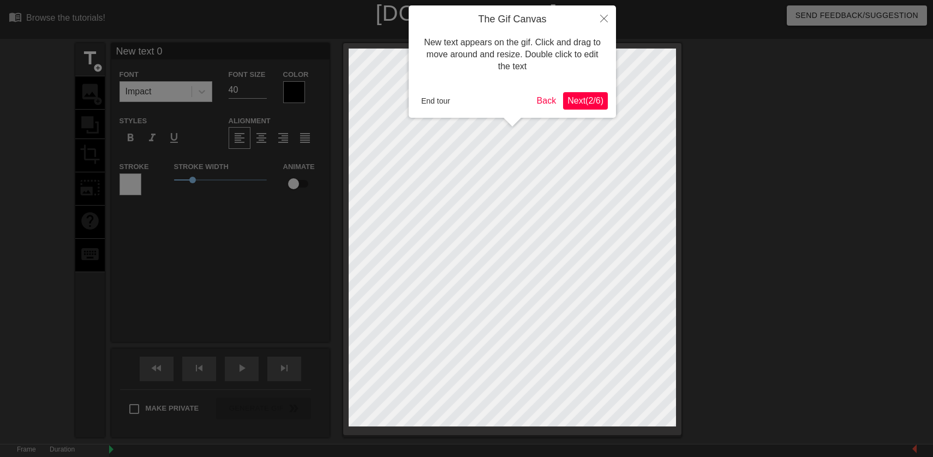
click at [586, 102] on span "Next ( 2 / 6 )" at bounding box center [585, 100] width 36 height 9
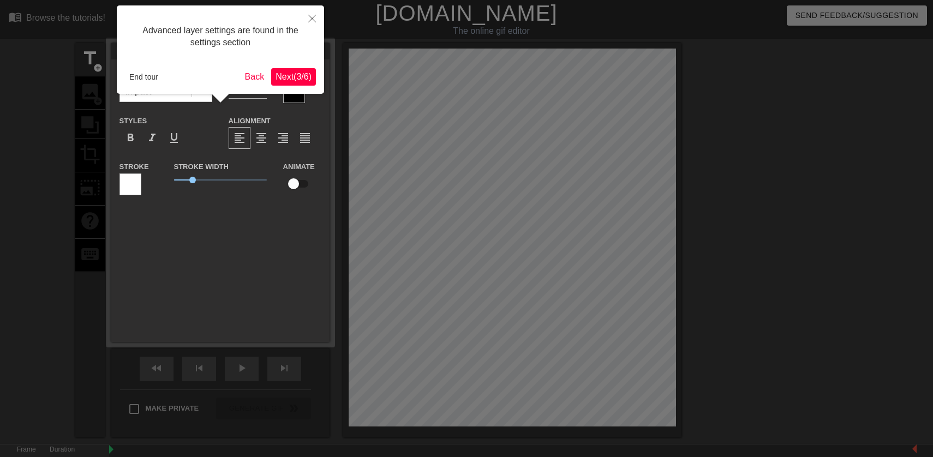
scroll to position [27, 0]
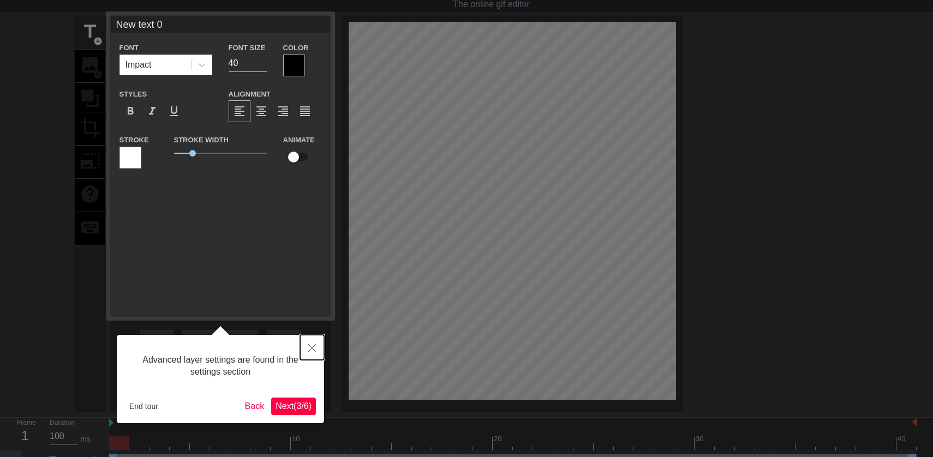
click at [312, 348] on icon "Close" at bounding box center [312, 348] width 8 height 8
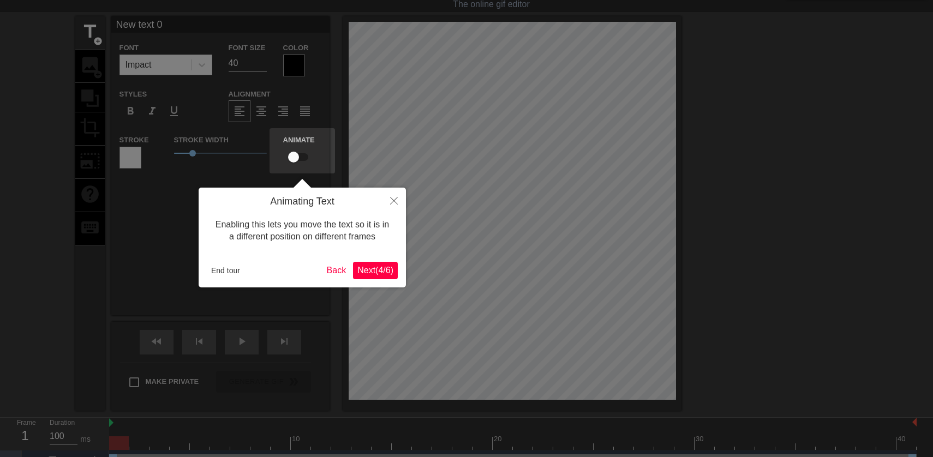
scroll to position [0, 0]
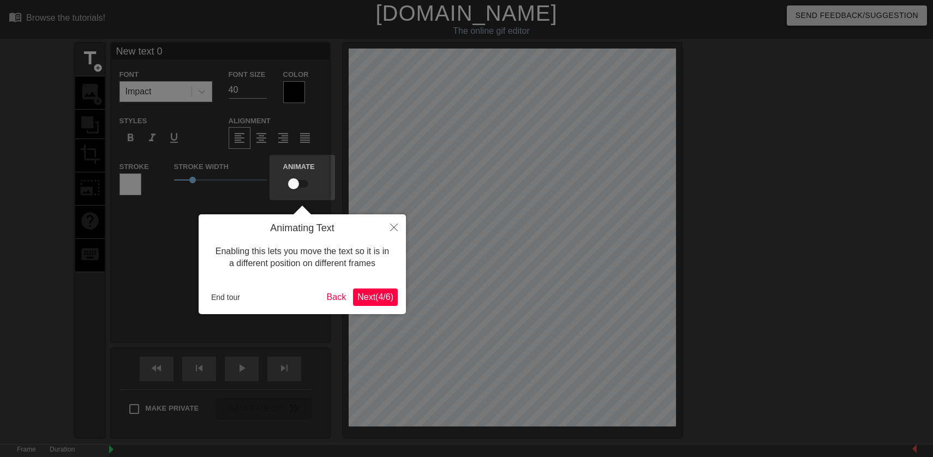
click at [370, 301] on span "Next ( 4 / 6 )" at bounding box center [375, 296] width 36 height 9
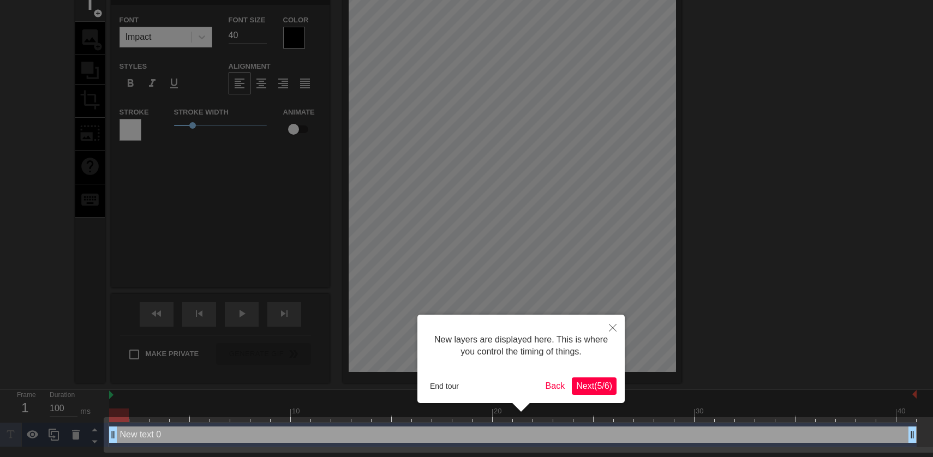
click at [579, 387] on span "Next ( 5 / 6 )" at bounding box center [594, 385] width 36 height 9
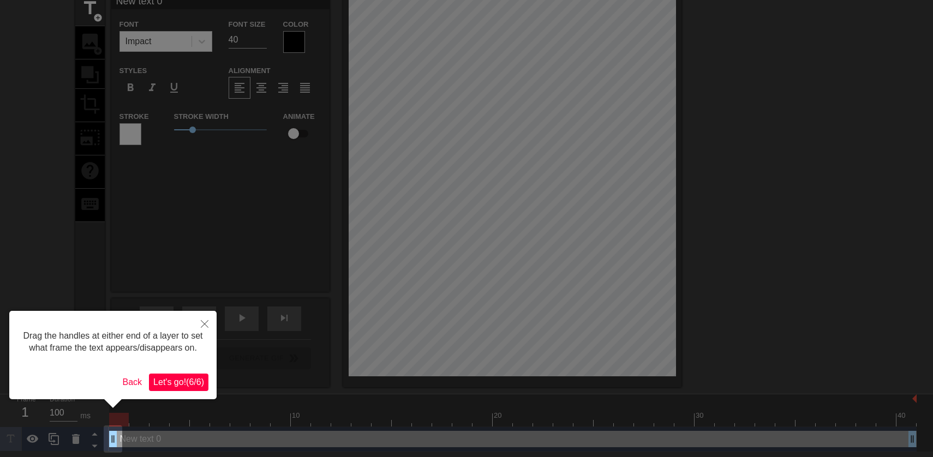
scroll to position [0, 0]
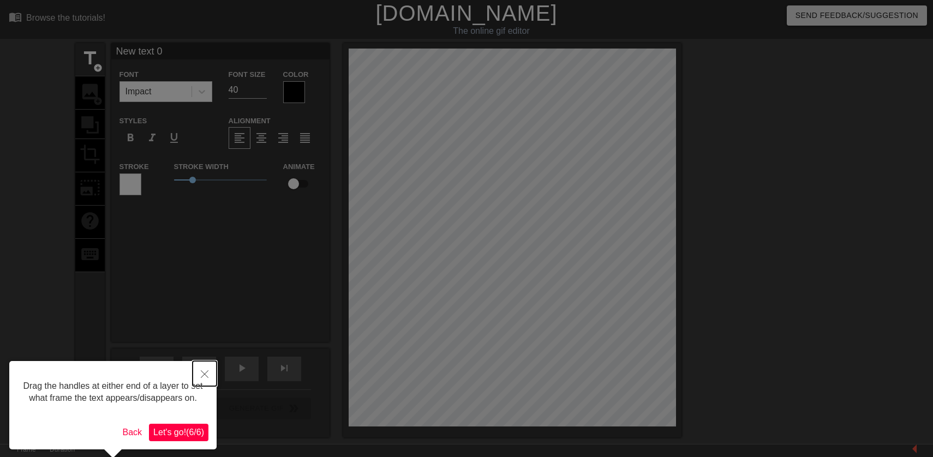
click at [205, 375] on icon "Close" at bounding box center [205, 374] width 8 height 8
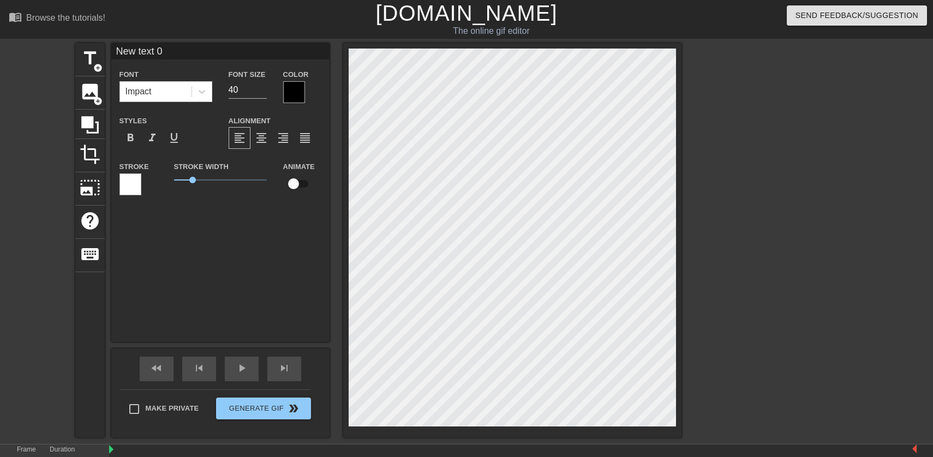
scroll to position [0, 1]
paste textarea "5991704382"
type input "5991704382"
type textarea "5991704382"
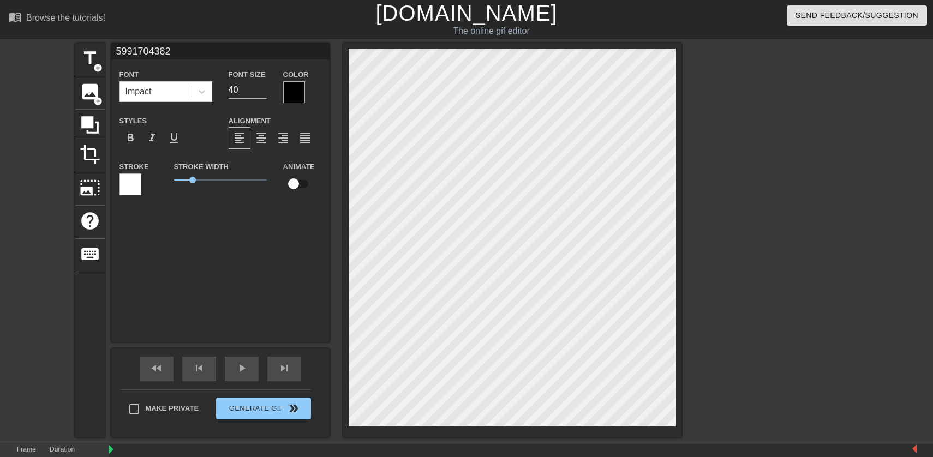
click at [296, 94] on div at bounding box center [294, 92] width 22 height 22
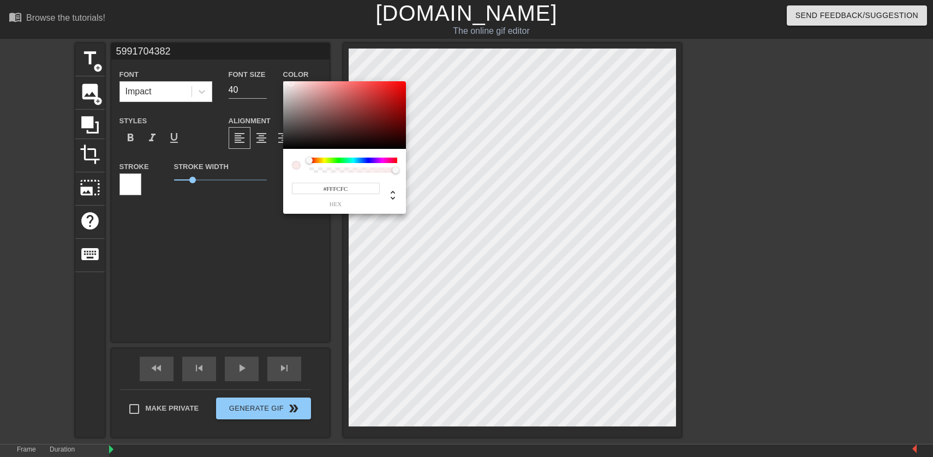
type input "#FFFFFF"
drag, startPoint x: 290, startPoint y: 82, endPoint x: 279, endPoint y: 74, distance: 13.6
click at [279, 74] on div "#FFFFFF hex" at bounding box center [466, 228] width 933 height 457
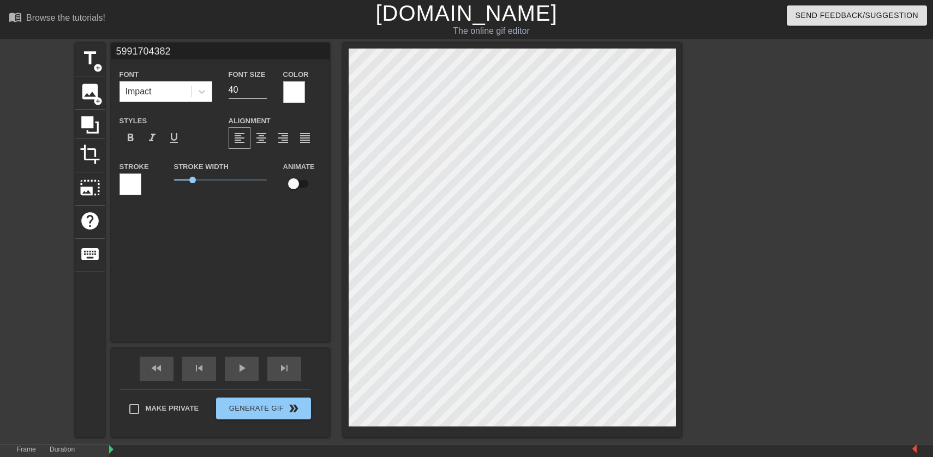
click at [134, 187] on div at bounding box center [130, 184] width 22 height 22
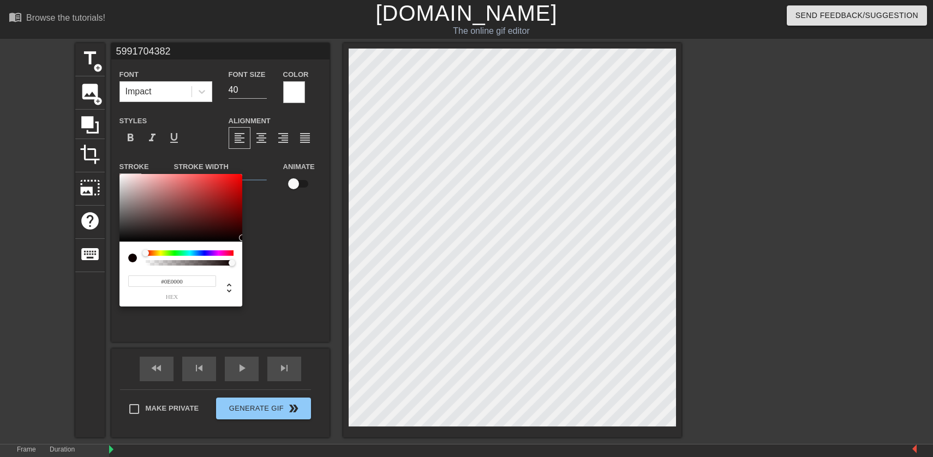
type input "#0A0000"
drag, startPoint x: 230, startPoint y: 235, endPoint x: 244, endPoint y: 239, distance: 14.2
click at [244, 239] on div "#0A0000 hex" at bounding box center [466, 228] width 933 height 457
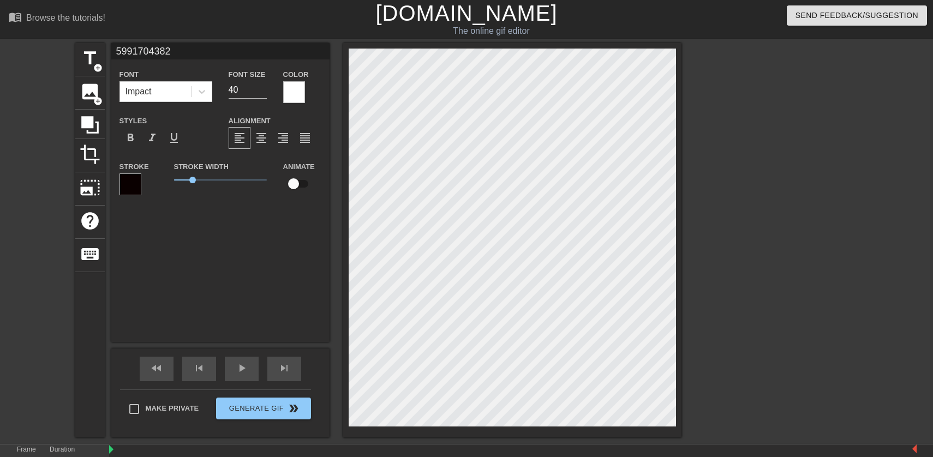
click at [304, 183] on input "checkbox" at bounding box center [293, 183] width 62 height 21
checkbox input "true"
drag, startPoint x: 194, startPoint y: 181, endPoint x: 208, endPoint y: 184, distance: 14.7
click at [208, 184] on span "1.85" at bounding box center [220, 179] width 93 height 13
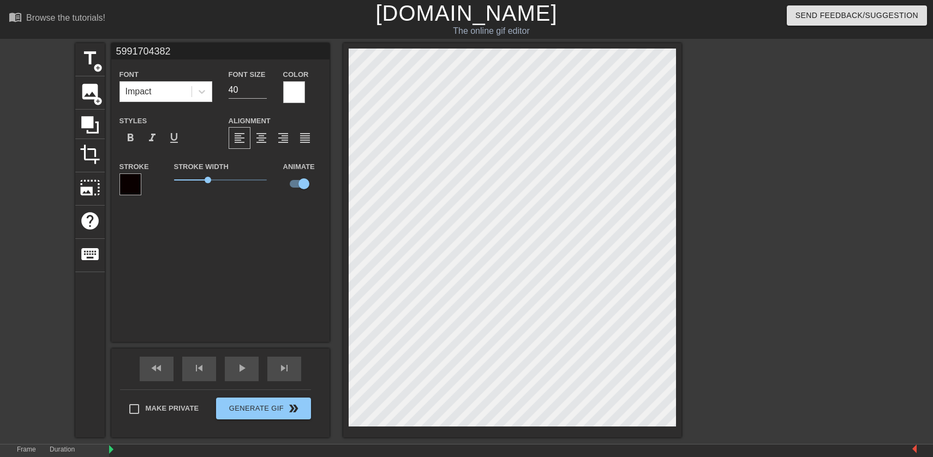
type input "K5991704382"
type textarea "K5991704382"
type input "KA5991704382"
type textarea "KA5991704382"
type input "KAT5991704382"
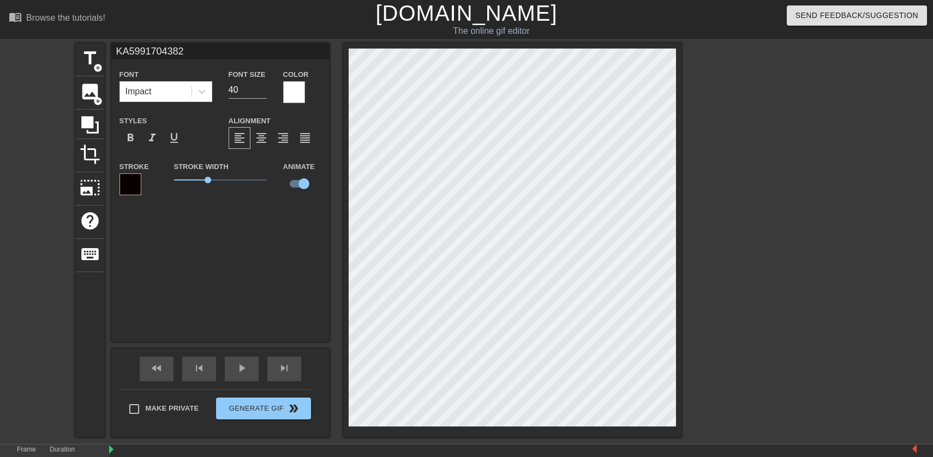
type textarea "KAT5991704382"
type input "KAT 5991704382"
type textarea "KAT 5991704382"
type input "KAT 25991704382"
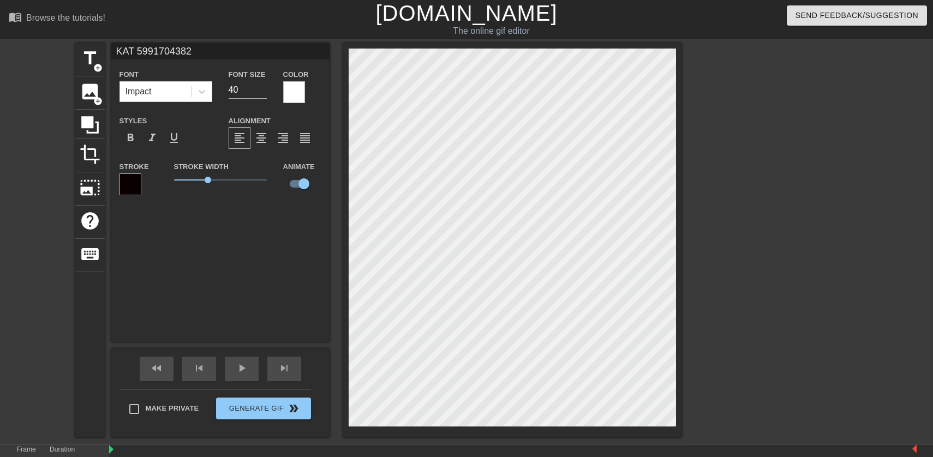
type textarea "KAT 25991704382"
type input "KAT 2 5991704382"
type textarea "KAT 2 5991704382"
type input "KAT 2 -5991704382"
type textarea "KAT 2 -5991704382"
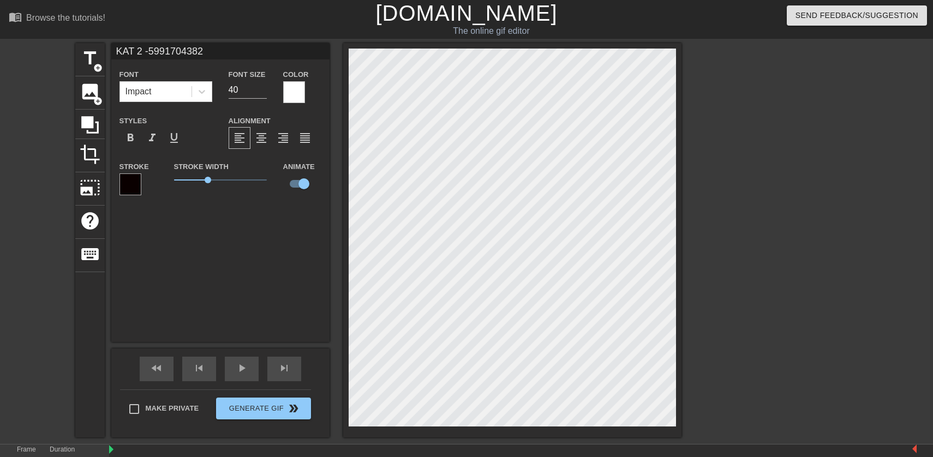
scroll to position [0, 2]
type input "KAT 2 - 5991704382"
type textarea "KAT 2 - 5991704382"
paste textarea "²"
type input "KAT² - 5991704382"
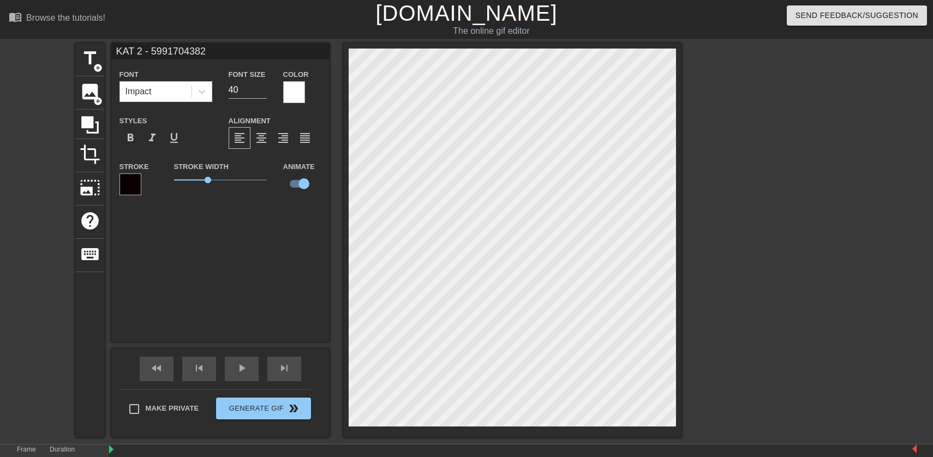
type textarea "KAT² - 5991704382"
click at [736, 388] on div "title add_circle image add_circle crop photo_size_select_large help keyboard KA…" at bounding box center [466, 240] width 933 height 394
click at [237, 367] on span "play_arrow" at bounding box center [241, 368] width 13 height 13
drag, startPoint x: 298, startPoint y: 184, endPoint x: 291, endPoint y: 184, distance: 7.1
click at [291, 184] on input "checkbox" at bounding box center [304, 183] width 62 height 21
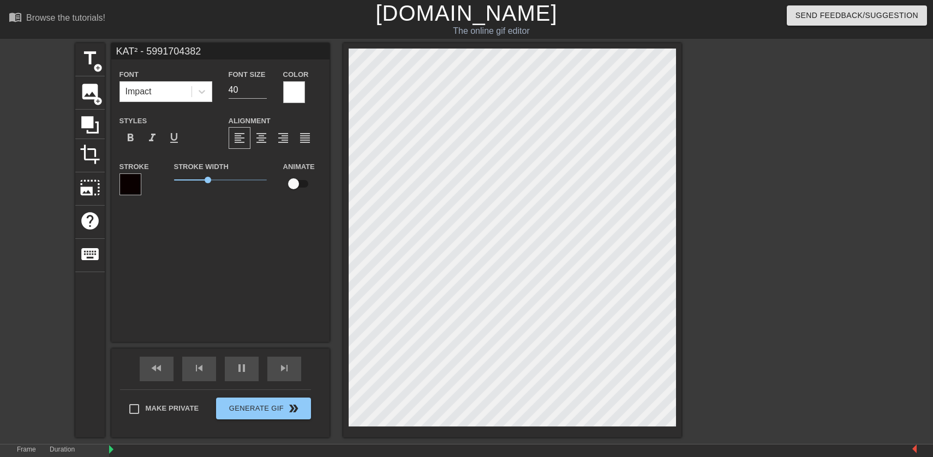
click at [293, 185] on input "checkbox" at bounding box center [293, 183] width 62 height 21
checkbox input "true"
click at [759, 283] on div at bounding box center [776, 206] width 164 height 327
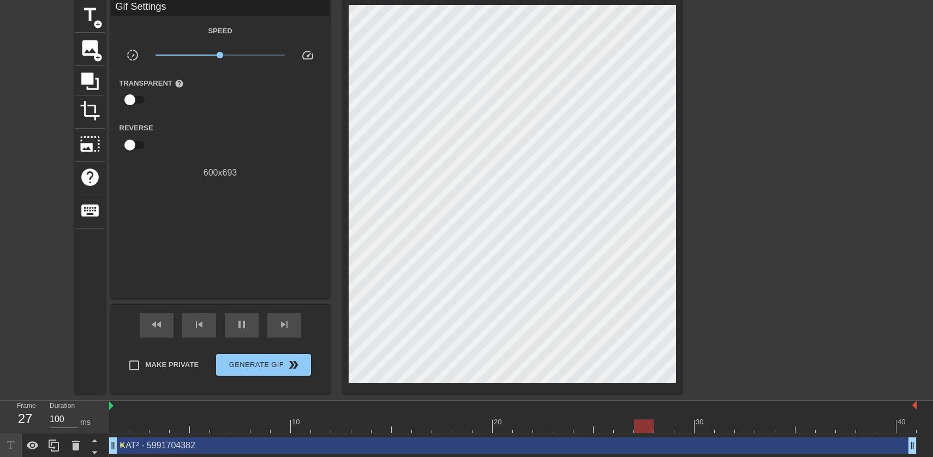
scroll to position [46, 0]
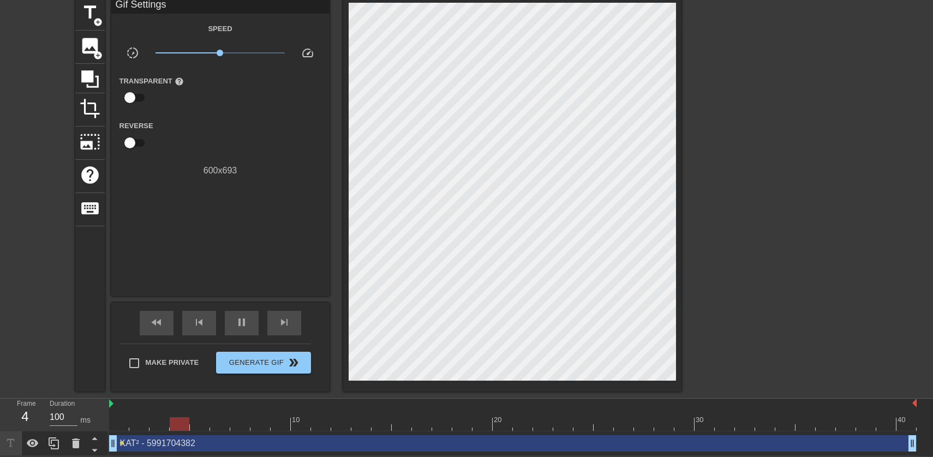
click at [140, 95] on input "checkbox" at bounding box center [130, 97] width 62 height 21
click at [127, 94] on input "checkbox" at bounding box center [140, 97] width 62 height 21
checkbox input "false"
click at [139, 142] on input "checkbox" at bounding box center [130, 143] width 62 height 21
checkbox input "true"
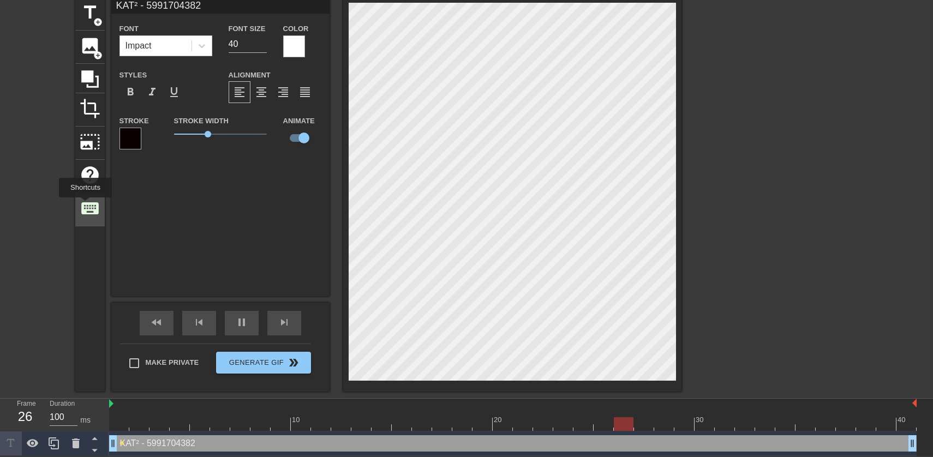
click at [86, 205] on span "keyboard" at bounding box center [90, 208] width 21 height 21
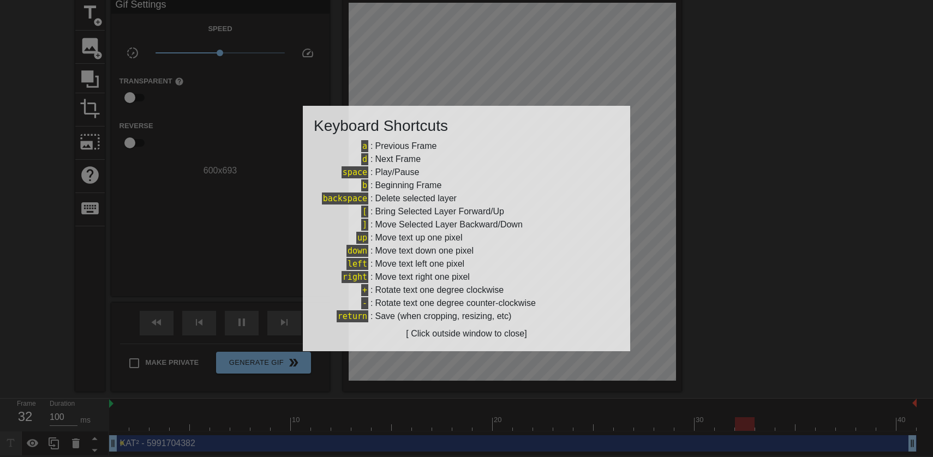
click at [220, 215] on div at bounding box center [466, 228] width 933 height 457
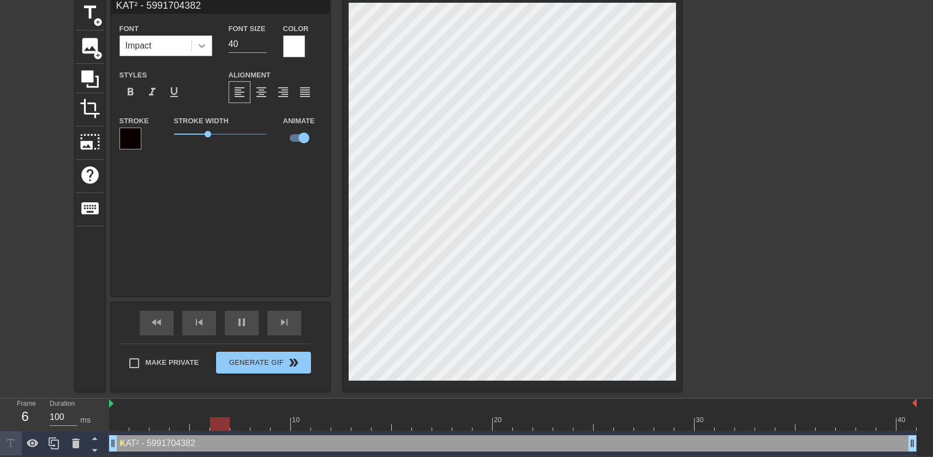
click at [200, 52] on div at bounding box center [202, 46] width 20 height 20
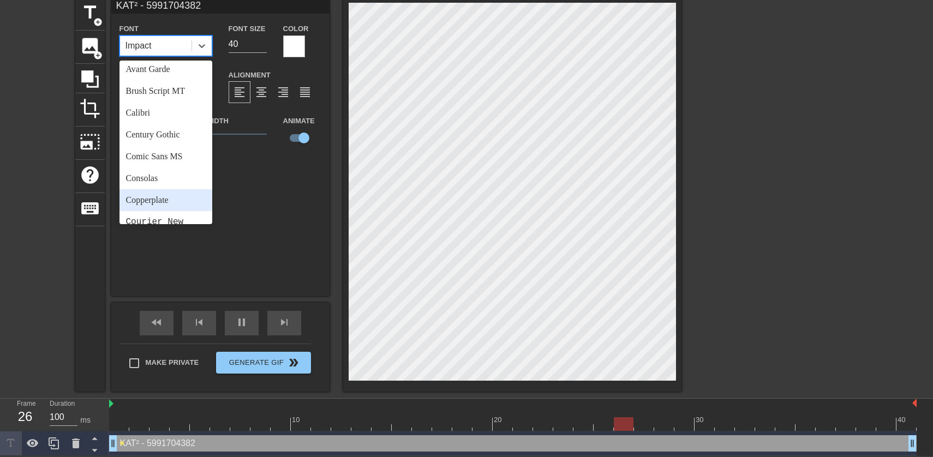
scroll to position [66, 0]
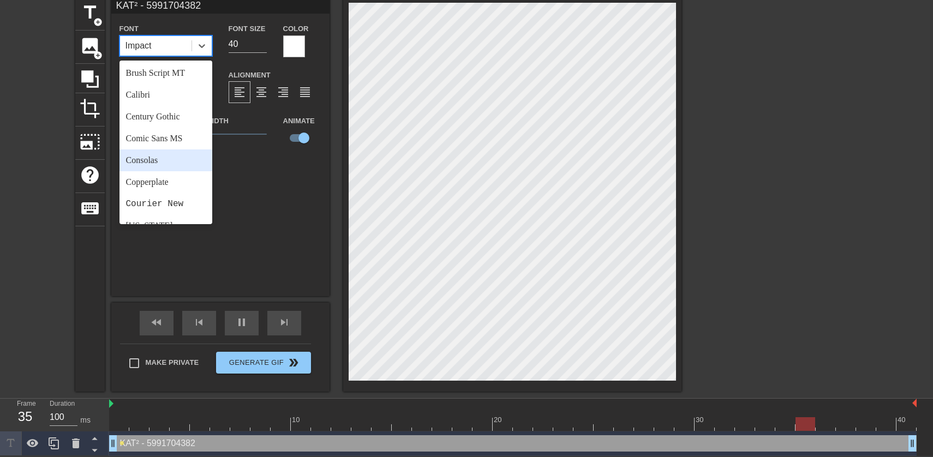
click at [173, 157] on div "Consolas" at bounding box center [165, 160] width 93 height 22
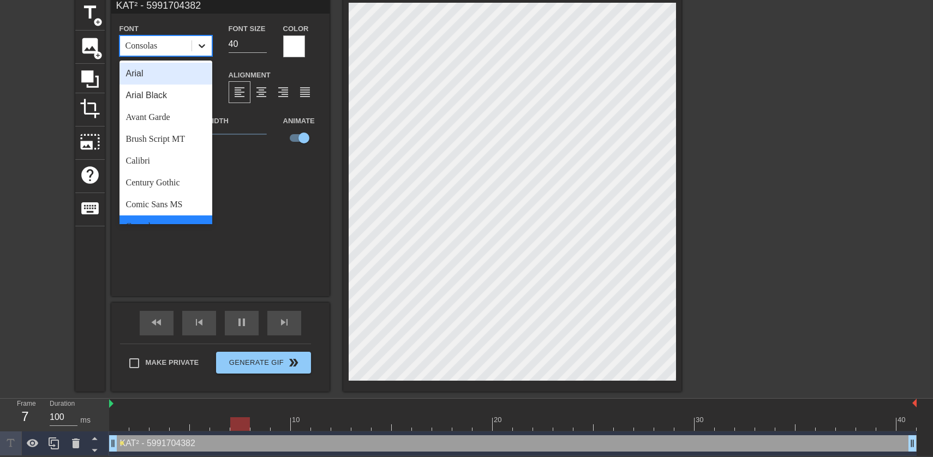
click at [202, 40] on icon at bounding box center [201, 45] width 11 height 11
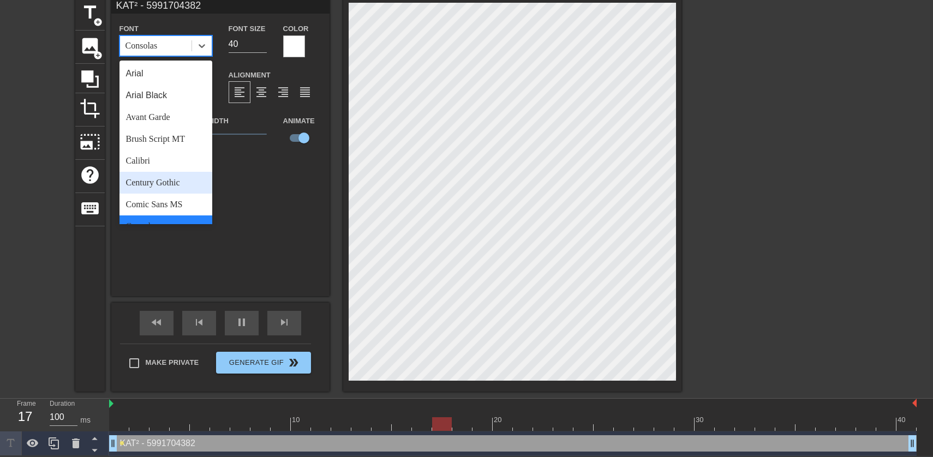
click at [175, 184] on div "Century Gothic" at bounding box center [165, 183] width 93 height 22
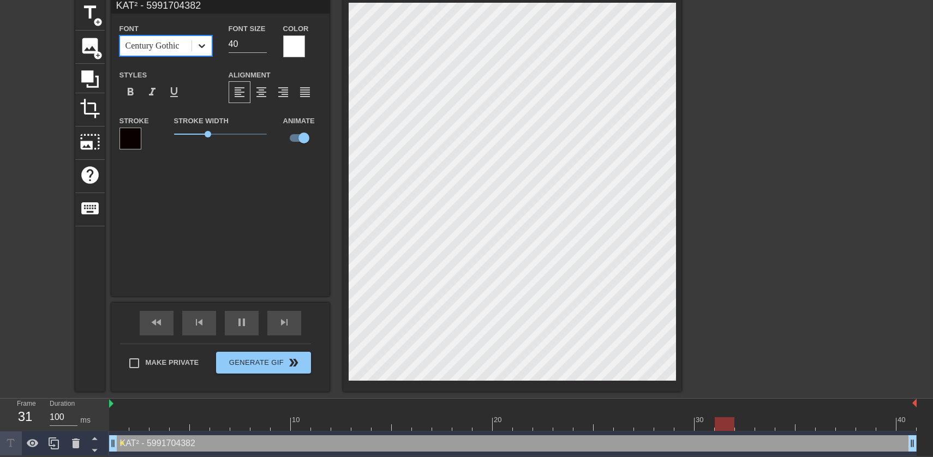
click at [202, 43] on icon at bounding box center [201, 45] width 11 height 11
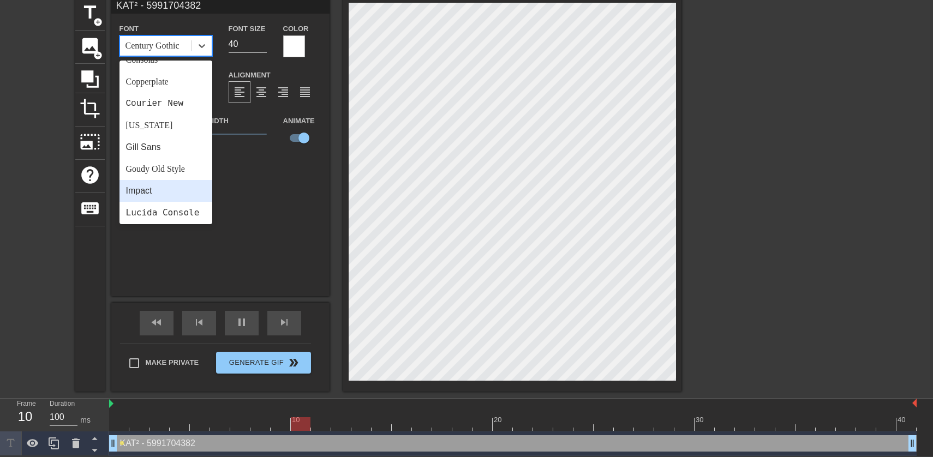
scroll to position [176, 0]
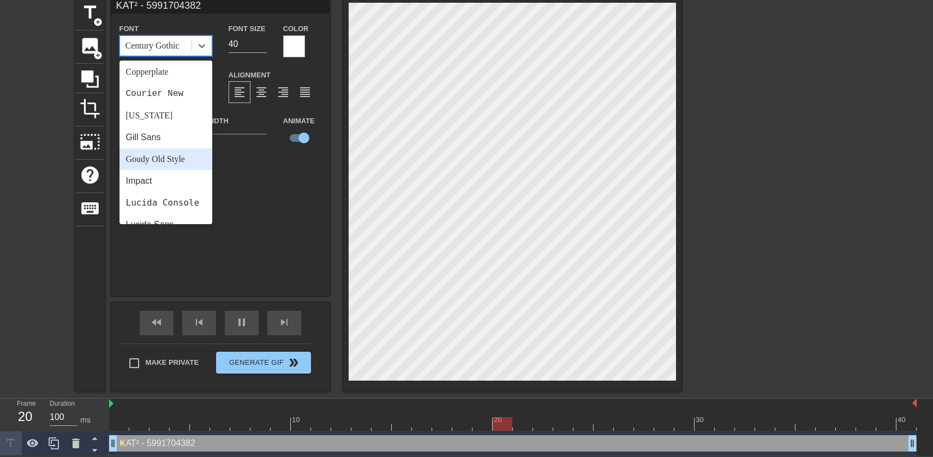
click at [177, 162] on div "Goudy Old Style" at bounding box center [165, 159] width 93 height 22
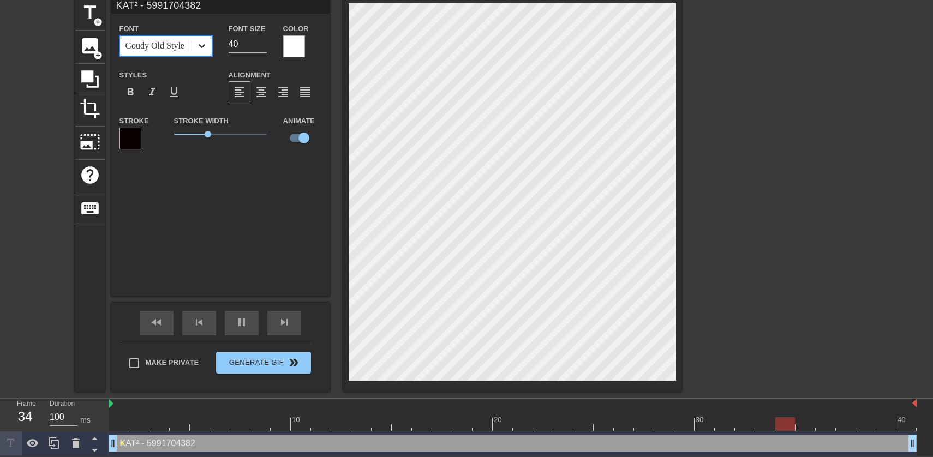
click at [202, 47] on icon at bounding box center [201, 45] width 11 height 11
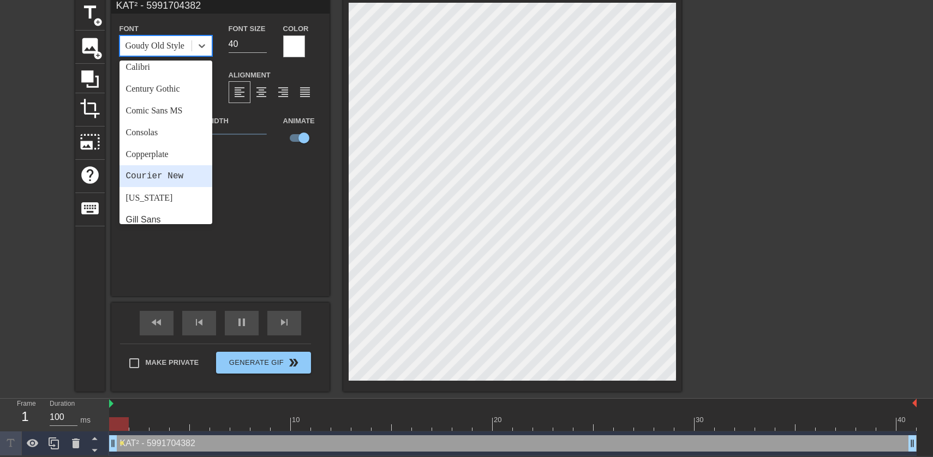
scroll to position [95, 0]
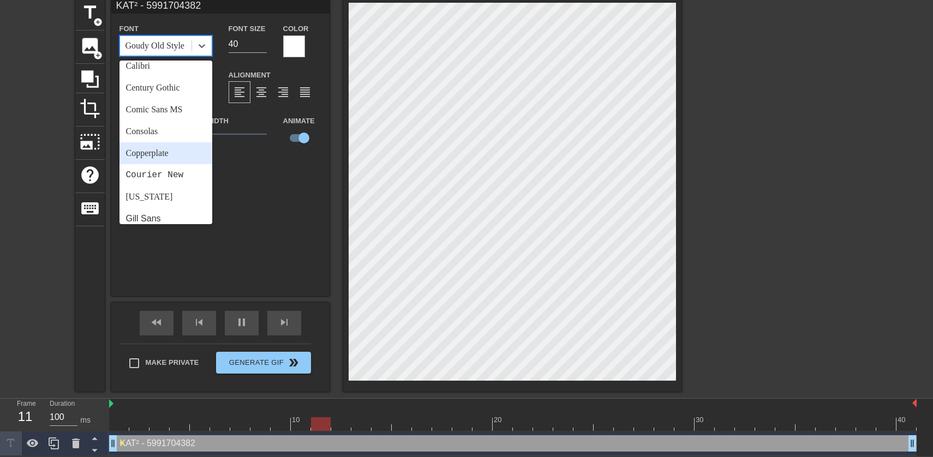
click at [178, 154] on div "Copperplate" at bounding box center [165, 153] width 93 height 22
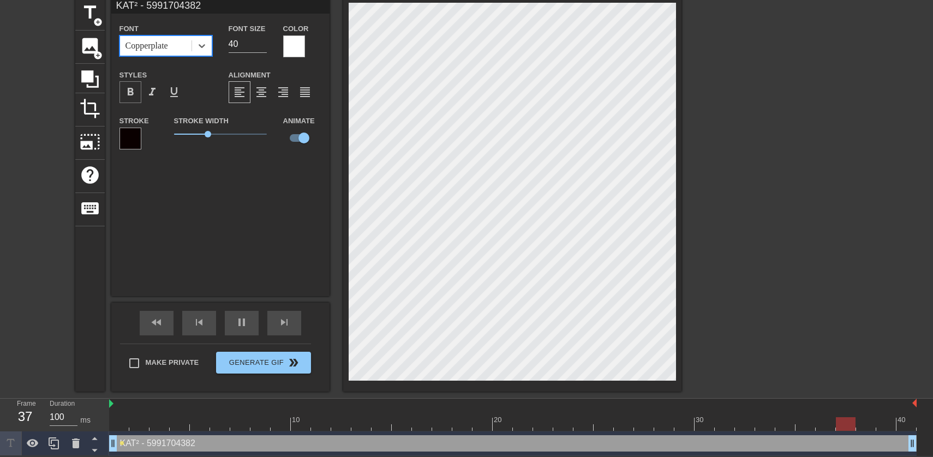
click at [132, 90] on span "format_bold" at bounding box center [130, 92] width 13 height 13
click at [200, 45] on icon at bounding box center [202, 46] width 7 height 4
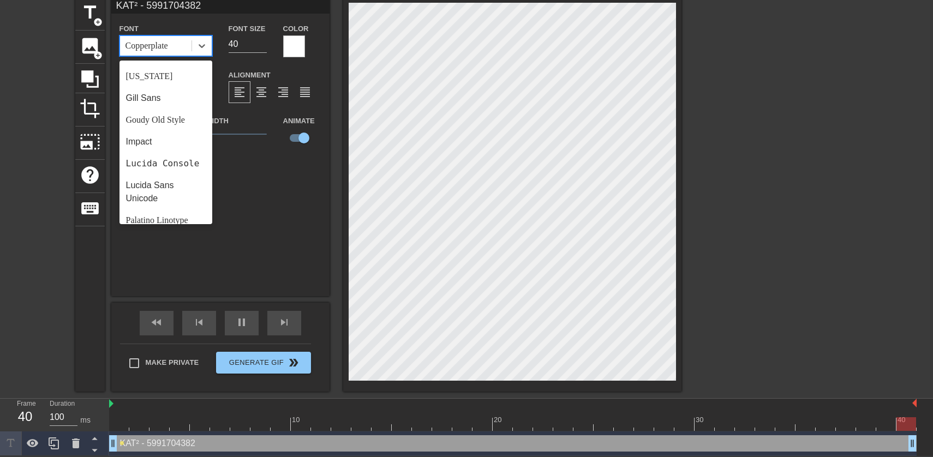
scroll to position [214, 0]
click at [163, 82] on div "[US_STATE]" at bounding box center [165, 78] width 93 height 22
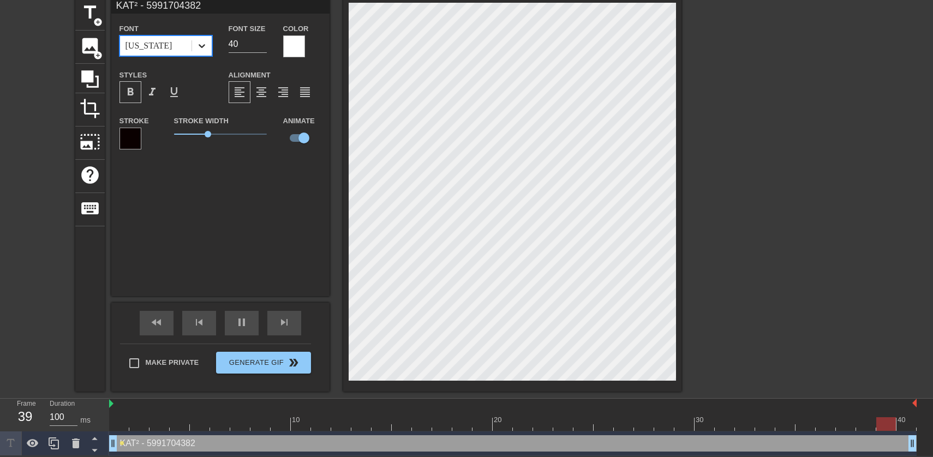
click at [199, 44] on icon at bounding box center [202, 46] width 7 height 4
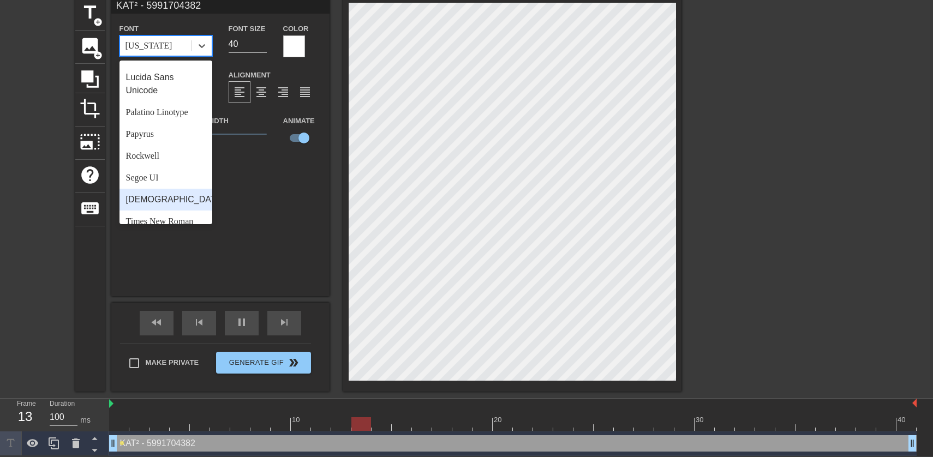
scroll to position [378, 0]
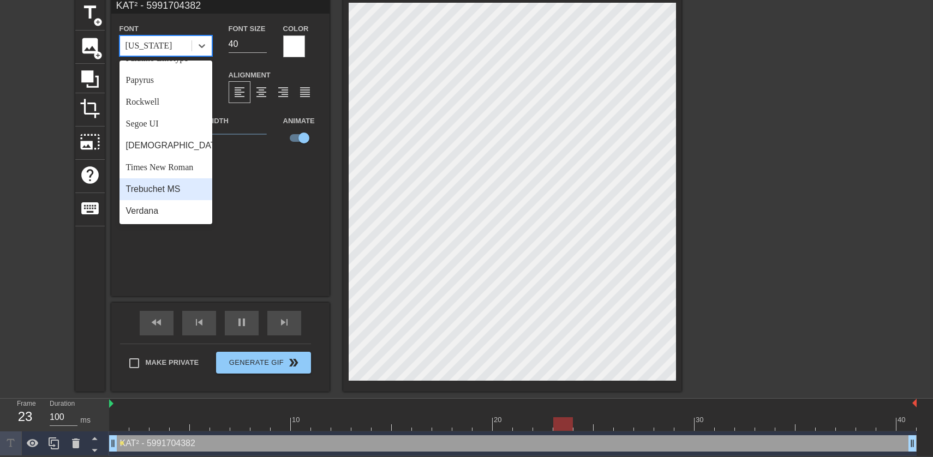
click at [170, 192] on div "Trebuchet MS" at bounding box center [165, 189] width 93 height 22
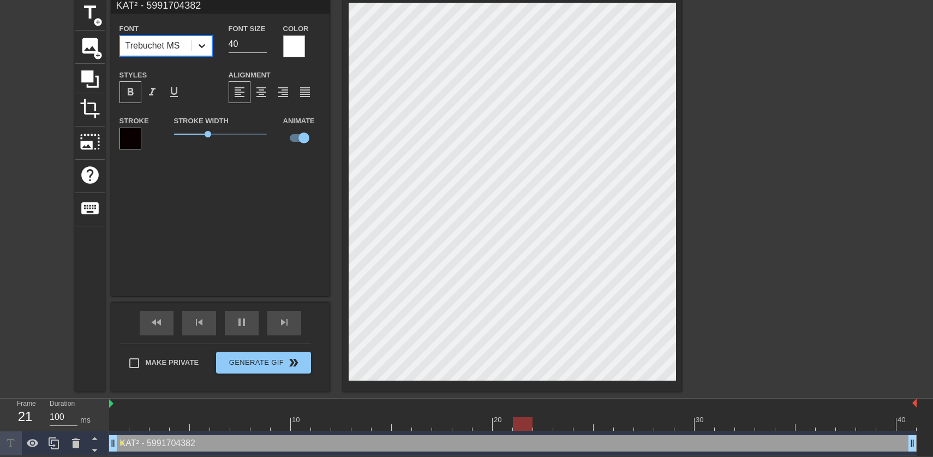
click at [203, 44] on icon at bounding box center [202, 46] width 7 height 4
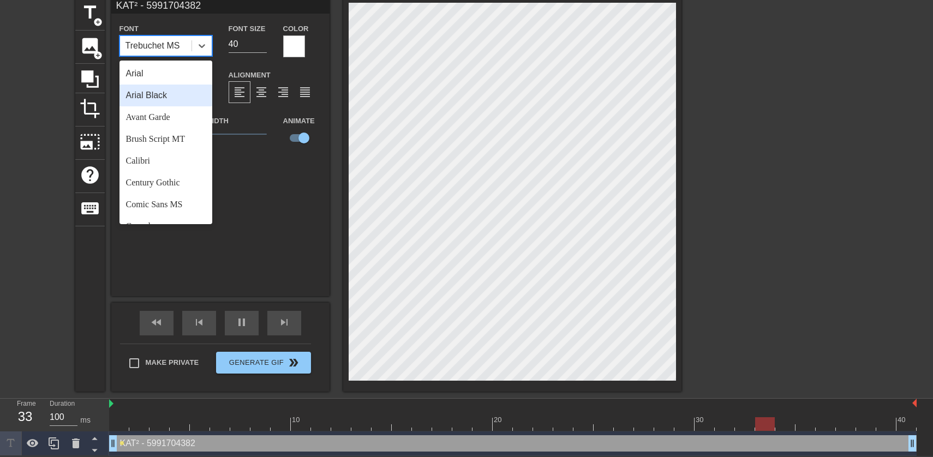
click at [175, 99] on div "Arial Black" at bounding box center [165, 96] width 93 height 22
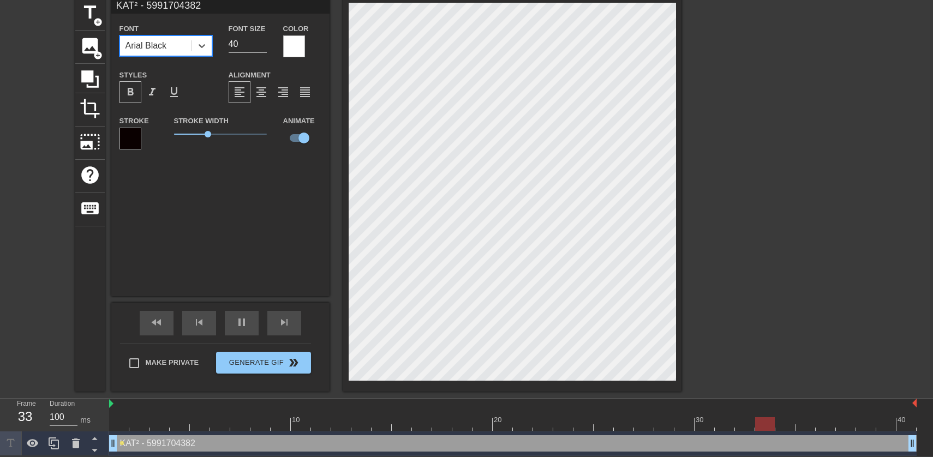
click at [715, 255] on div at bounding box center [776, 160] width 164 height 327
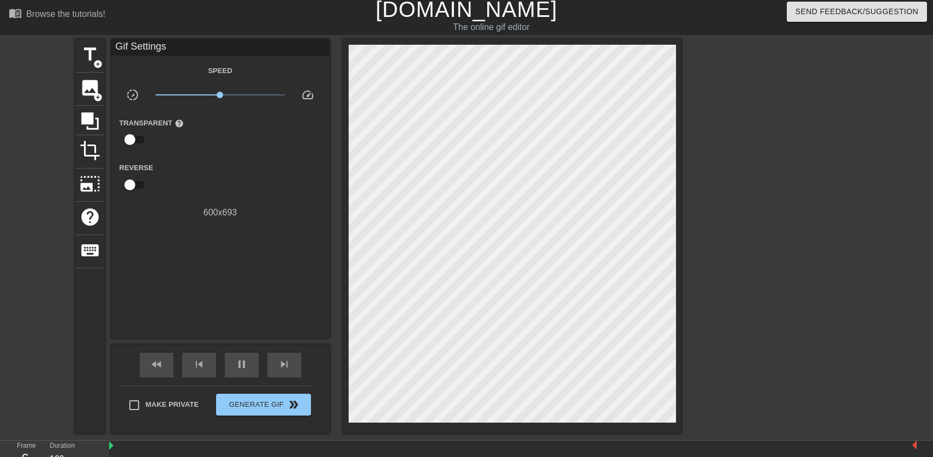
scroll to position [0, 0]
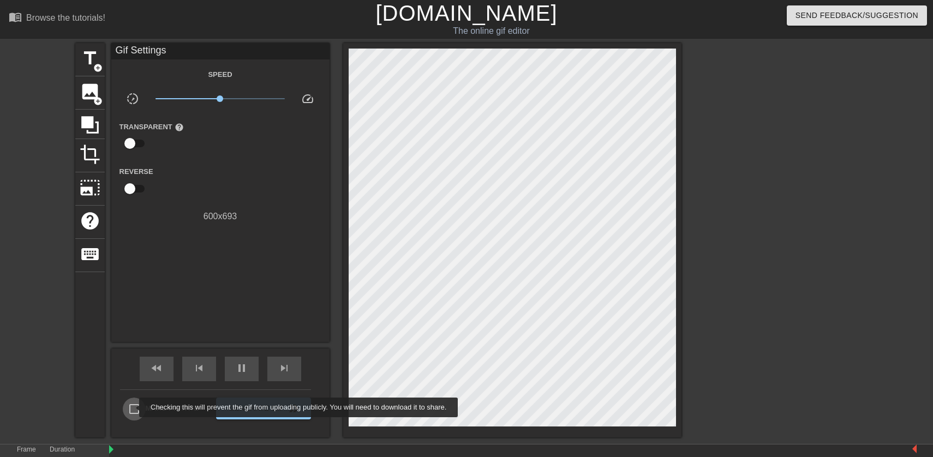
click at [132, 408] on input "Make Private" at bounding box center [134, 409] width 23 height 23
checkbox input "true"
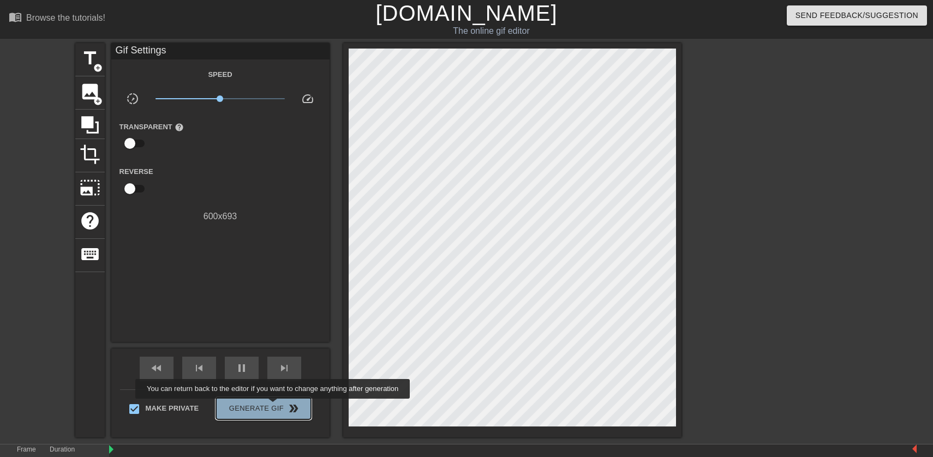
click at [280, 406] on span "Generate Gif double_arrow" at bounding box center [263, 408] width 86 height 13
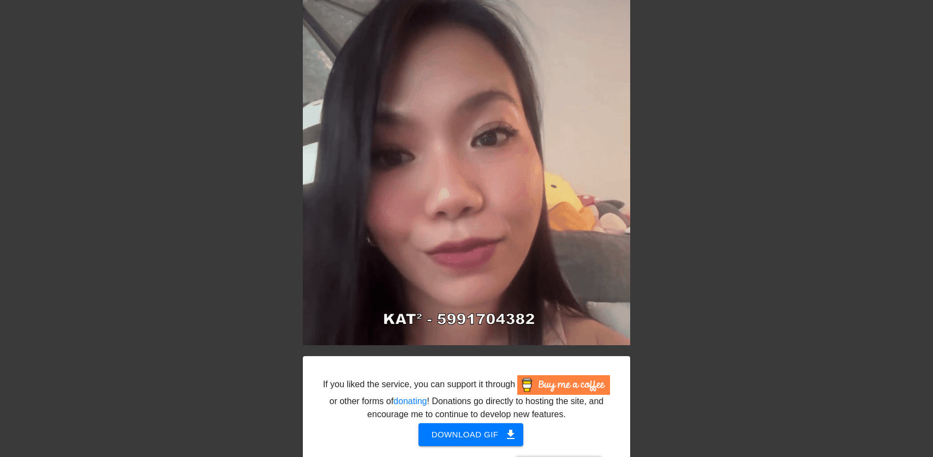
scroll to position [79, 0]
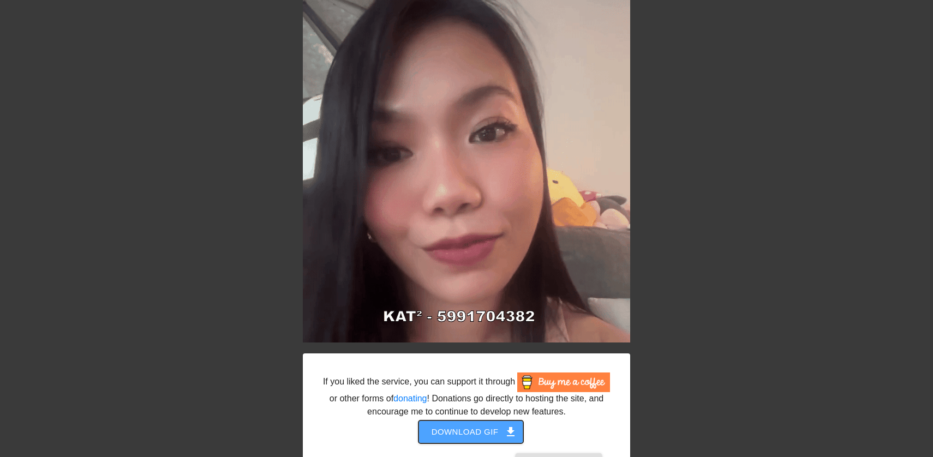
click at [453, 439] on span "Download gif get_app" at bounding box center [471, 432] width 79 height 14
